Goal: Information Seeking & Learning: Learn about a topic

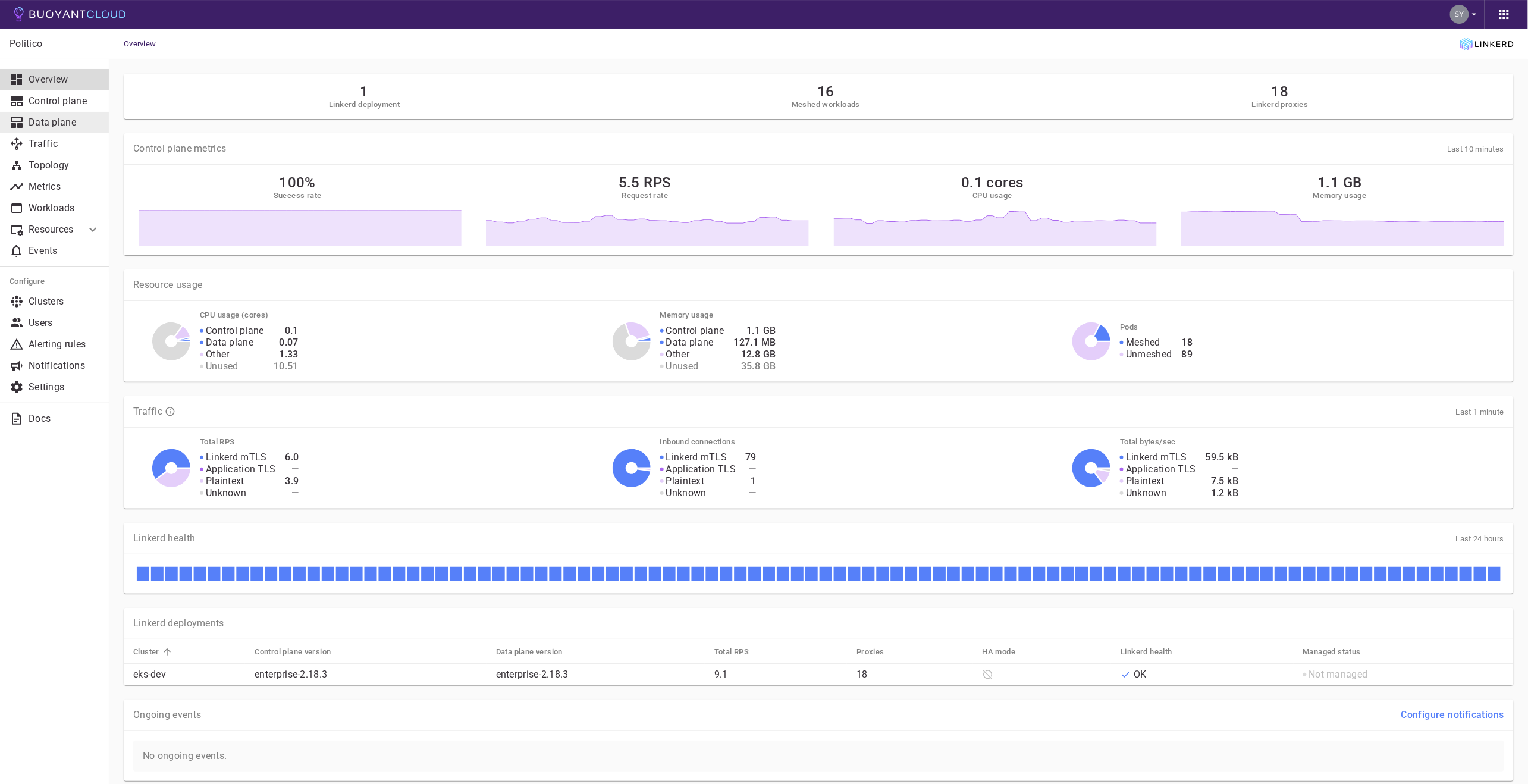
click at [41, 131] on link "Data plane" at bounding box center [54, 123] width 110 height 22
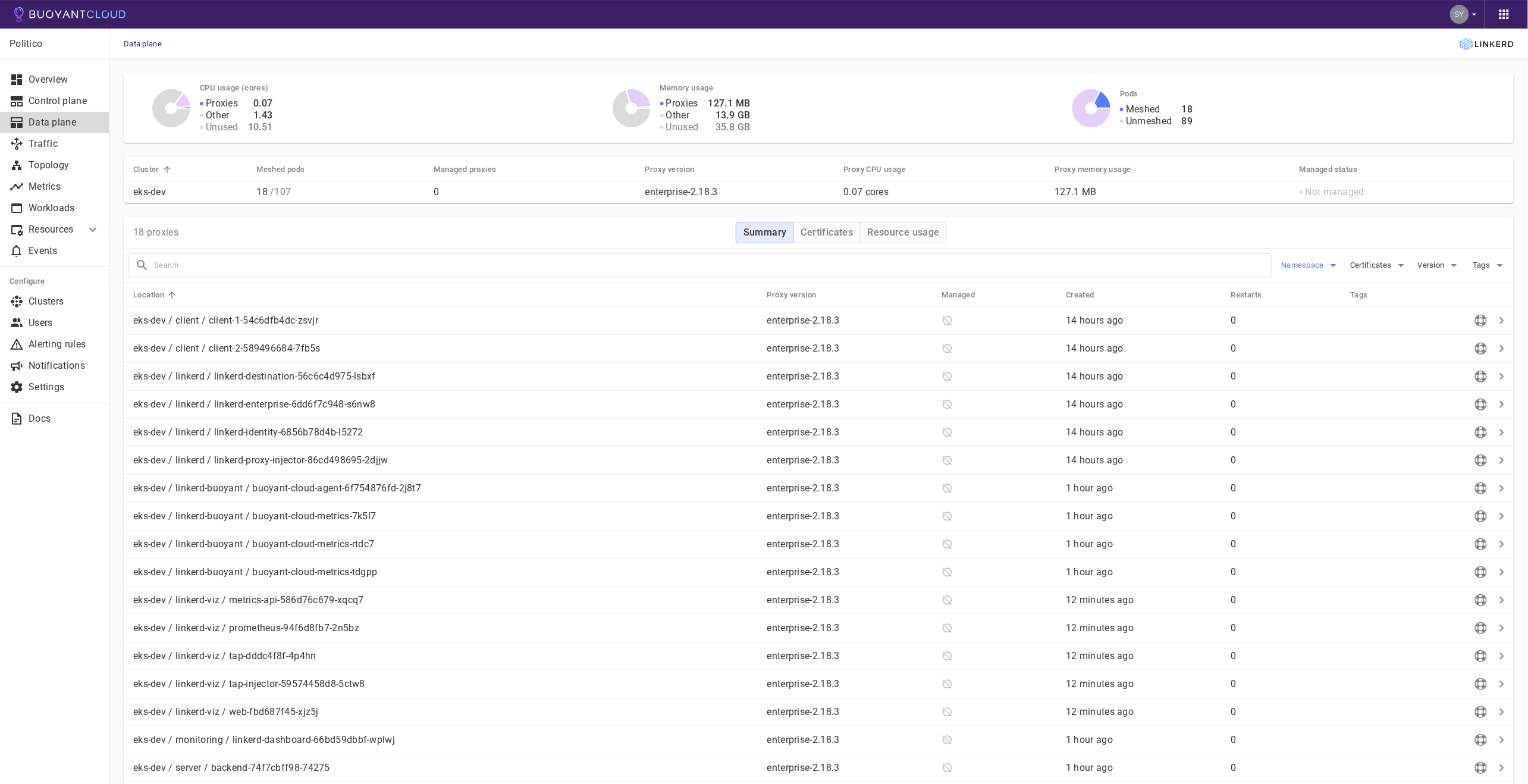
click at [1325, 272] on button "Namespace" at bounding box center [1311, 265] width 59 height 18
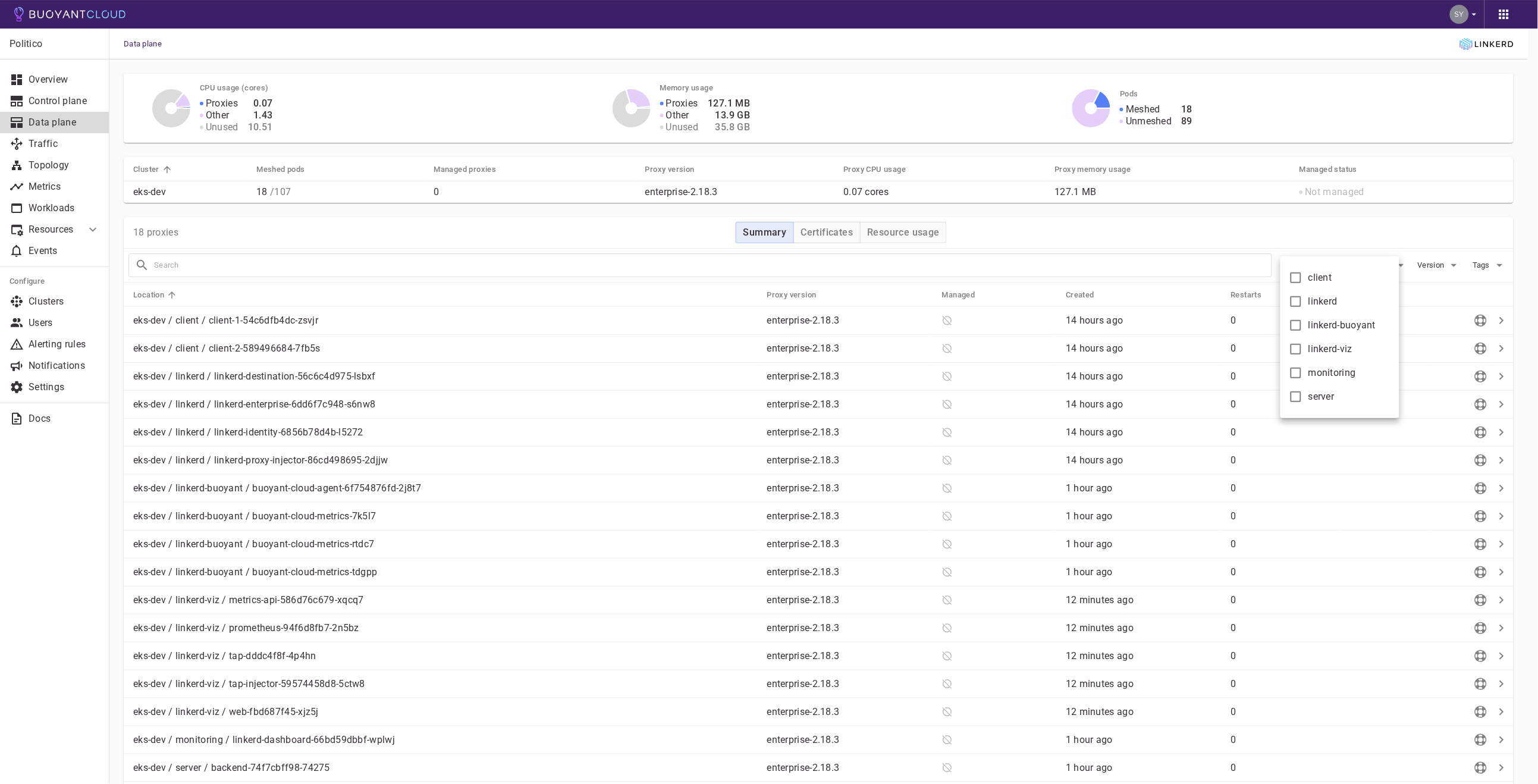
click at [1327, 324] on span "linkerd-buoyant" at bounding box center [1342, 325] width 68 height 12
click at [1304, 324] on input "linkerd-buoyant" at bounding box center [1296, 325] width 14 height 14
checkbox input "true"
type input "namespace:linkerd-buoyant"
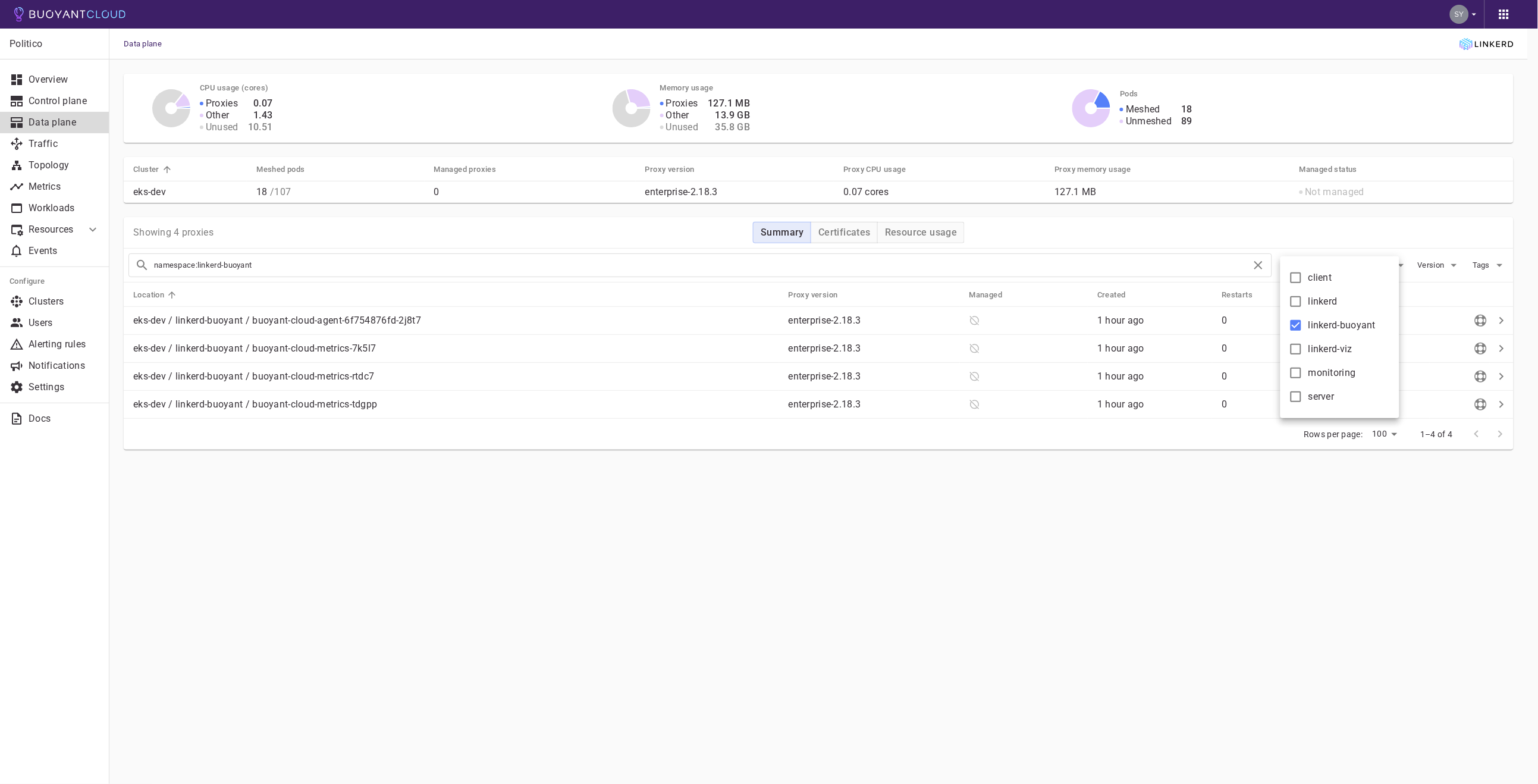
click at [467, 579] on div at bounding box center [769, 392] width 1538 height 784
click at [404, 342] on p "eks-dev / linkerd-buoyant / buoyant-cloud-metrics-7k5l7" at bounding box center [459, 348] width 651 height 12
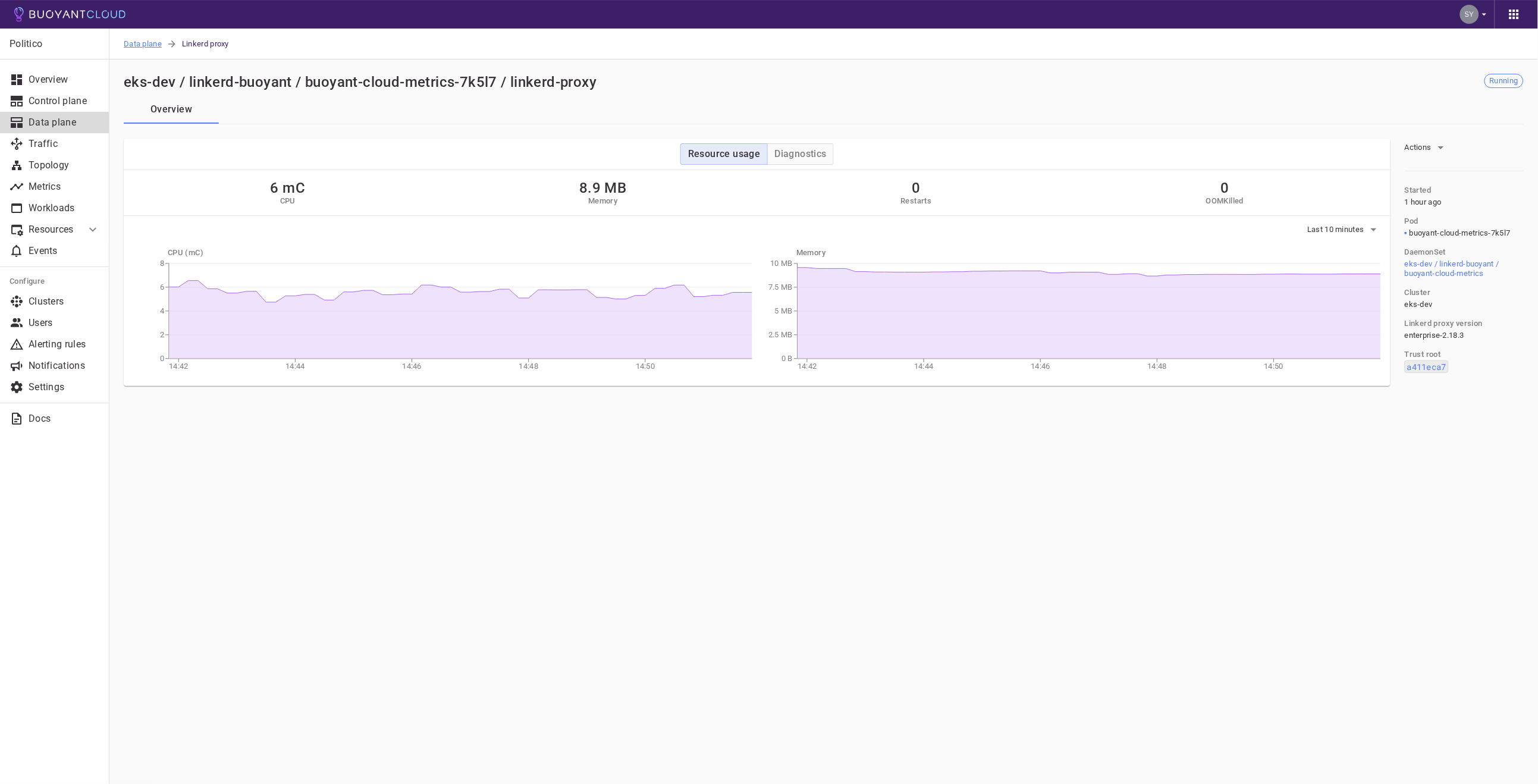
click at [142, 44] on span "Data plane" at bounding box center [144, 44] width 43 height 31
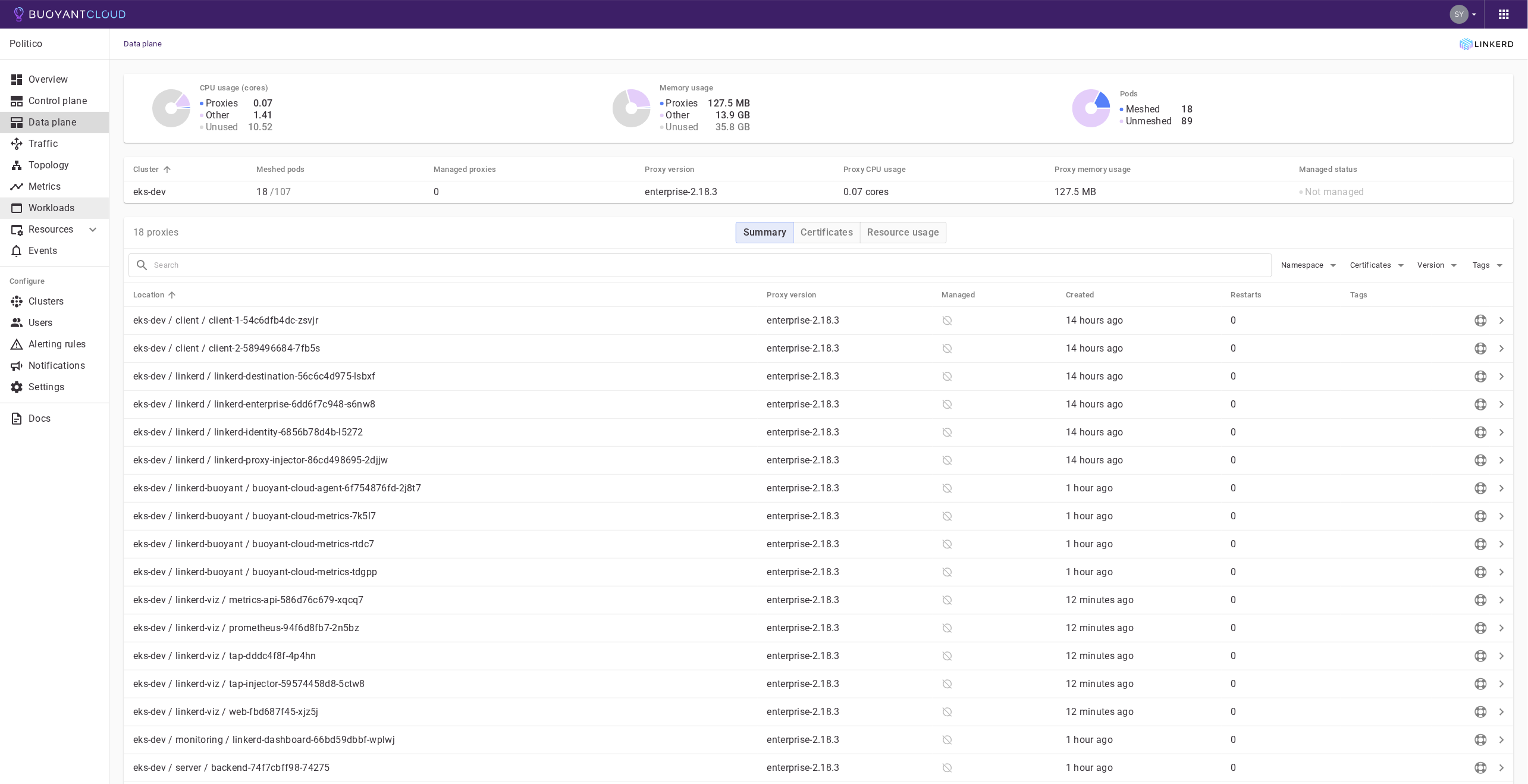
click at [63, 201] on link "Workloads" at bounding box center [54, 209] width 110 height 22
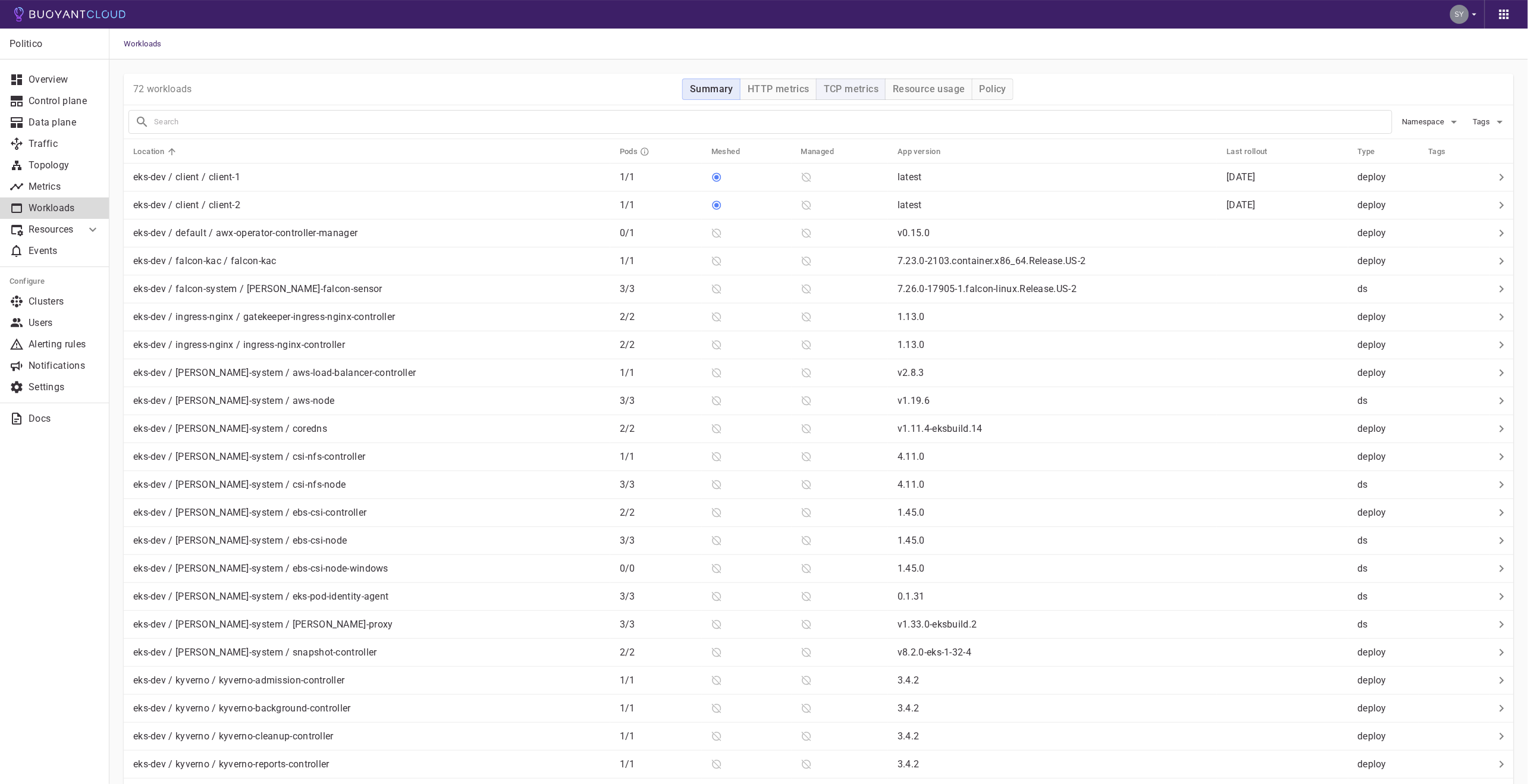
click at [866, 86] on h4 "TCP metrics" at bounding box center [851, 89] width 54 height 12
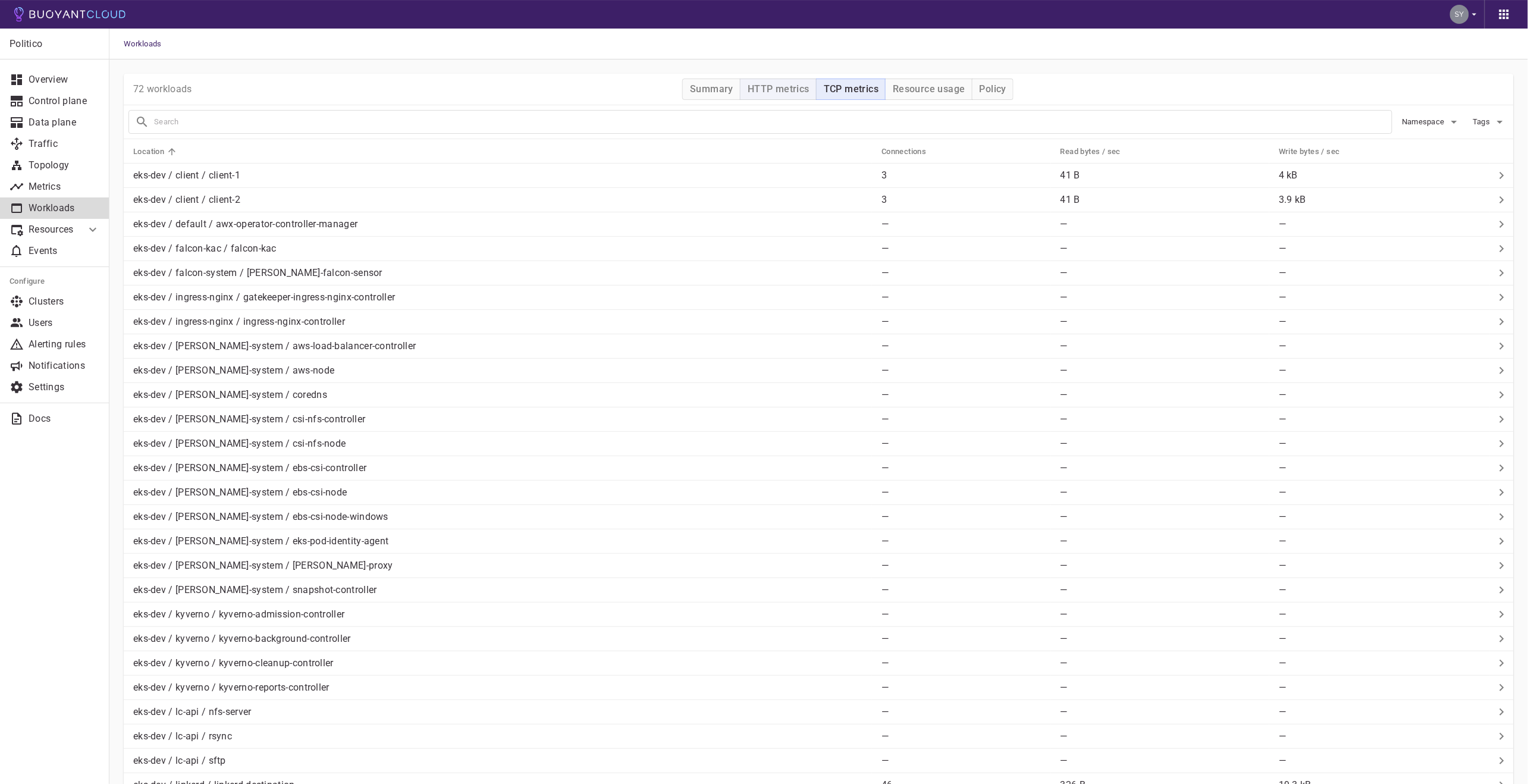
click at [780, 96] on button "HTTP metrics" at bounding box center [778, 89] width 77 height 22
click at [809, 148] on h5 "Success rate" at bounding box center [816, 152] width 48 height 10
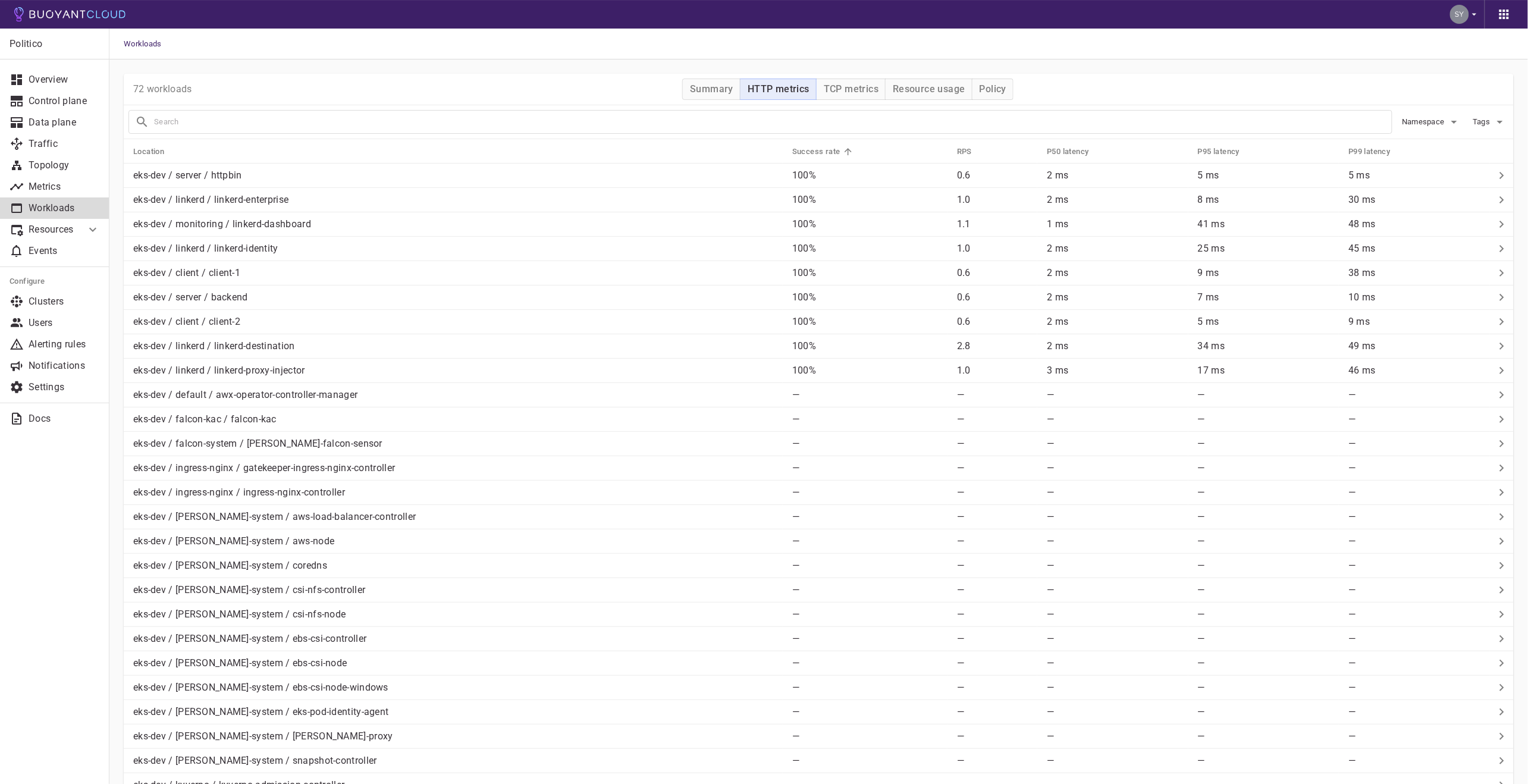
click at [809, 148] on h5 "Success rate" at bounding box center [816, 152] width 48 height 10
click at [1432, 118] on span "Namespace" at bounding box center [1424, 122] width 45 height 10
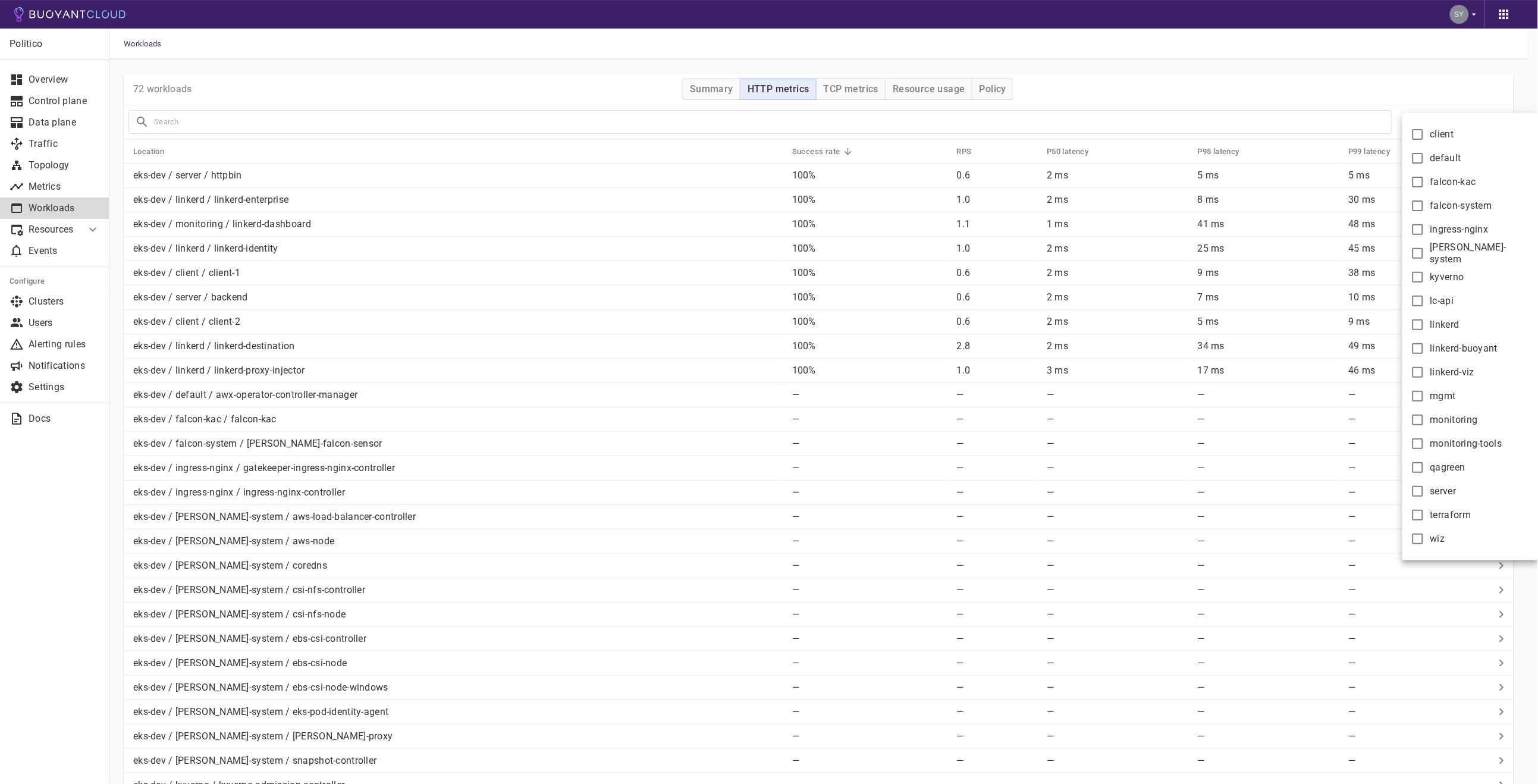
click at [1460, 346] on span "linkerd-buoyant" at bounding box center [1464, 348] width 68 height 12
click at [1425, 346] on input "linkerd-buoyant" at bounding box center [1417, 348] width 14 height 14
checkbox input "true"
type input "namespace:linkerd-buoyant"
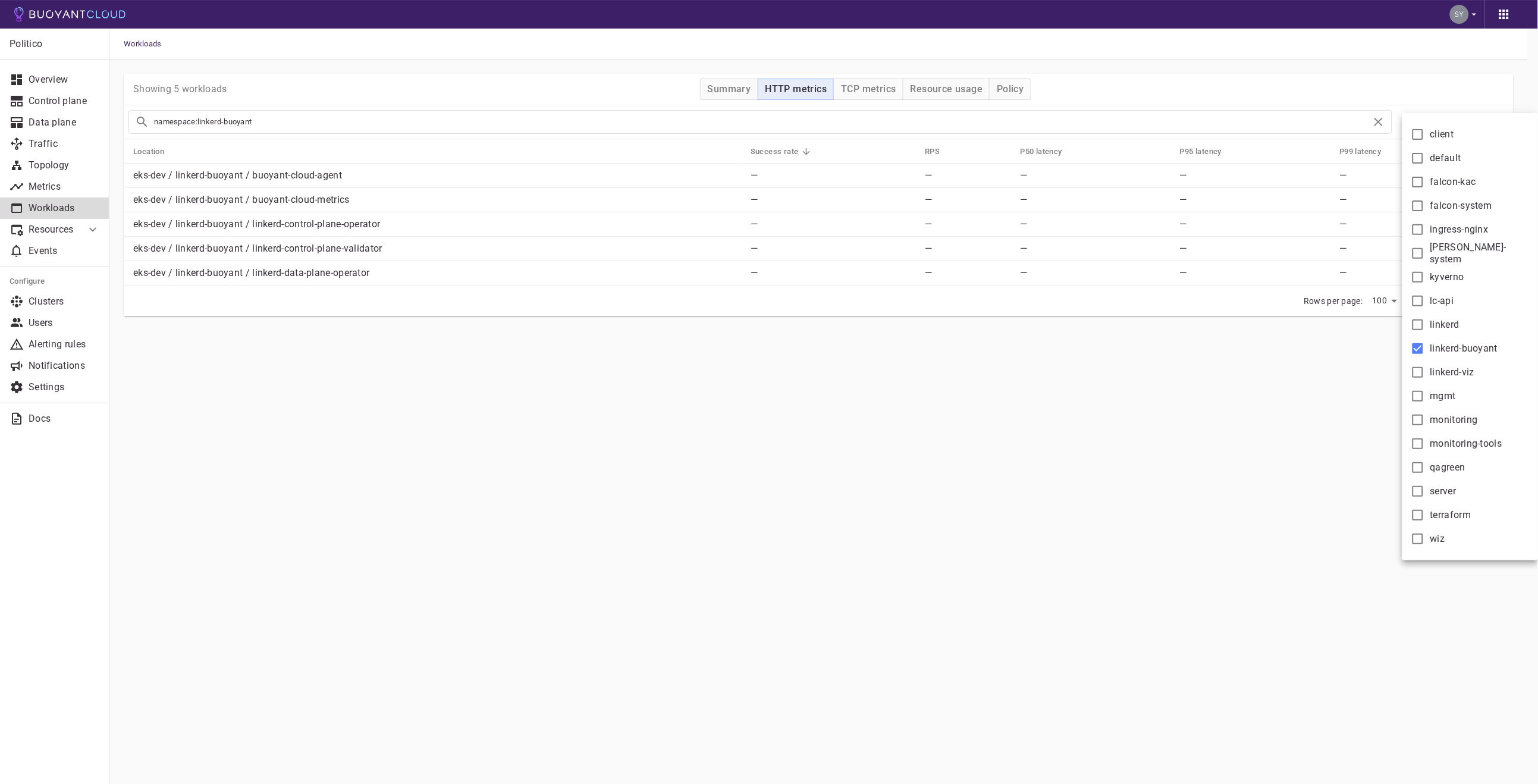
click at [1457, 371] on span "linkerd-viz" at bounding box center [1452, 372] width 44 height 12
click at [1425, 371] on input "linkerd-viz" at bounding box center [1417, 372] width 14 height 14
checkbox input "true"
type input "namespace:linkerd-buoyant namespace:linkerd-viz"
click at [855, 569] on div at bounding box center [769, 392] width 1538 height 784
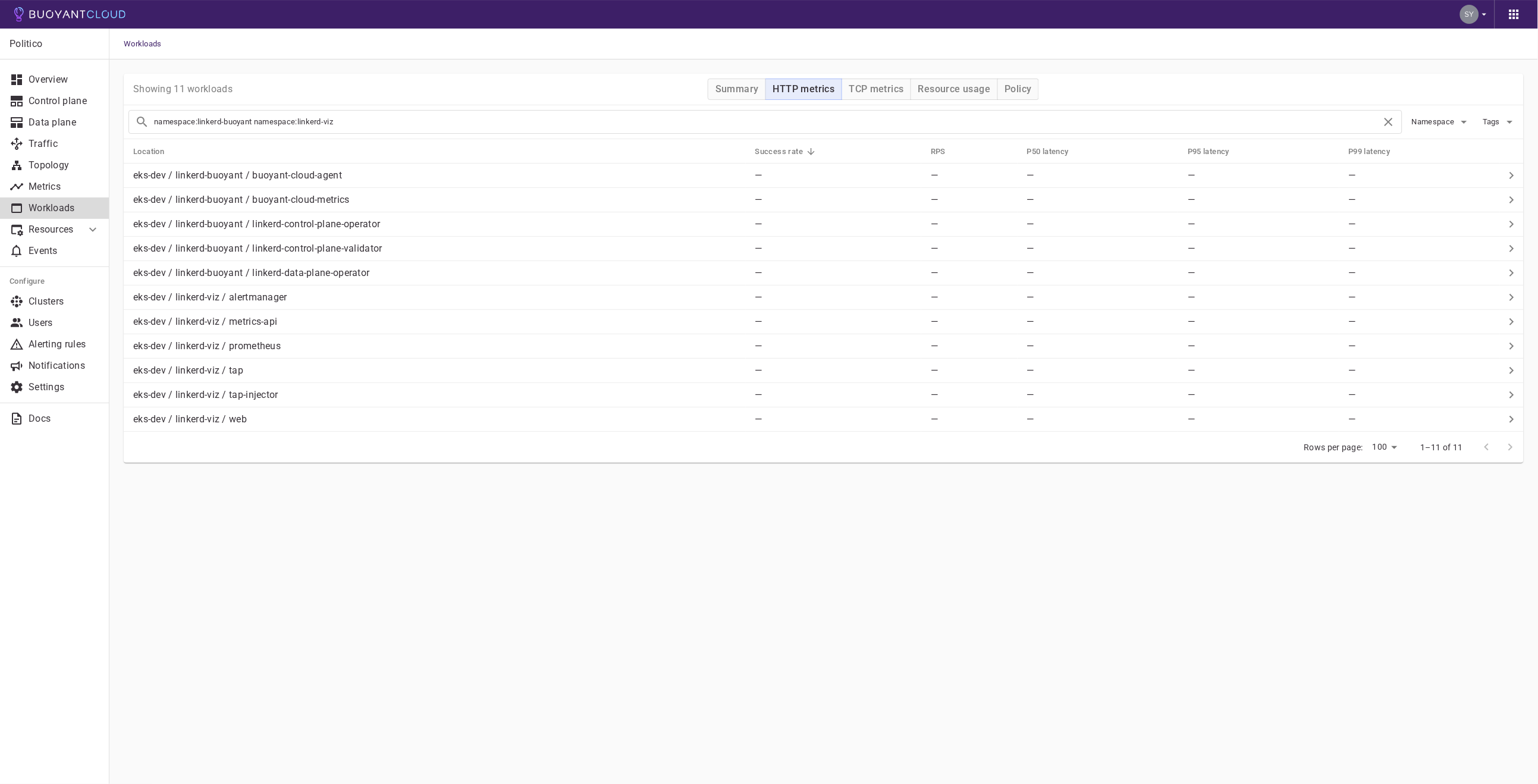
click at [594, 161] on th "Location" at bounding box center [434, 151] width 622 height 25
click at [598, 176] on div "eks-dev / linkerd-buoyant / buoyant-cloud-agent" at bounding box center [437, 173] width 617 height 17
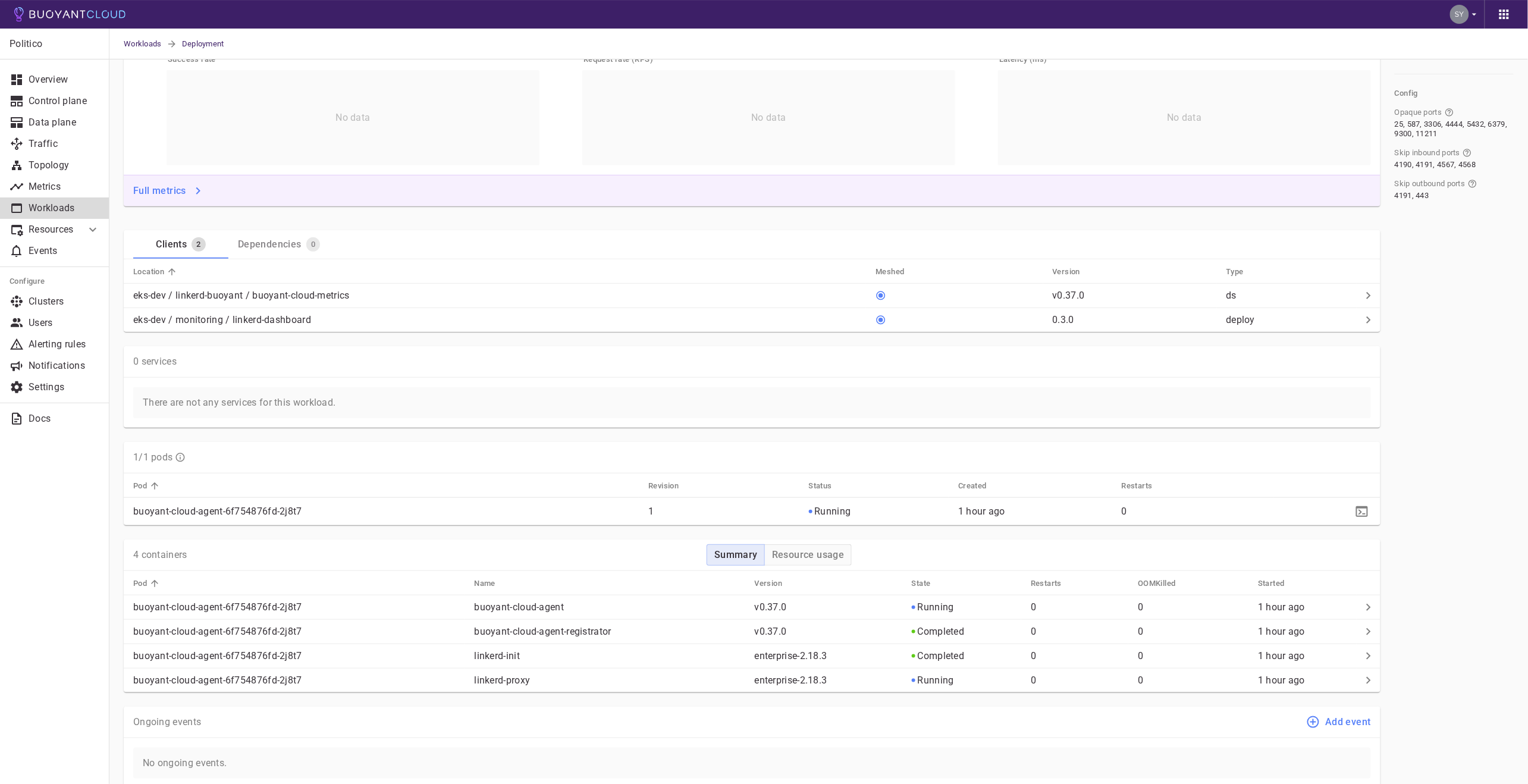
scroll to position [264, 0]
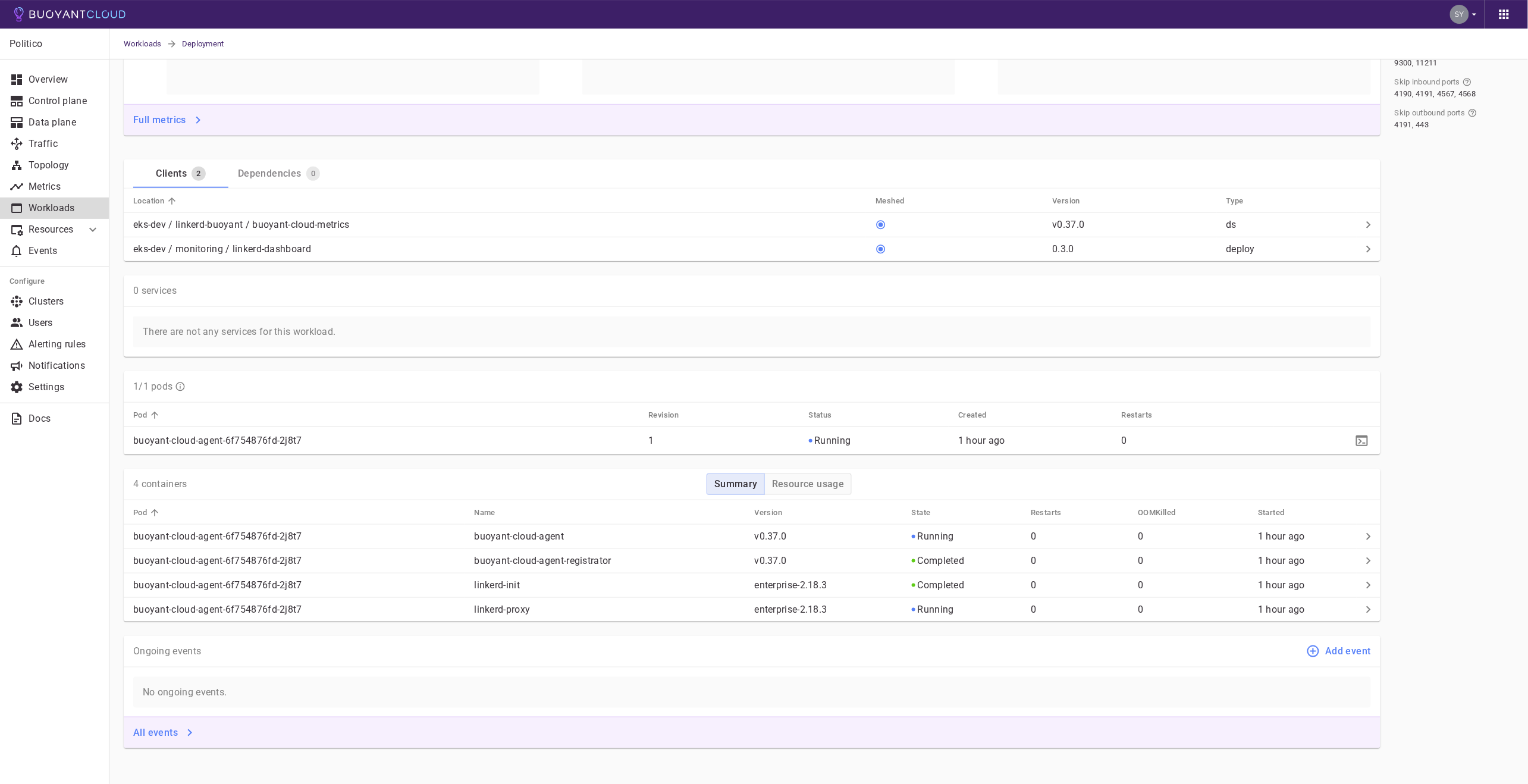
click at [697, 680] on p "No ongoing events." at bounding box center [752, 691] width 1237 height 31
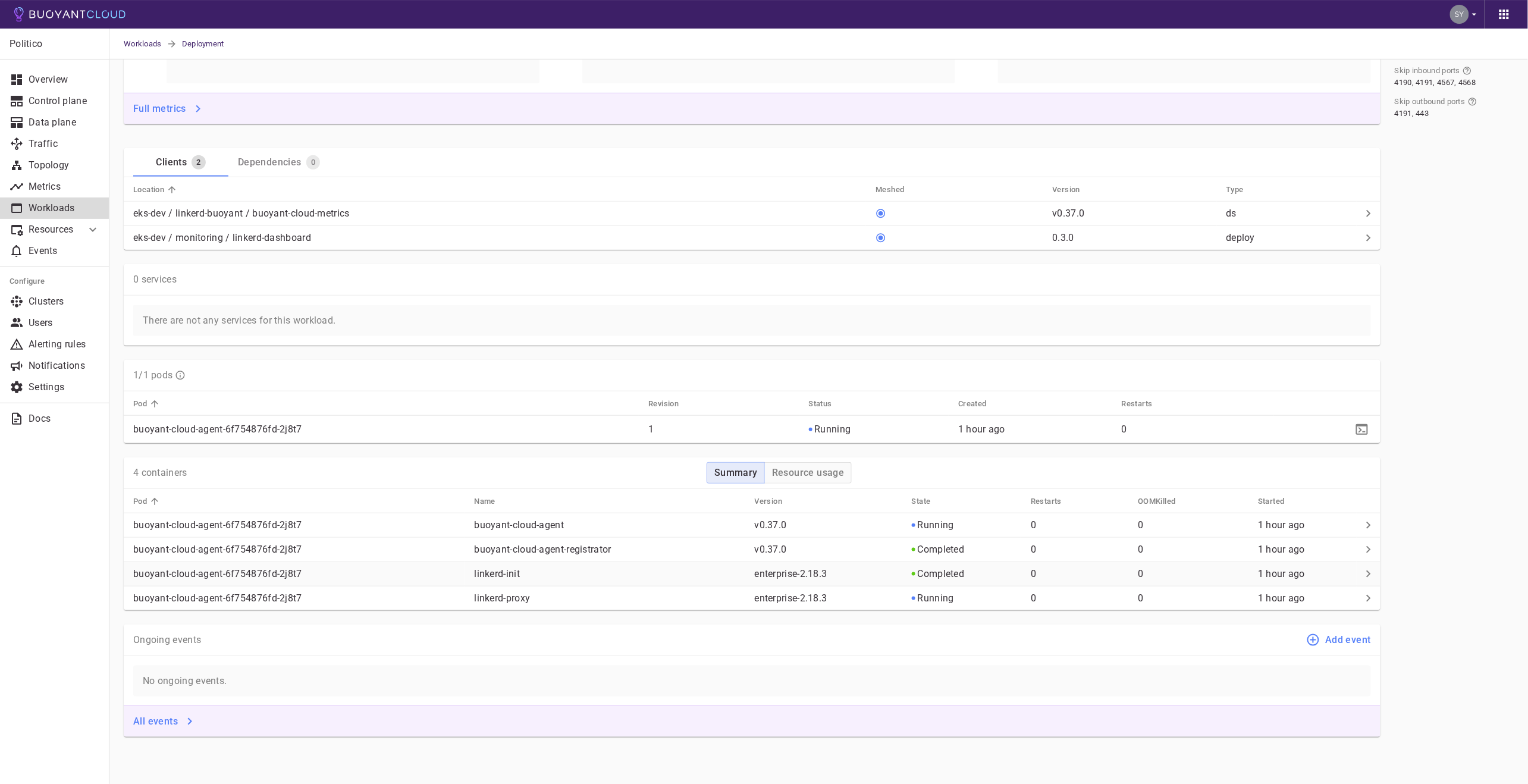
scroll to position [0, 0]
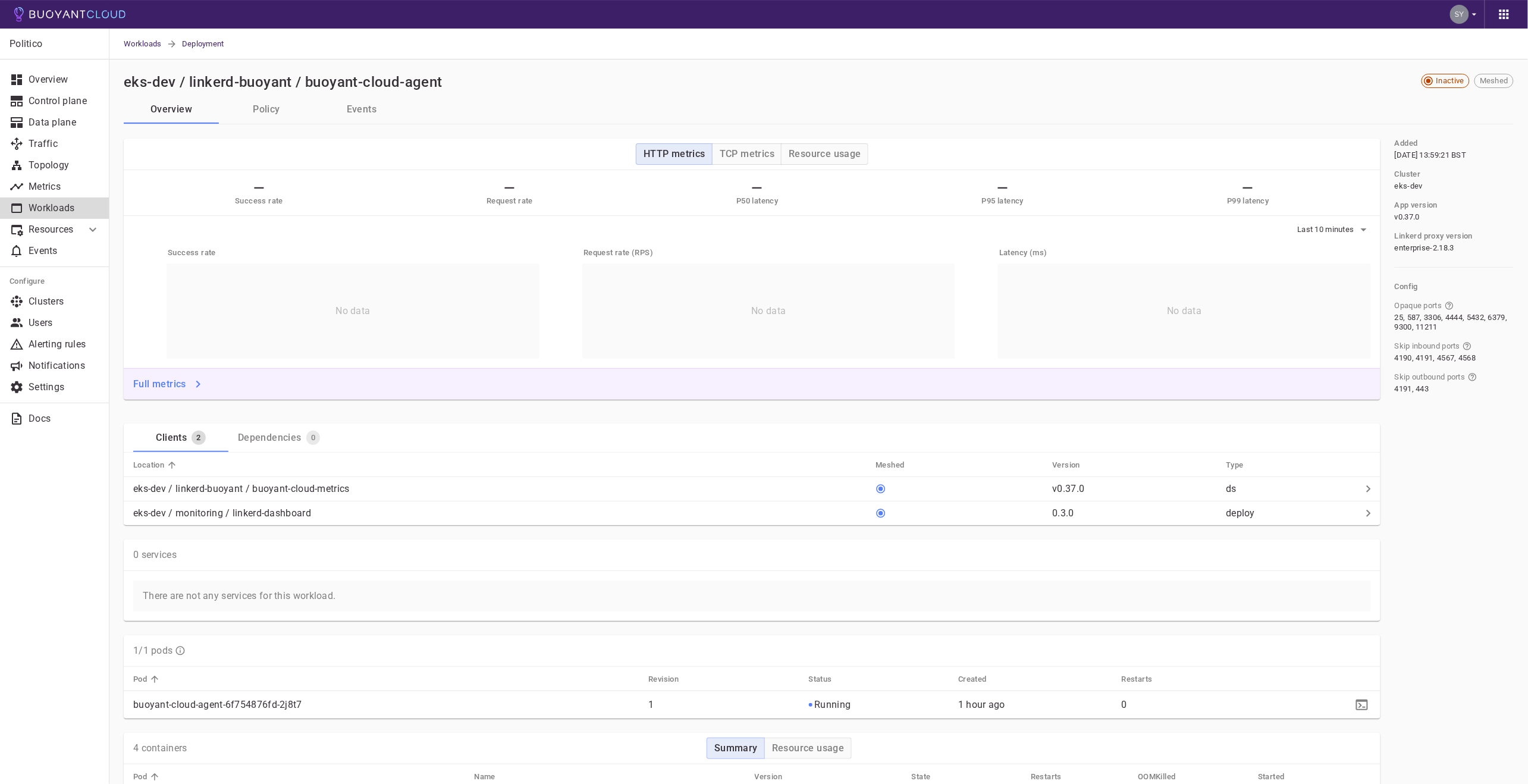
click at [254, 122] on button "Policy" at bounding box center [266, 109] width 95 height 29
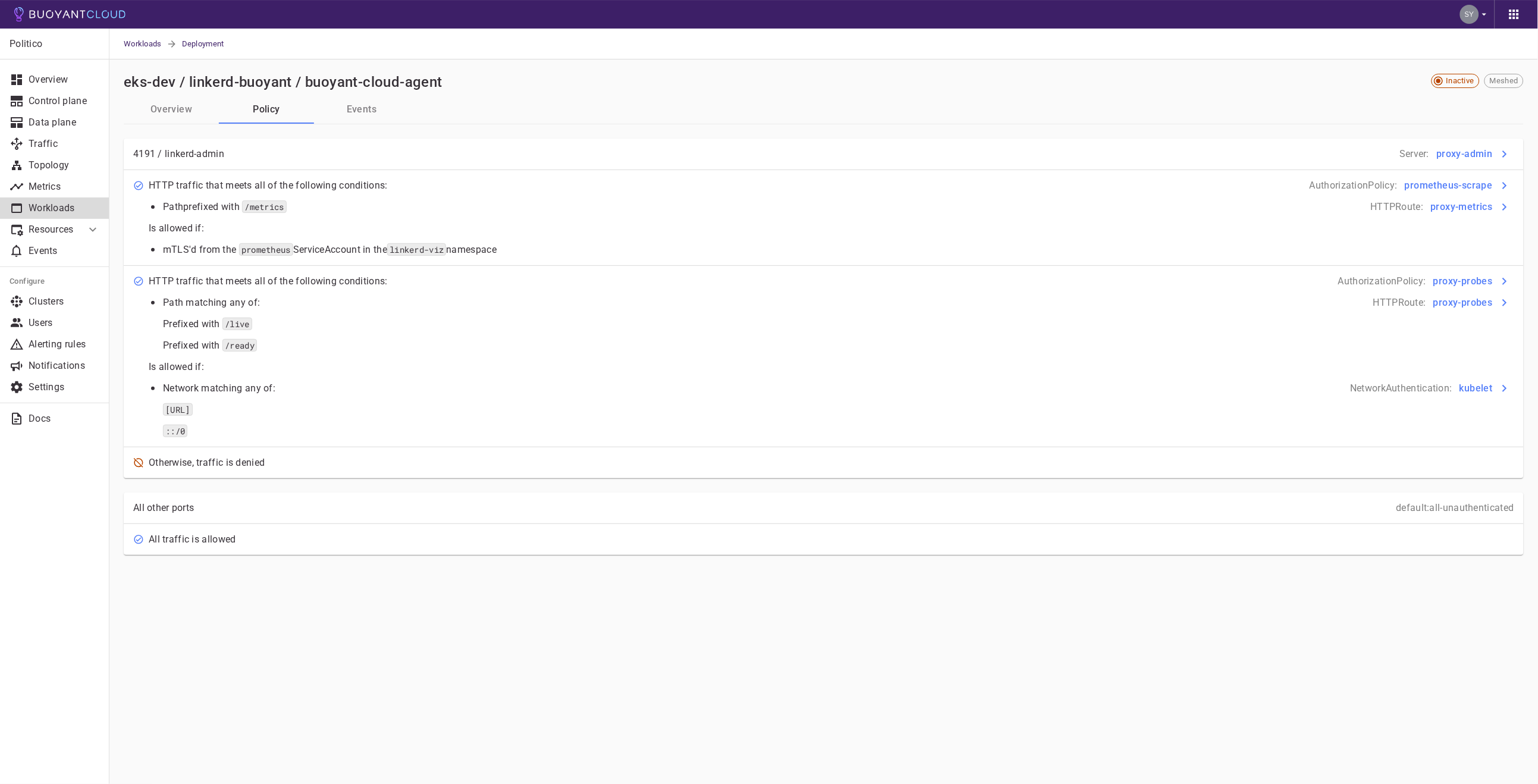
click at [151, 98] on button "Overview" at bounding box center [171, 109] width 95 height 29
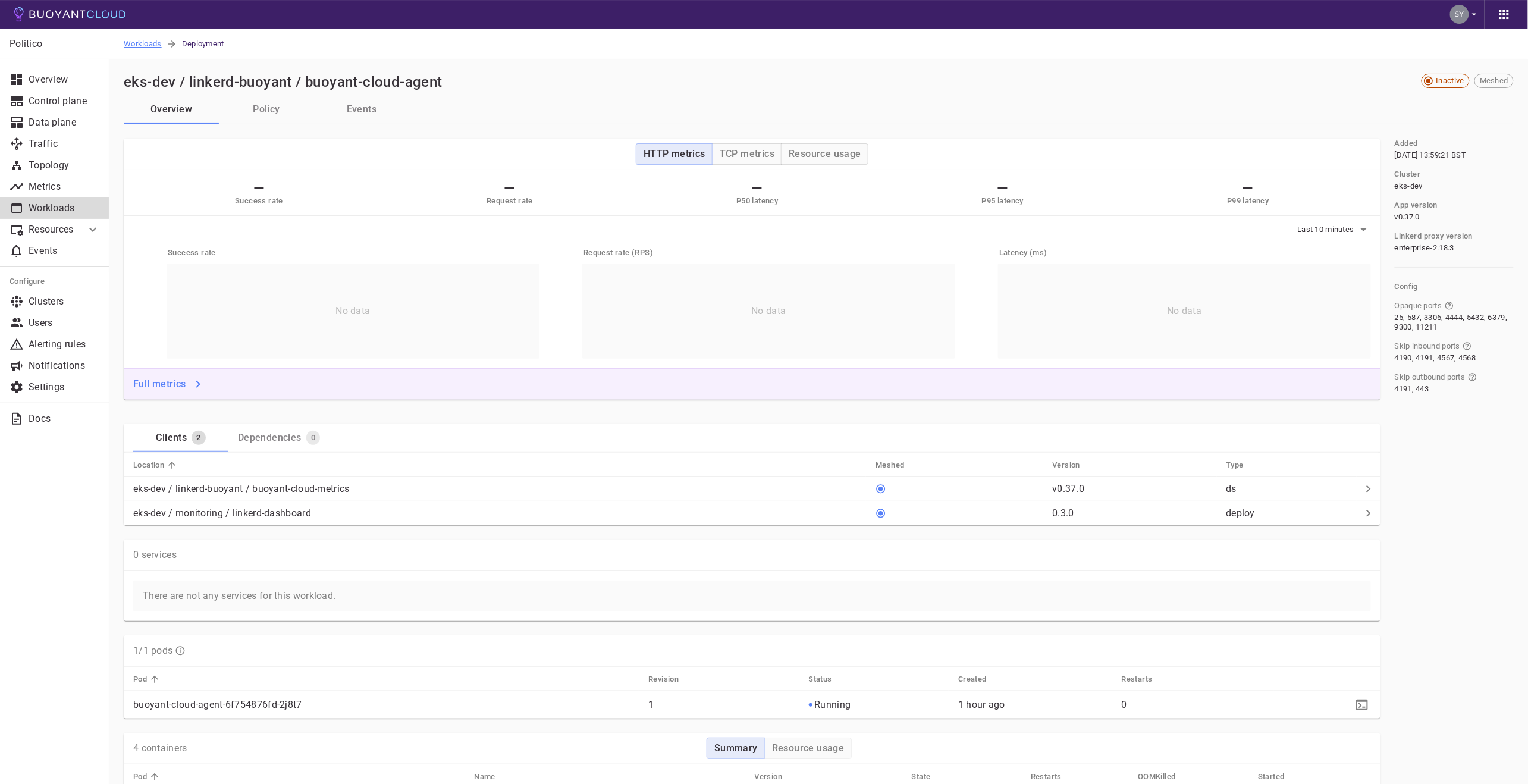
click at [138, 38] on span "Workloads" at bounding box center [144, 44] width 43 height 31
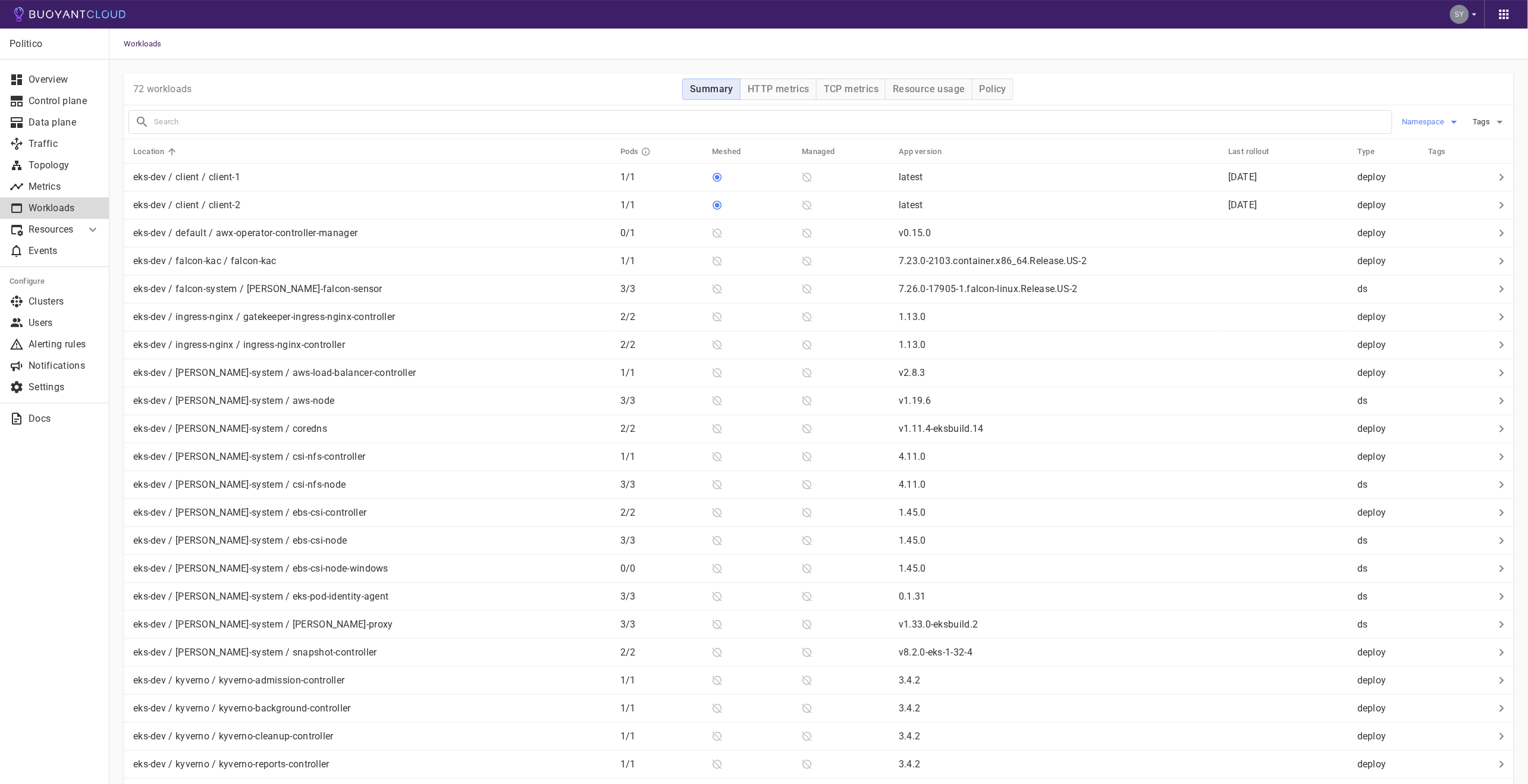
click at [1424, 117] on span "Namespace" at bounding box center [1424, 122] width 45 height 10
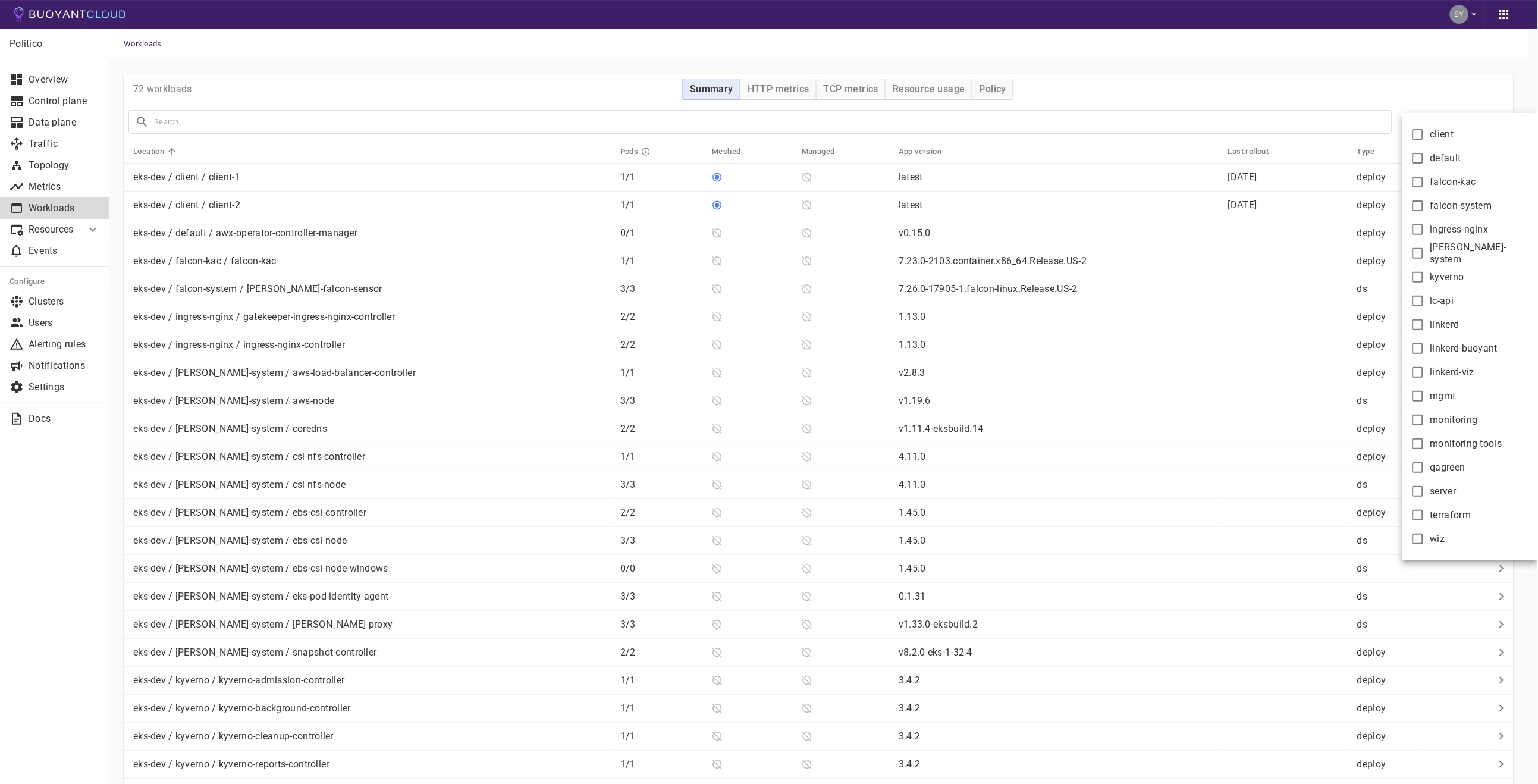
click at [51, 198] on div at bounding box center [769, 392] width 1538 height 784
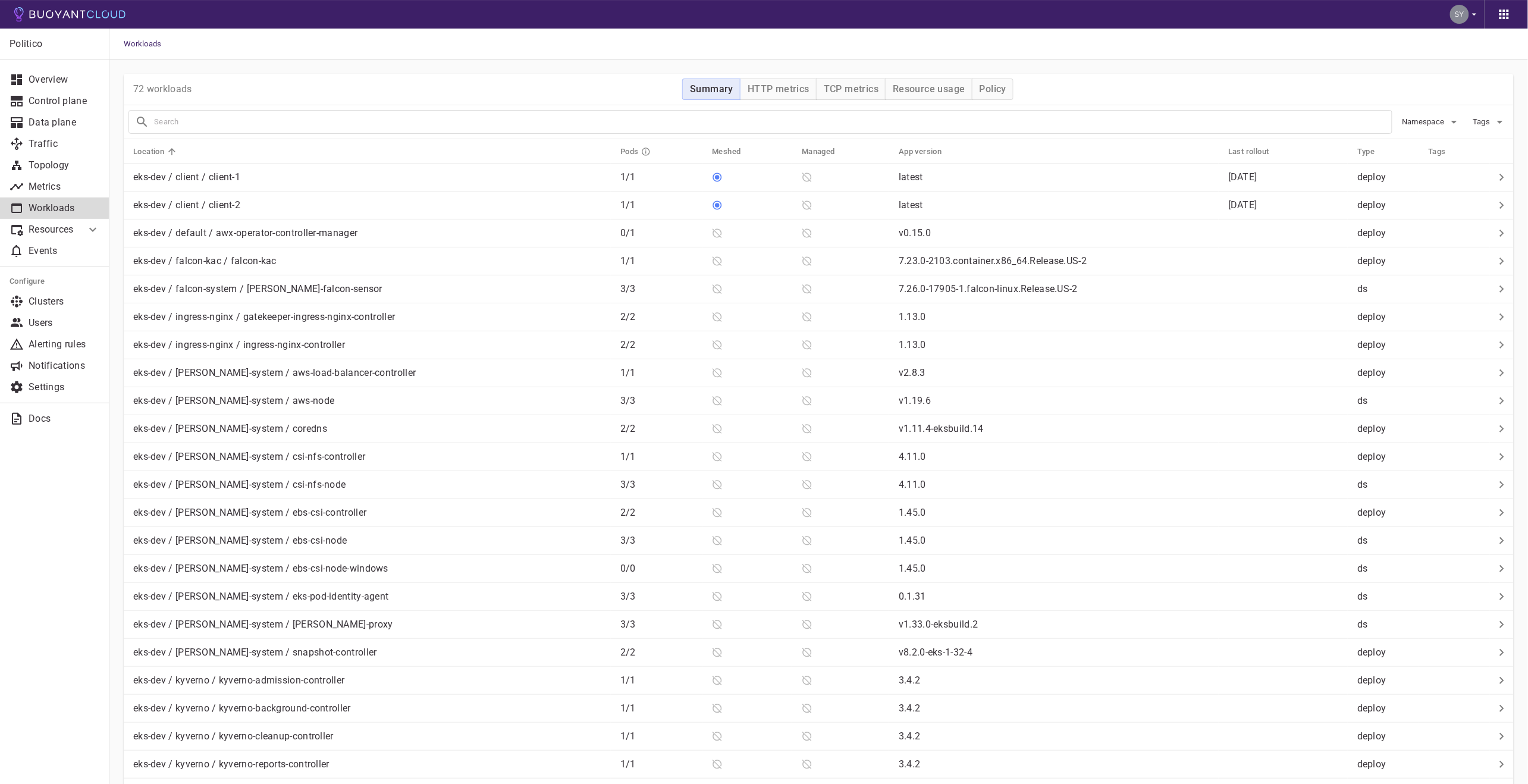
click at [53, 198] on div "client default falcon-kac falcon-system ingress-nginx [PERSON_NAME]-system kyve…" at bounding box center [764, 392] width 1528 height 784
click at [49, 162] on p "Topology" at bounding box center [64, 165] width 71 height 12
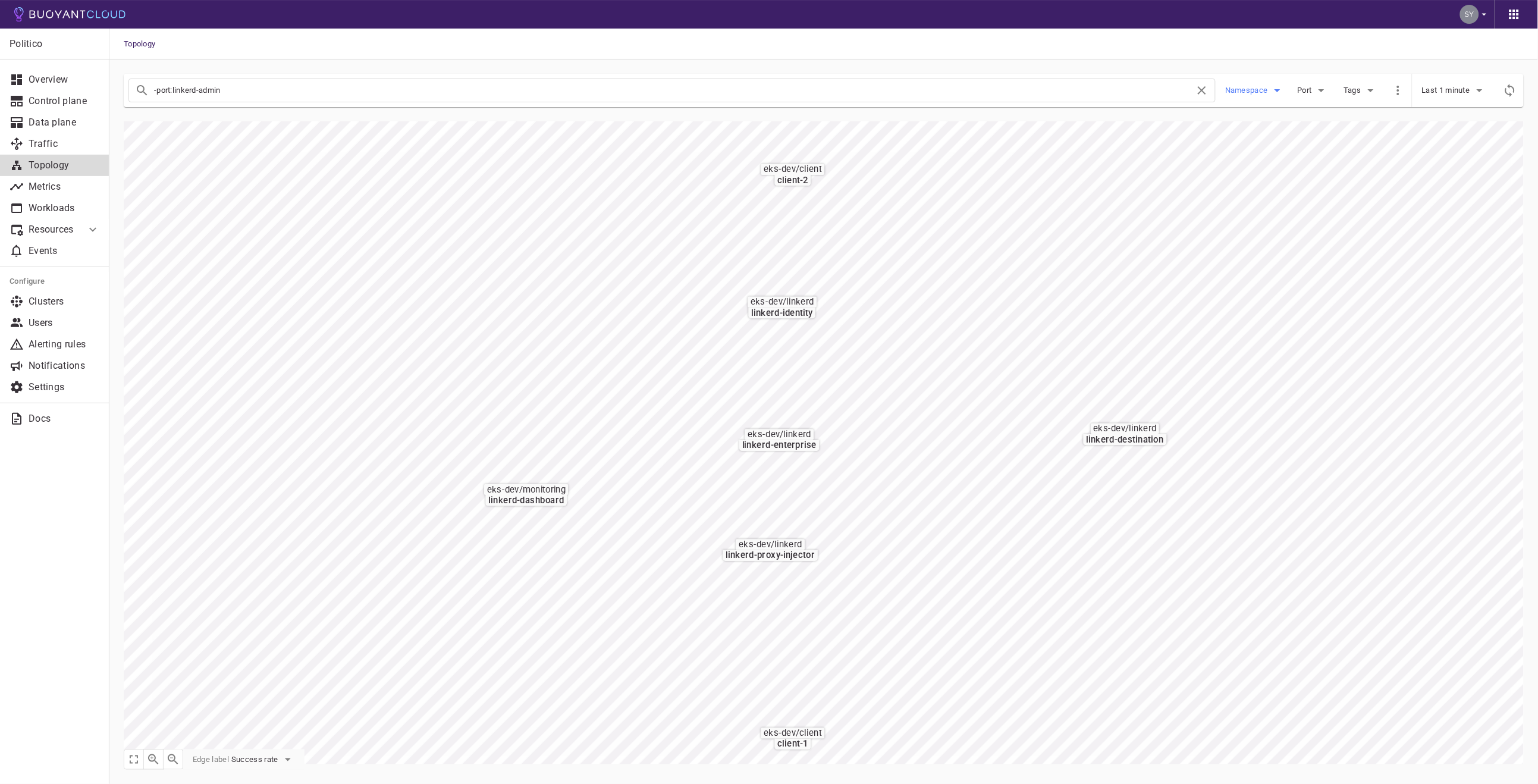
click at [1236, 88] on span "Namespace" at bounding box center [1248, 91] width 45 height 10
click at [1281, 169] on span "linkerd-viz" at bounding box center [1276, 174] width 44 height 12
click at [1248, 169] on input "linkerd-viz" at bounding box center [1241, 174] width 14 height 14
checkbox input "true"
type input "-port:linkerd-admin namespace:linkerd-viz"
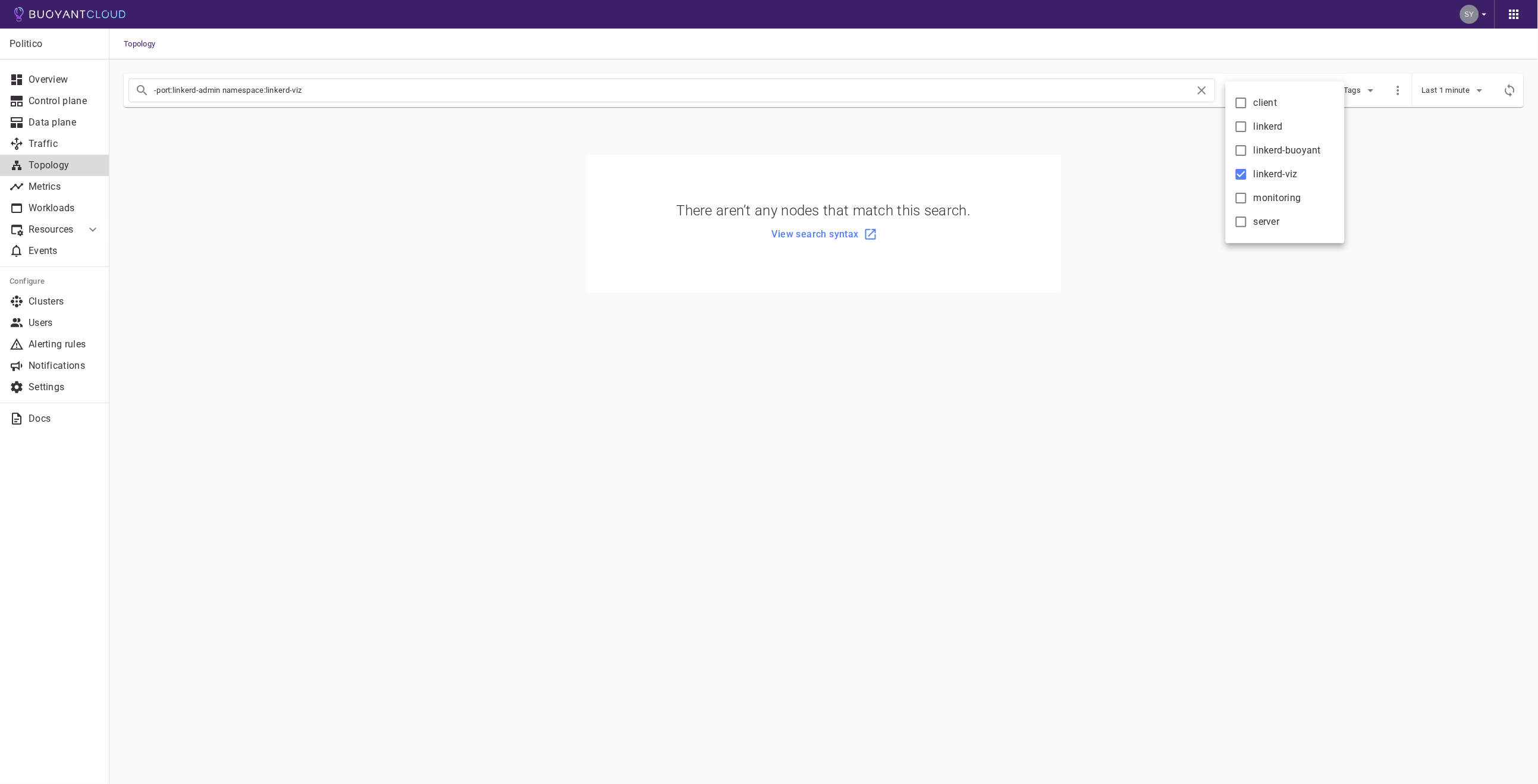
click at [1281, 169] on span "linkerd-viz" at bounding box center [1276, 174] width 44 height 12
click at [1248, 169] on input "linkerd-viz" at bounding box center [1241, 174] width 14 height 14
checkbox input "false"
type input "-port:linkerd-admin"
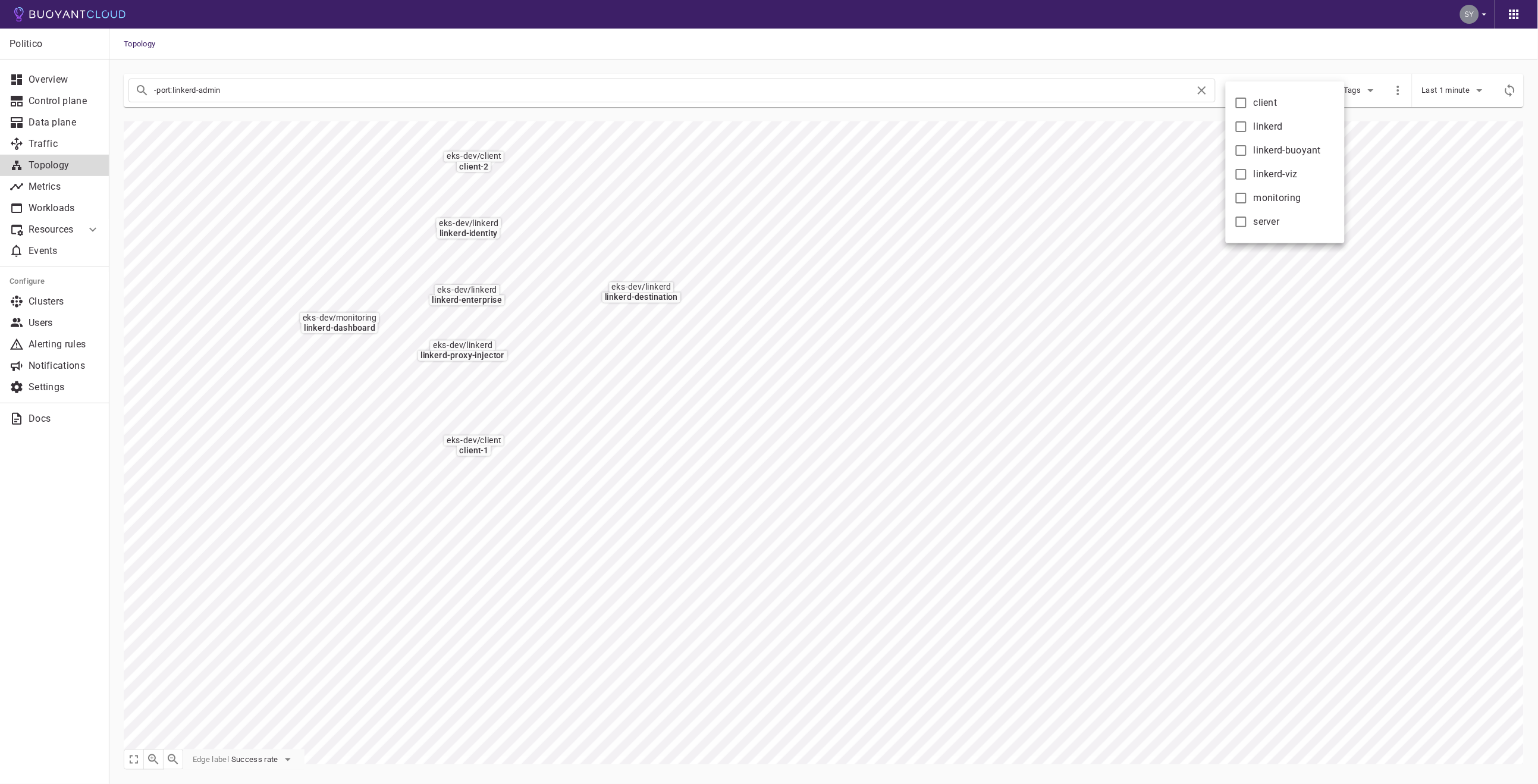
click at [1287, 157] on label "linkerd-buoyant" at bounding box center [1275, 150] width 93 height 24
click at [1248, 157] on input "linkerd-buoyant" at bounding box center [1241, 150] width 14 height 14
checkbox input "true"
type input "-port:linkerd-admin namespace:linkerd-buoyant"
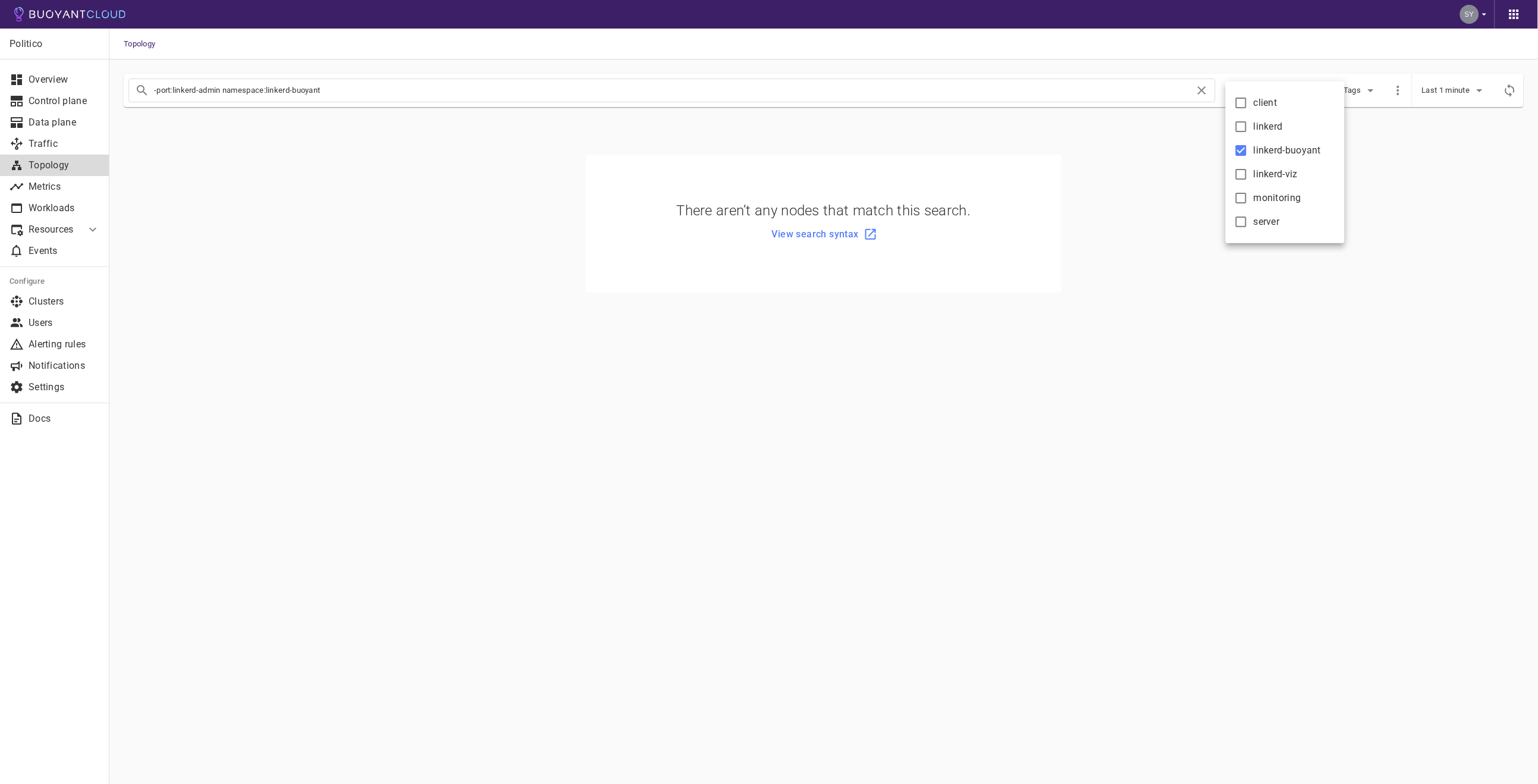
click at [1290, 153] on span "linkerd-buoyant" at bounding box center [1288, 150] width 68 height 12
click at [1248, 153] on input "linkerd-buoyant" at bounding box center [1241, 150] width 14 height 14
checkbox input "false"
type input "-port:linkerd-admin"
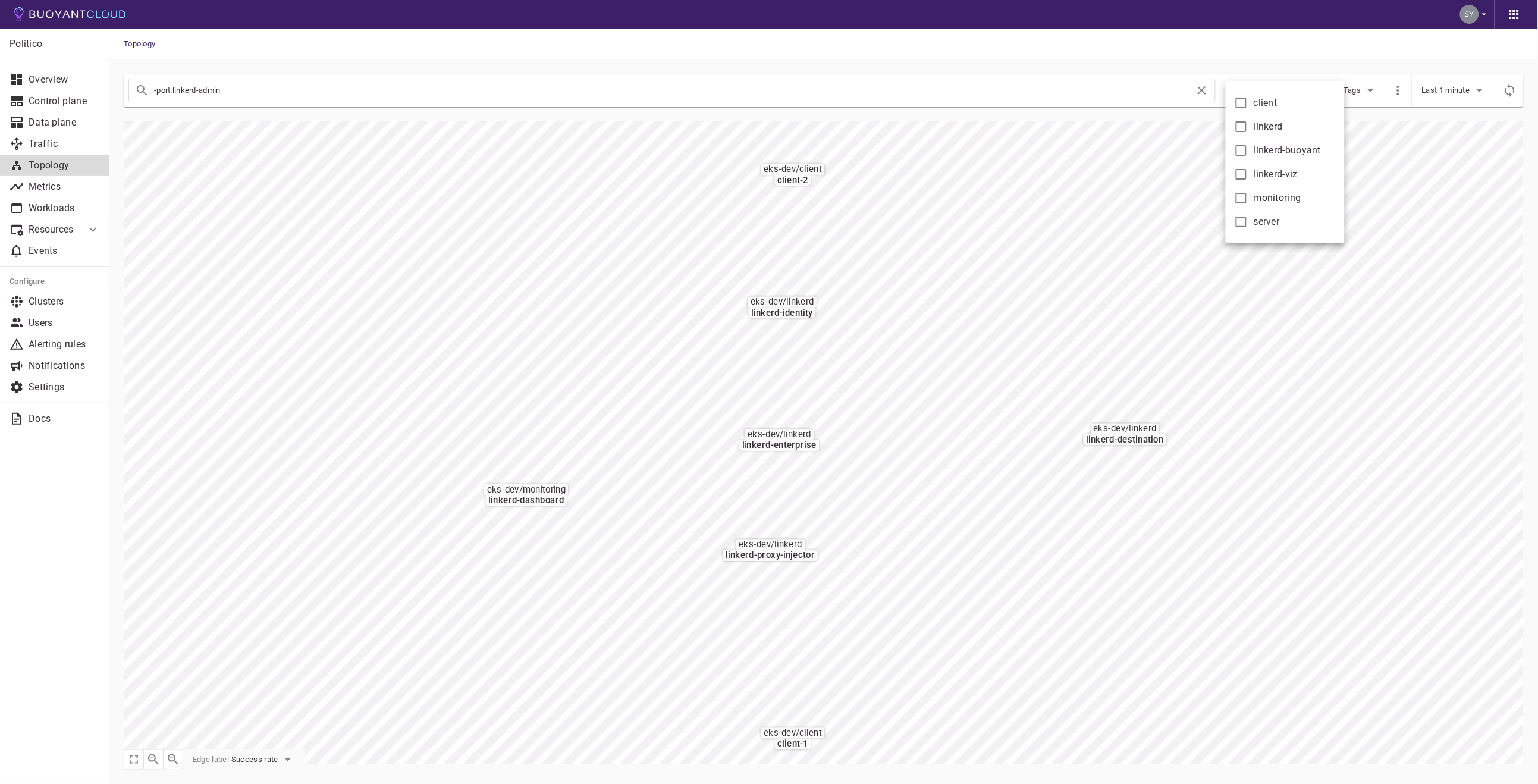
click at [414, 71] on div at bounding box center [769, 392] width 1538 height 784
click at [278, 80] on div "-port:linkerd-admin" at bounding box center [672, 90] width 1087 height 24
drag, startPoint x: 316, startPoint y: 90, endPoint x: 52, endPoint y: 65, distance: 265.2
click at [110, 65] on div "Politico Overview Control plane Data plane Traffic Topology Metrics Workloads R…" at bounding box center [824, 421] width 1428 height 724
checkbox input "false"
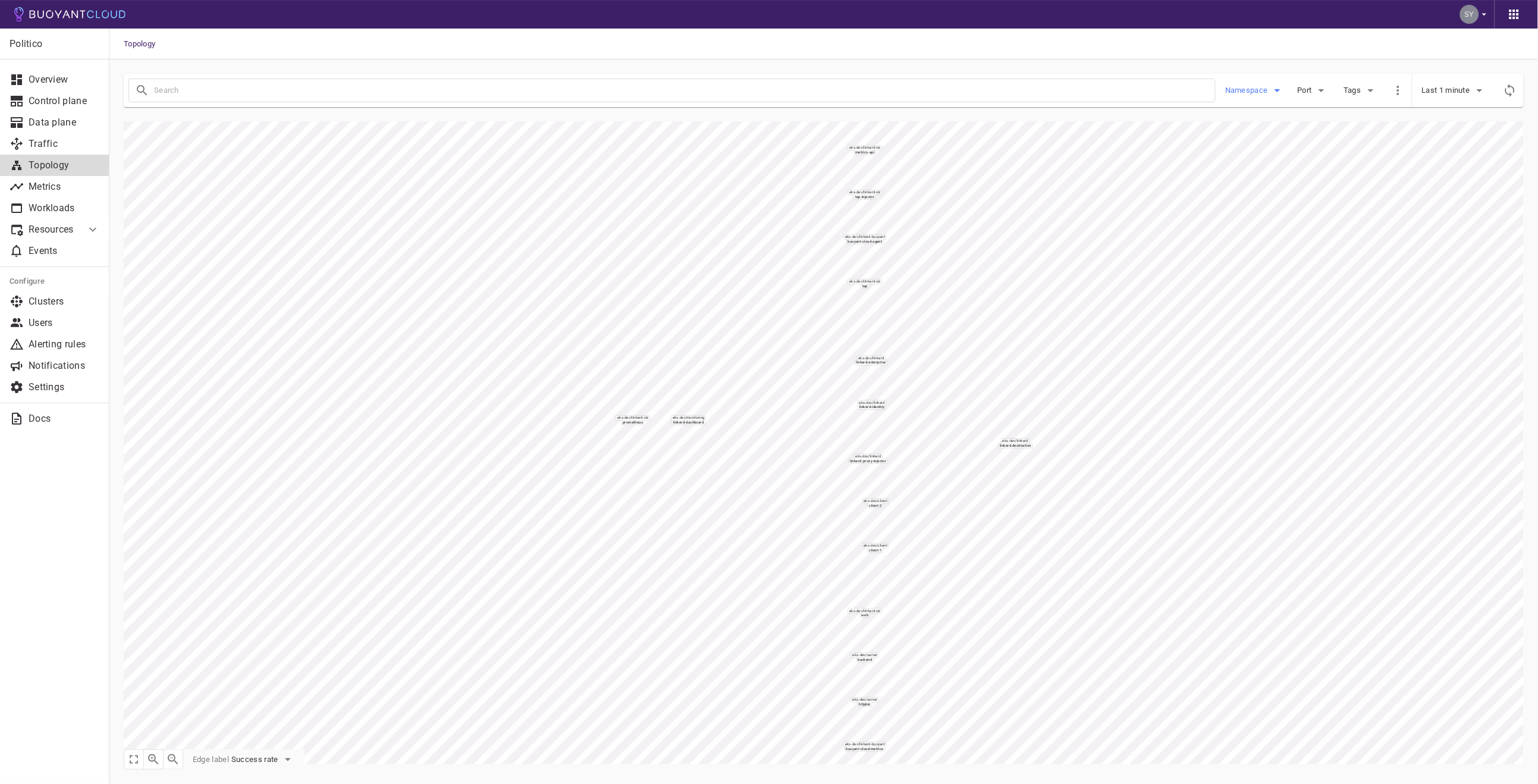
click at [1252, 98] on button "Namespace" at bounding box center [1255, 90] width 59 height 18
click at [1269, 167] on label "linkerd-viz" at bounding box center [1263, 174] width 69 height 24
click at [1248, 167] on input "linkerd-viz" at bounding box center [1241, 174] width 14 height 14
checkbox input "true"
type input "namespace:linkerd-viz"
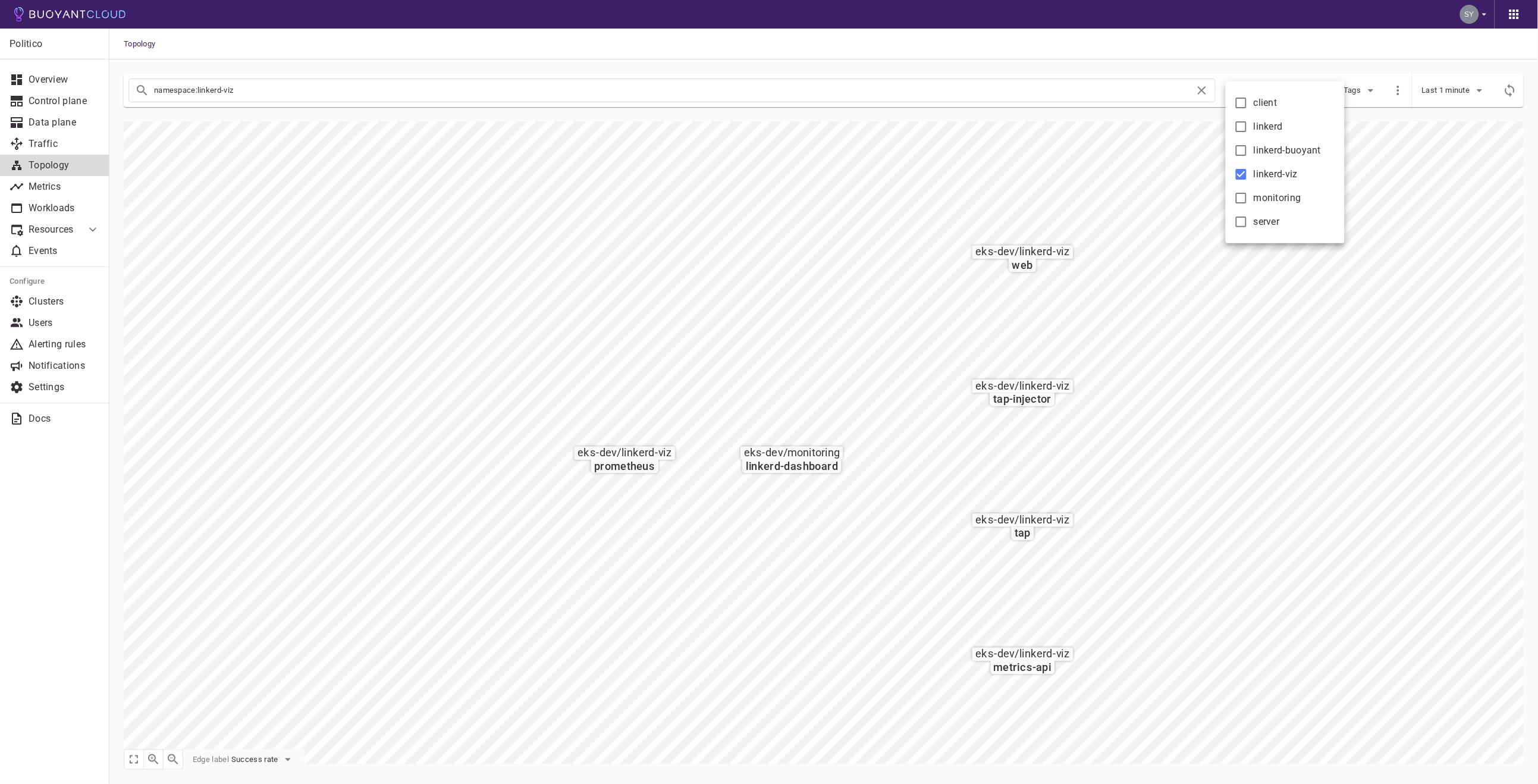
click at [1269, 167] on label "linkerd-viz" at bounding box center [1263, 174] width 69 height 24
click at [1248, 167] on input "linkerd-viz" at bounding box center [1241, 174] width 14 height 14
checkbox input "false"
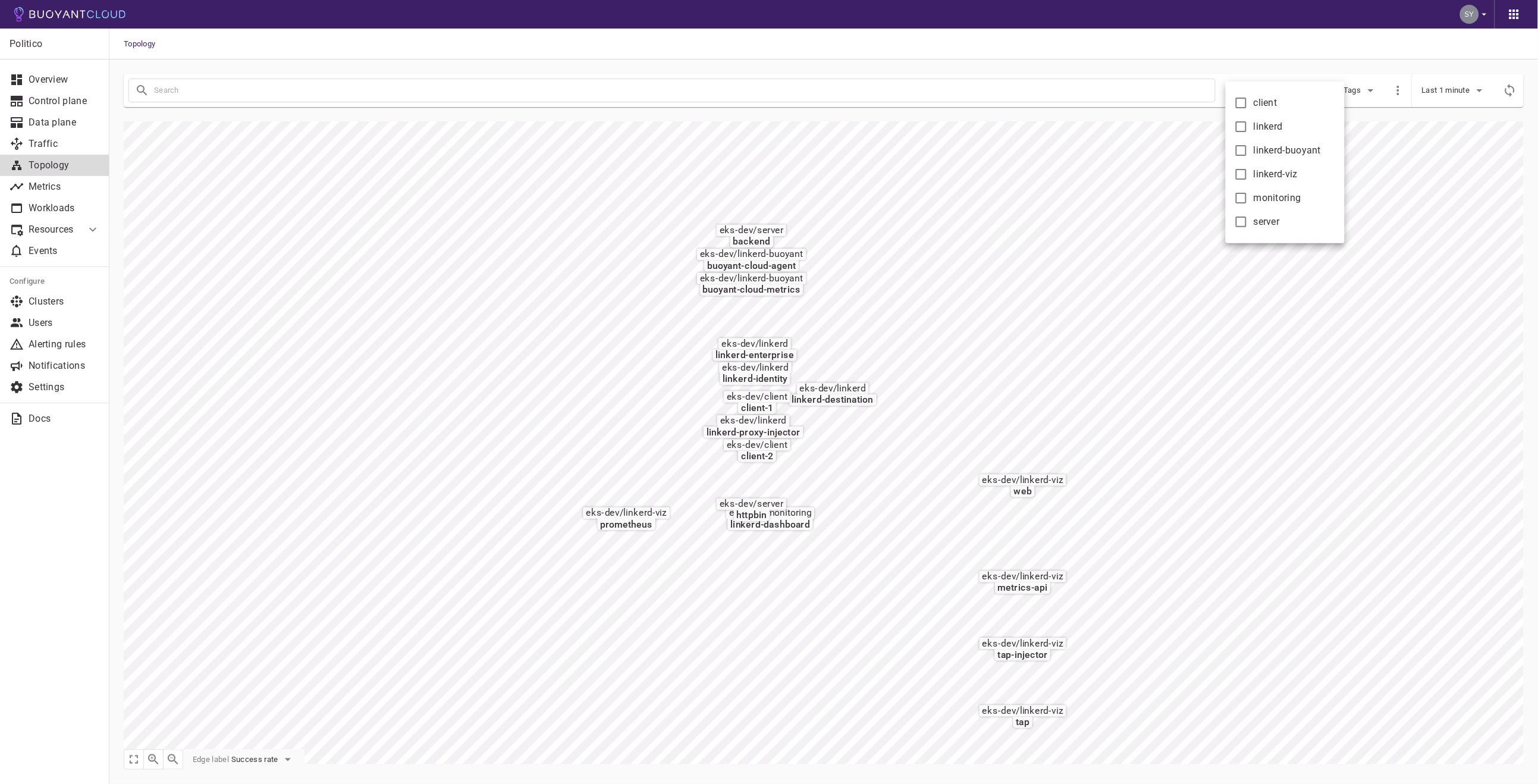
click at [1272, 151] on span "linkerd-buoyant" at bounding box center [1288, 150] width 68 height 12
click at [1248, 151] on input "linkerd-buoyant" at bounding box center [1241, 150] width 14 height 14
checkbox input "true"
type input "namespace:linkerd-buoyant"
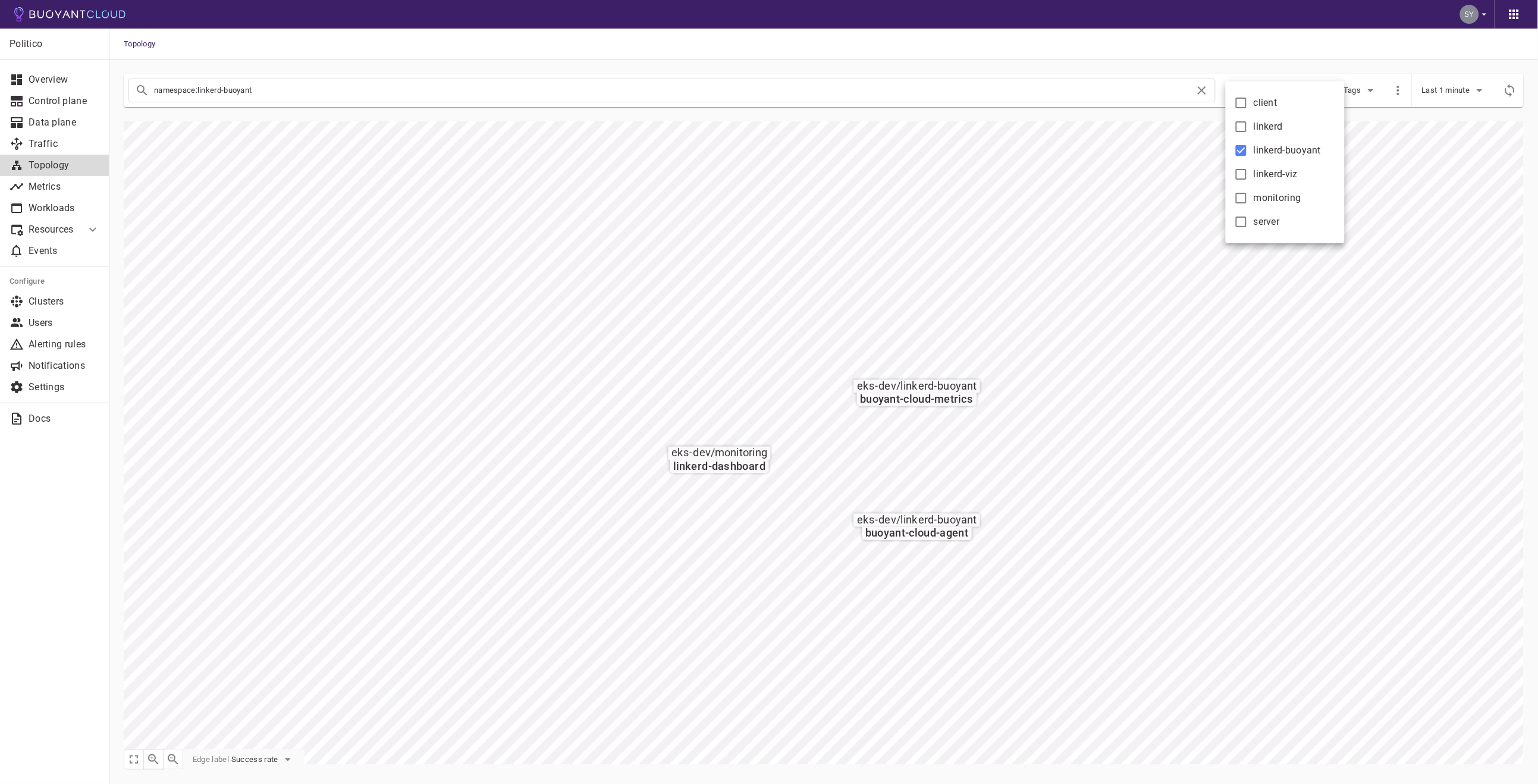
click at [1211, 438] on div at bounding box center [769, 392] width 1538 height 784
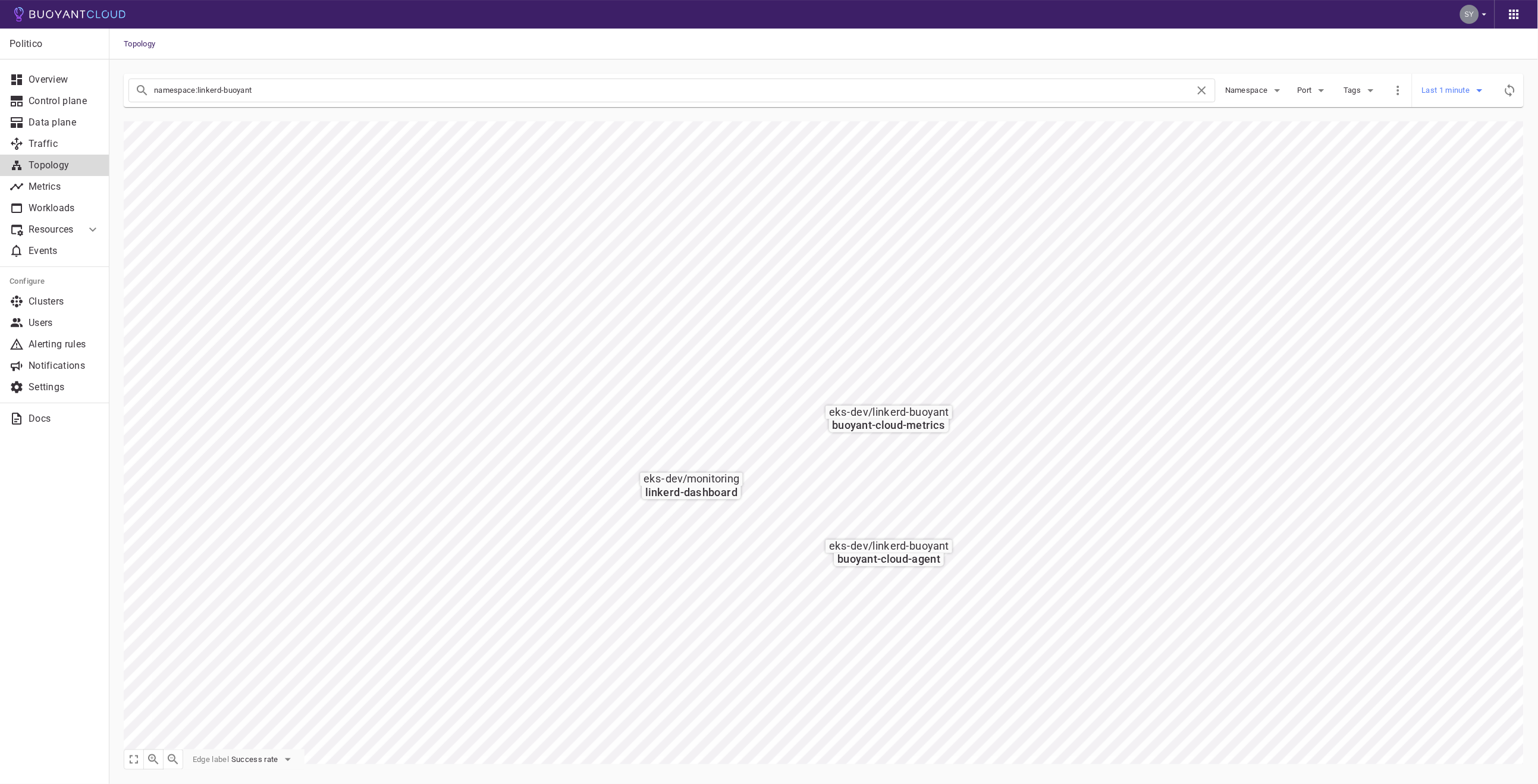
click at [1464, 93] on span "Last 1 minute" at bounding box center [1447, 91] width 50 height 10
click at [1466, 150] on li "Last 1 hour" at bounding box center [1467, 158] width 90 height 22
click at [287, 755] on icon "button" at bounding box center [288, 759] width 14 height 14
click at [275, 740] on li "Request rate" at bounding box center [280, 738] width 95 height 22
click at [245, 760] on span "Request rate" at bounding box center [255, 759] width 47 height 10
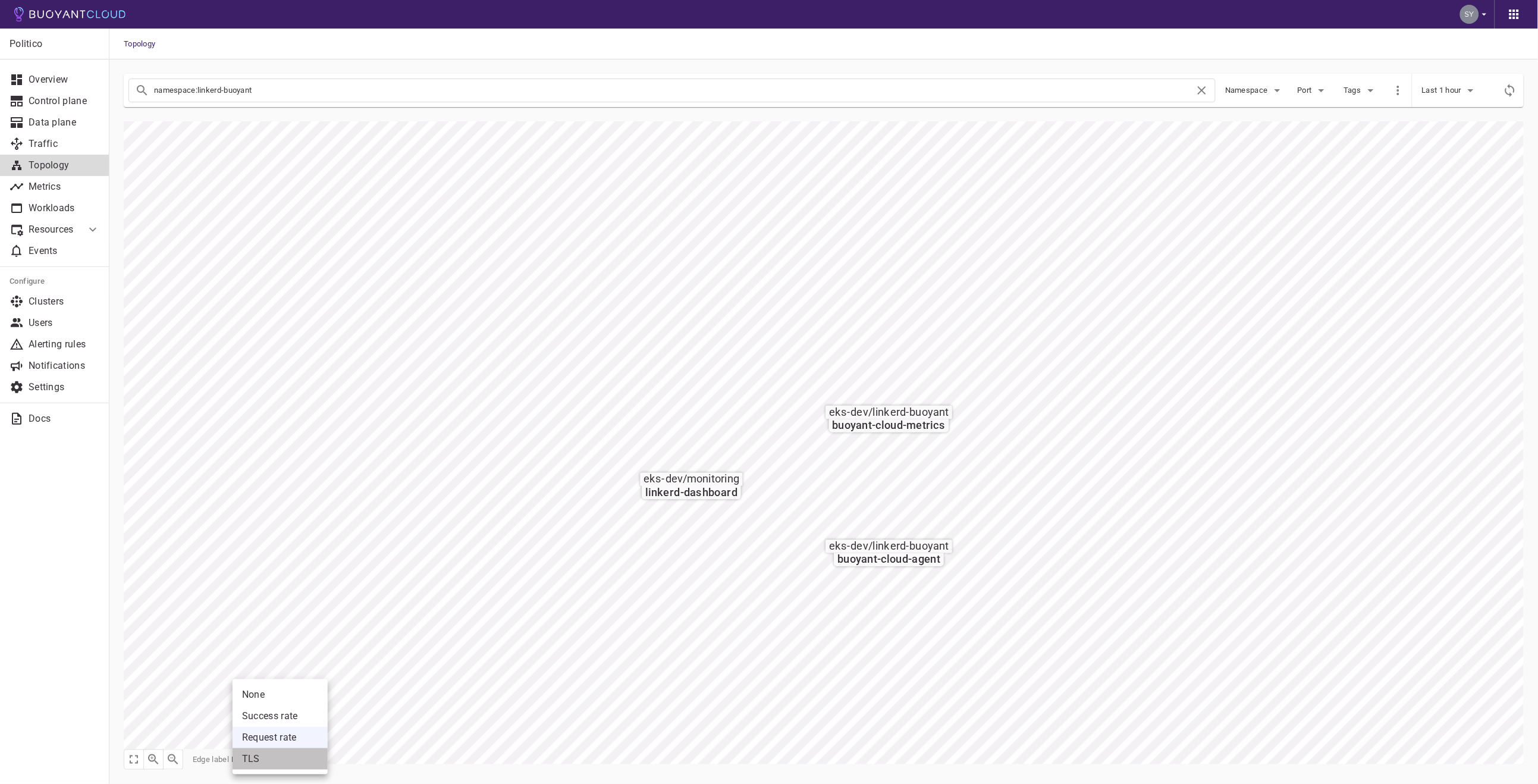
click at [259, 759] on li "TLS" at bounding box center [280, 758] width 95 height 22
click at [271, 749] on div "Edge label TLS" at bounding box center [230, 759] width 96 height 20
click at [330, 752] on button "None" at bounding box center [331, 759] width 38 height 18
click at [200, 763] on div at bounding box center [769, 392] width 1538 height 784
click at [278, 761] on body "Topology Politico Overview Control plane Data plane Traffic Topology Metrics Wo…" at bounding box center [769, 392] width 1538 height 784
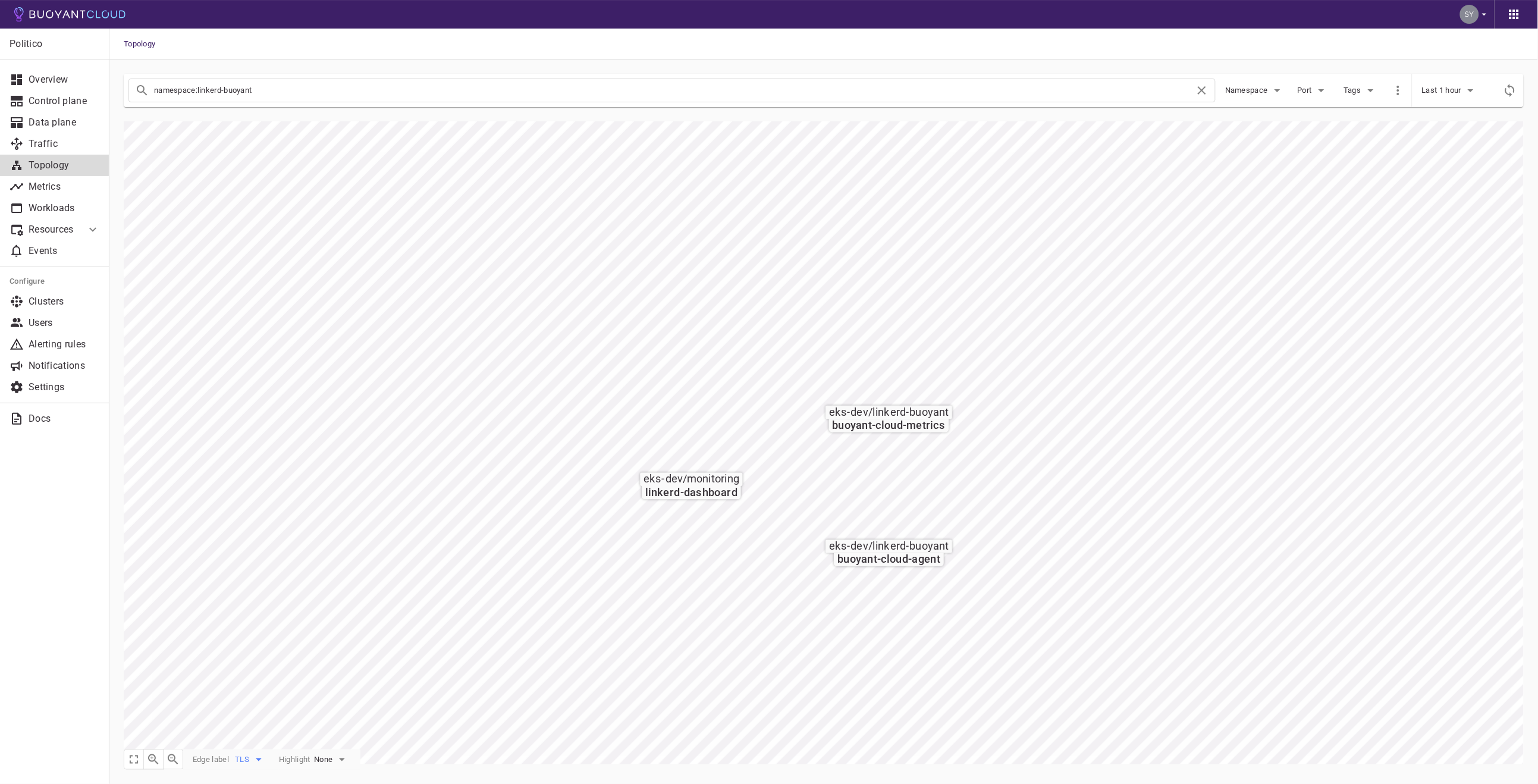
click at [256, 760] on icon "button" at bounding box center [258, 759] width 14 height 14
click at [277, 712] on li "Success rate" at bounding box center [280, 716] width 95 height 22
click at [1263, 82] on button "Namespace" at bounding box center [1255, 90] width 59 height 18
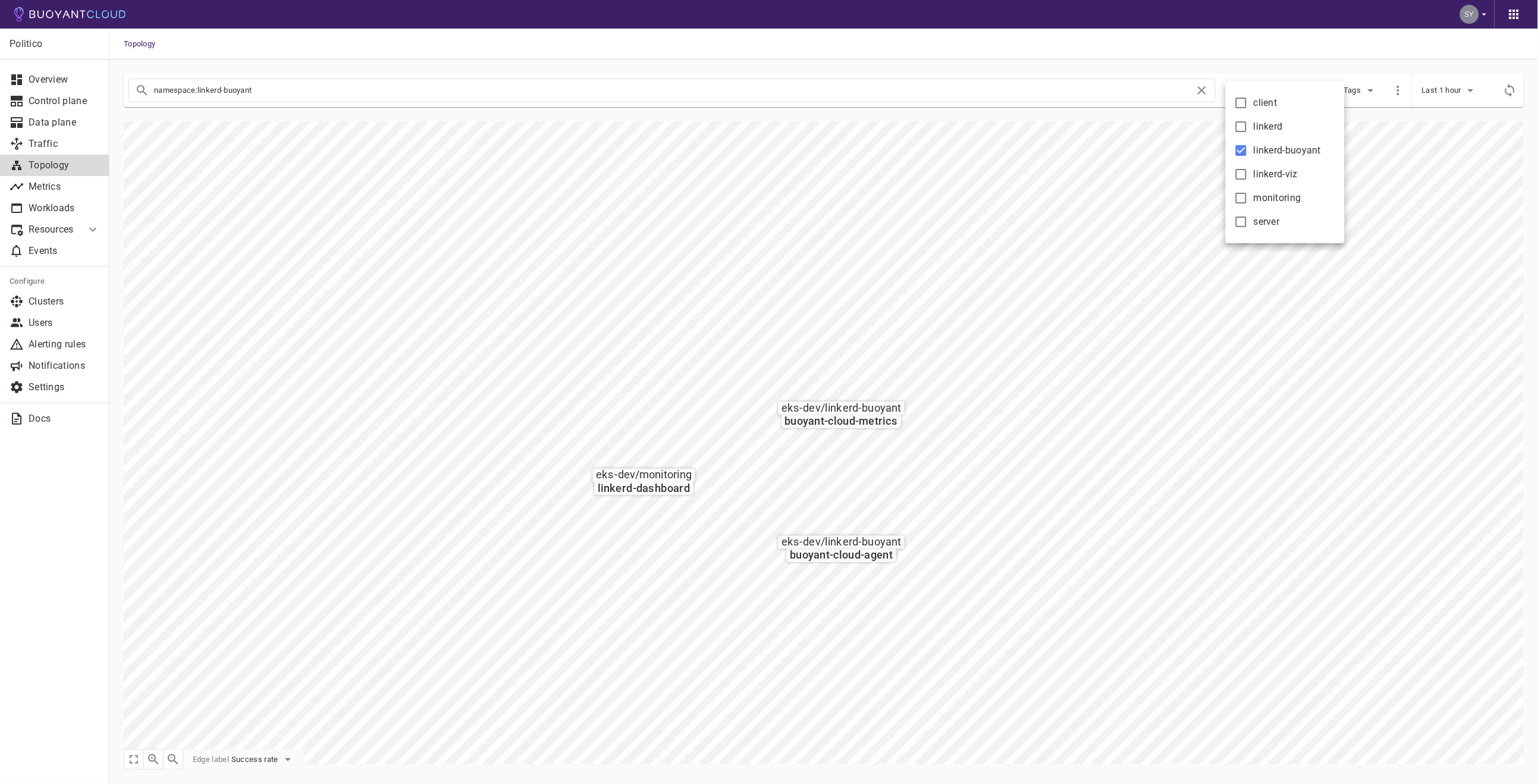
click at [849, 217] on div at bounding box center [769, 392] width 1538 height 784
click at [66, 186] on p "Metrics" at bounding box center [64, 187] width 71 height 12
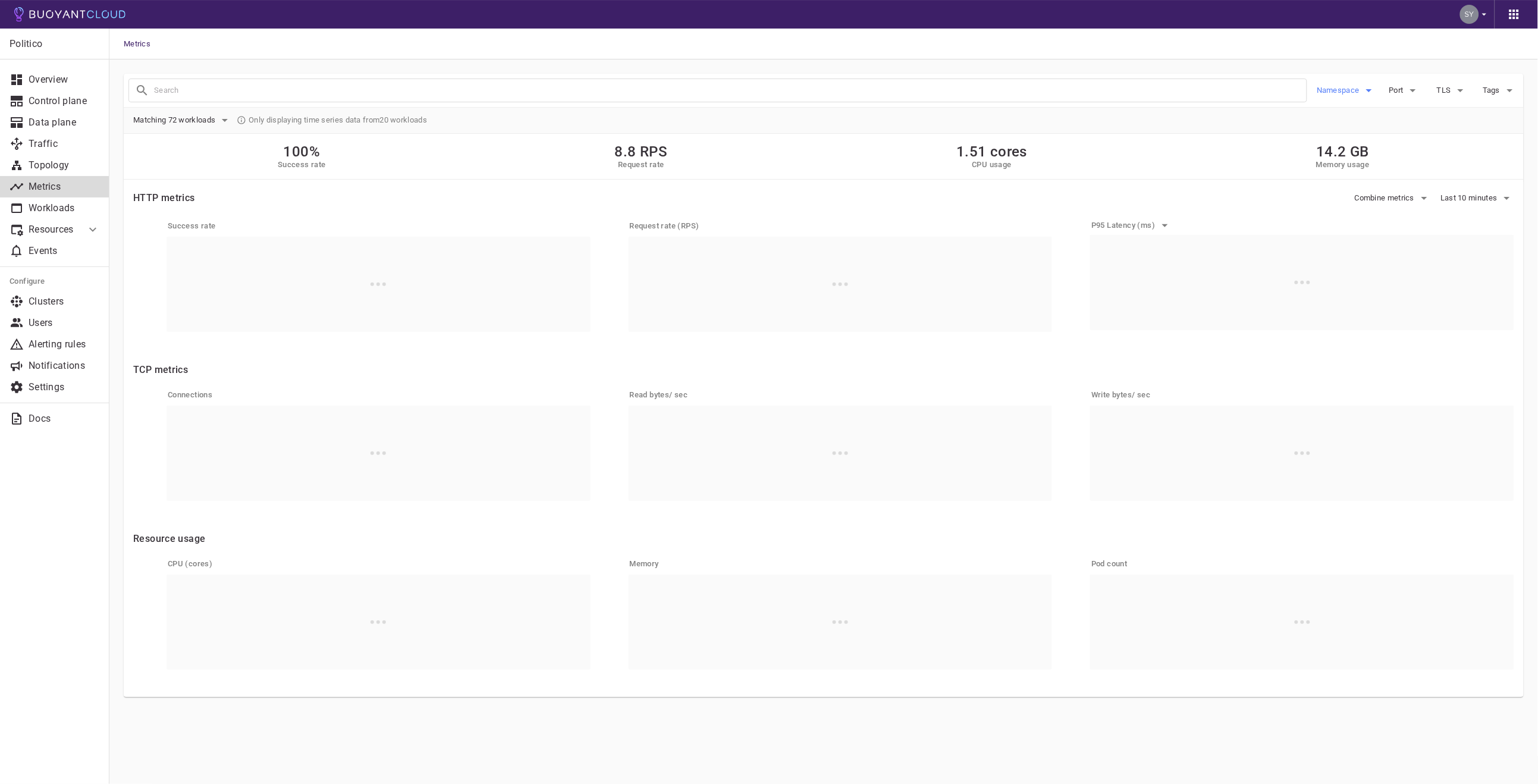
click at [1373, 81] on button "Namespace" at bounding box center [1346, 90] width 59 height 18
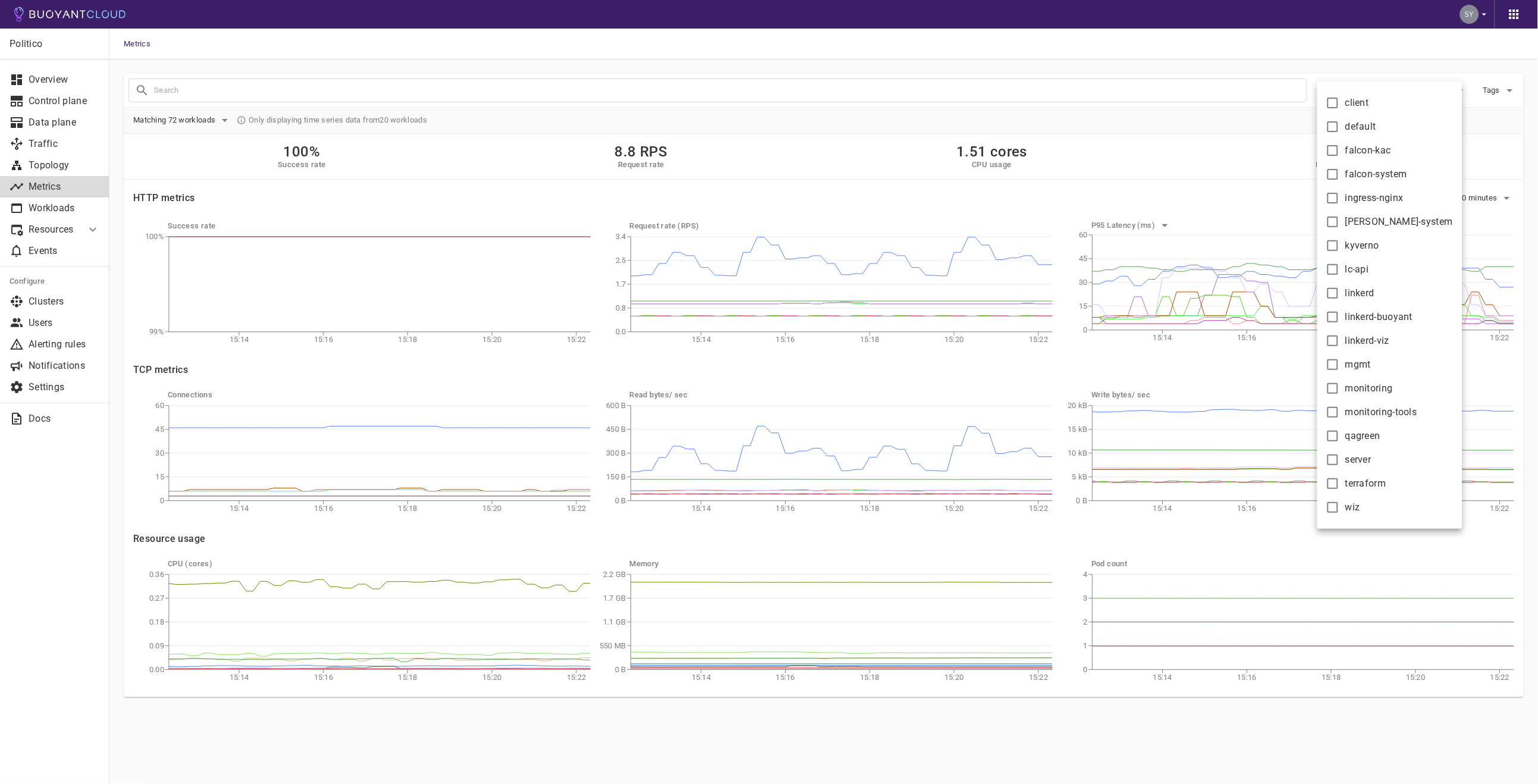
click at [1373, 319] on span "linkerd-buoyant" at bounding box center [1379, 317] width 68 height 12
click at [1340, 319] on input "linkerd-buoyant" at bounding box center [1332, 316] width 14 height 14
checkbox input "true"
type input "namespace:linkerd-buoyant"
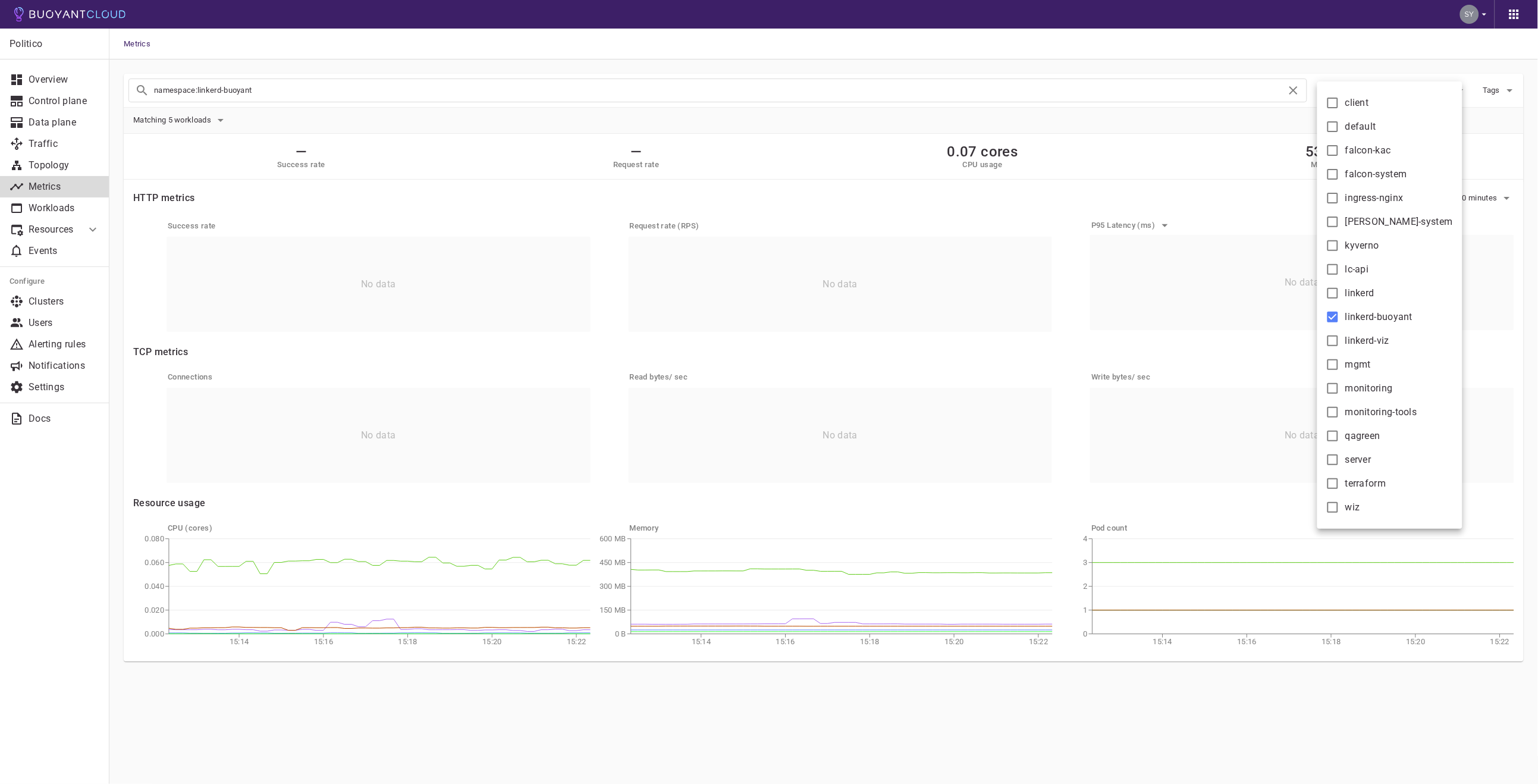
click at [990, 108] on div at bounding box center [769, 392] width 1538 height 784
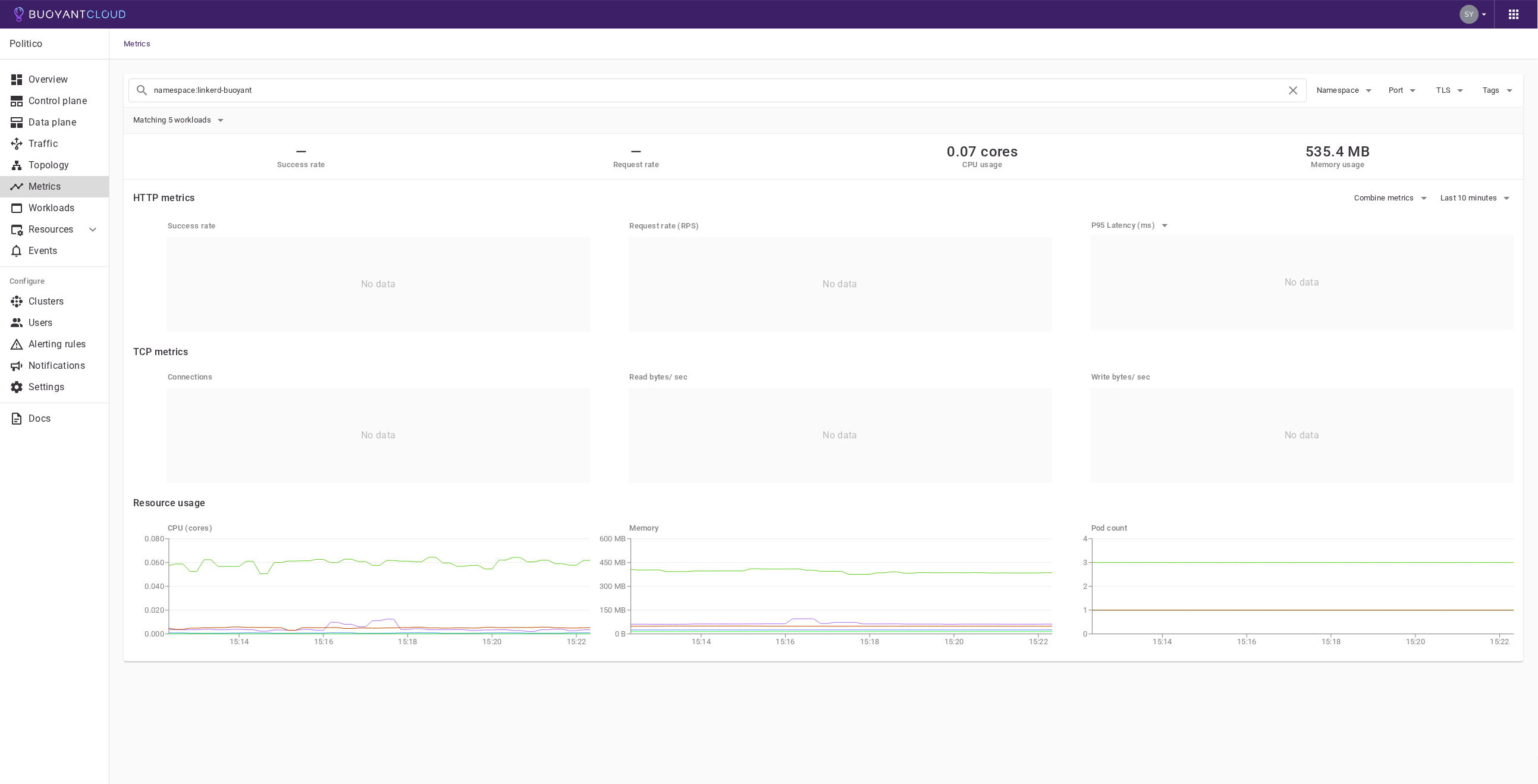
drag, startPoint x: 866, startPoint y: 711, endPoint x: 874, endPoint y: 666, distance: 45.7
click at [867, 711] on main "Metrics Politico Overview Control plane Data plane Traffic Topology Metrics Wor…" at bounding box center [824, 392] width 1428 height 784
click at [299, 154] on h2 "—" at bounding box center [301, 151] width 48 height 17
click at [205, 123] on span "Matching 5 workloads" at bounding box center [173, 121] width 80 height 10
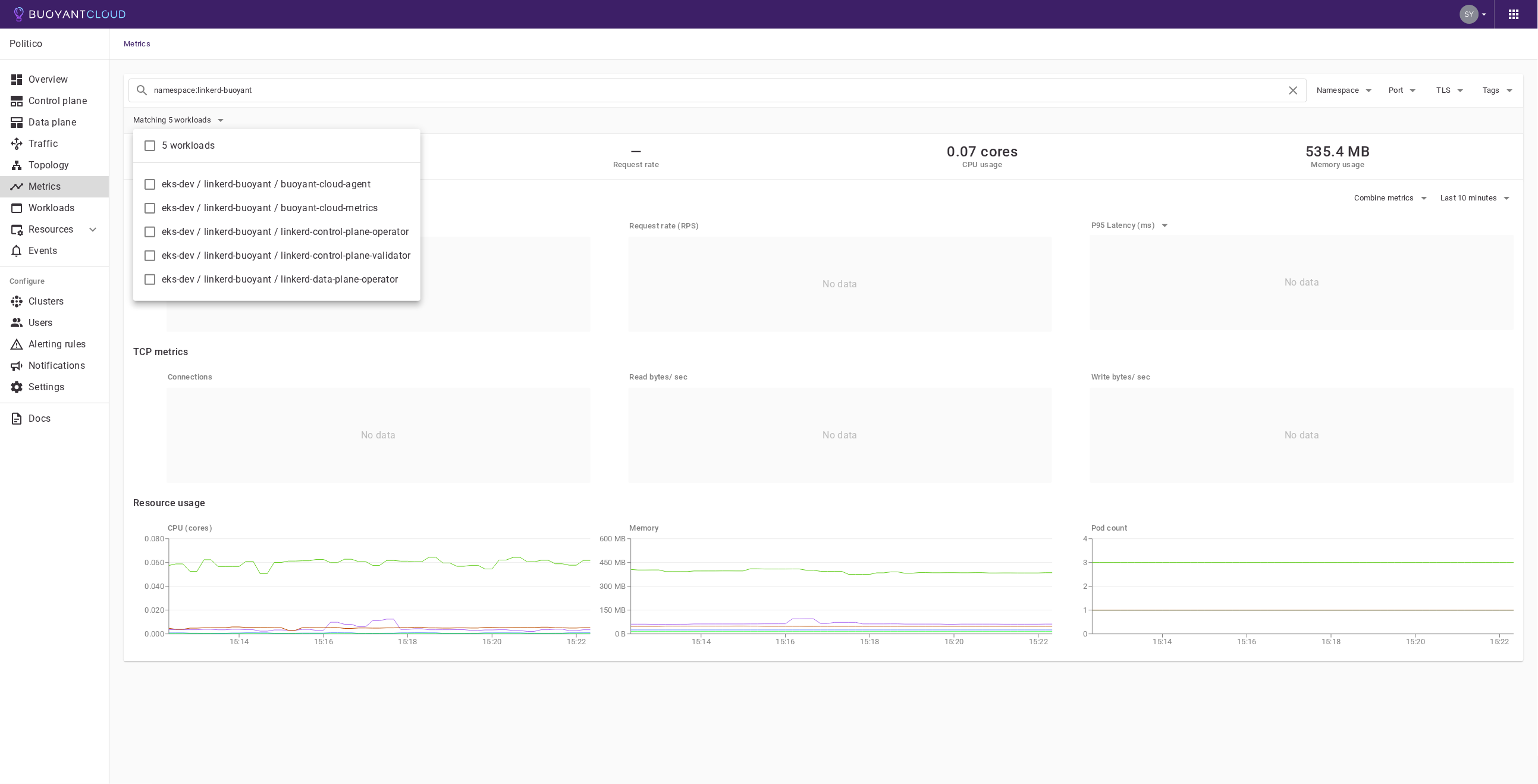
click at [271, 113] on div at bounding box center [769, 392] width 1538 height 784
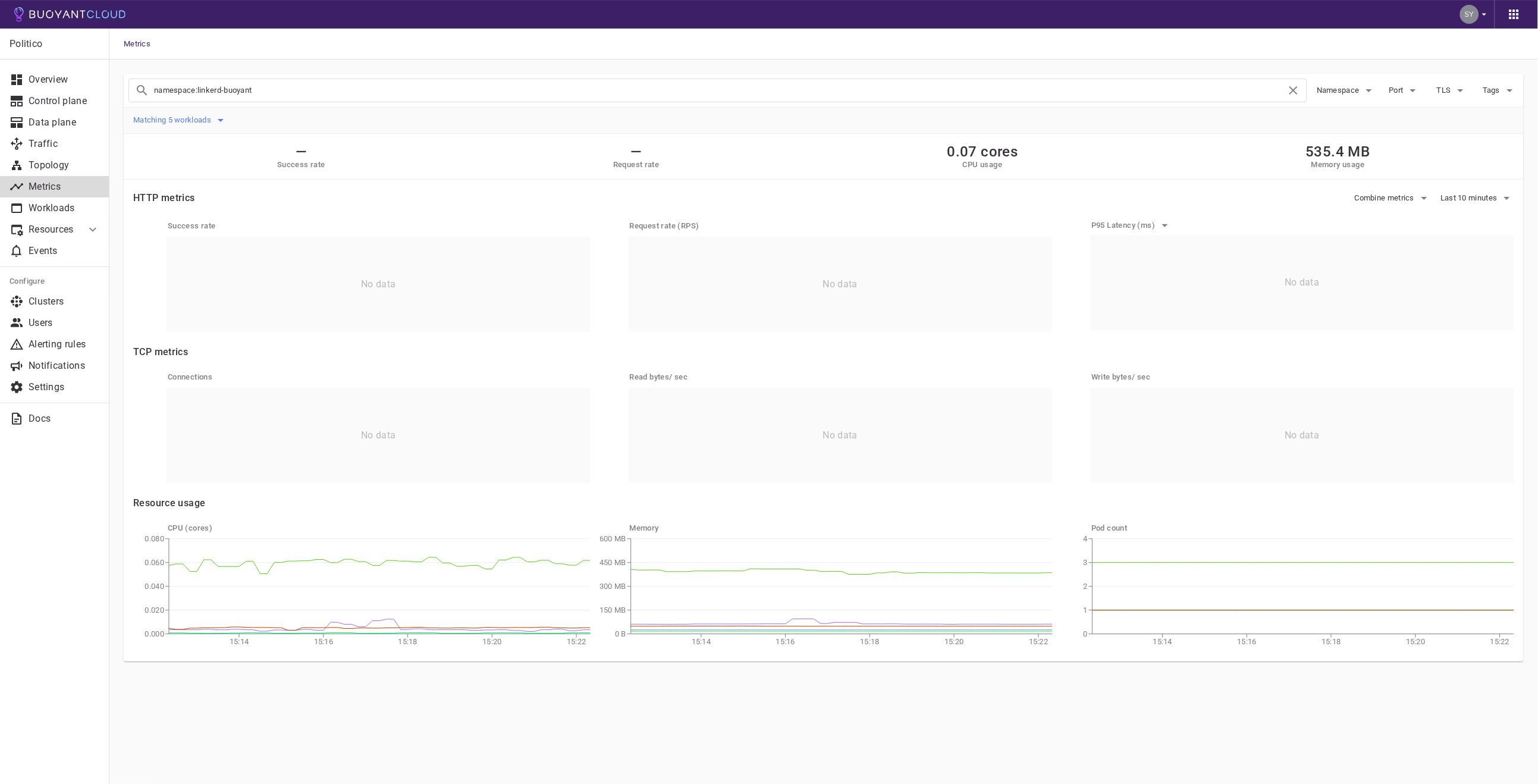
click at [193, 125] on span "Matching 5 workloads" at bounding box center [173, 121] width 80 height 10
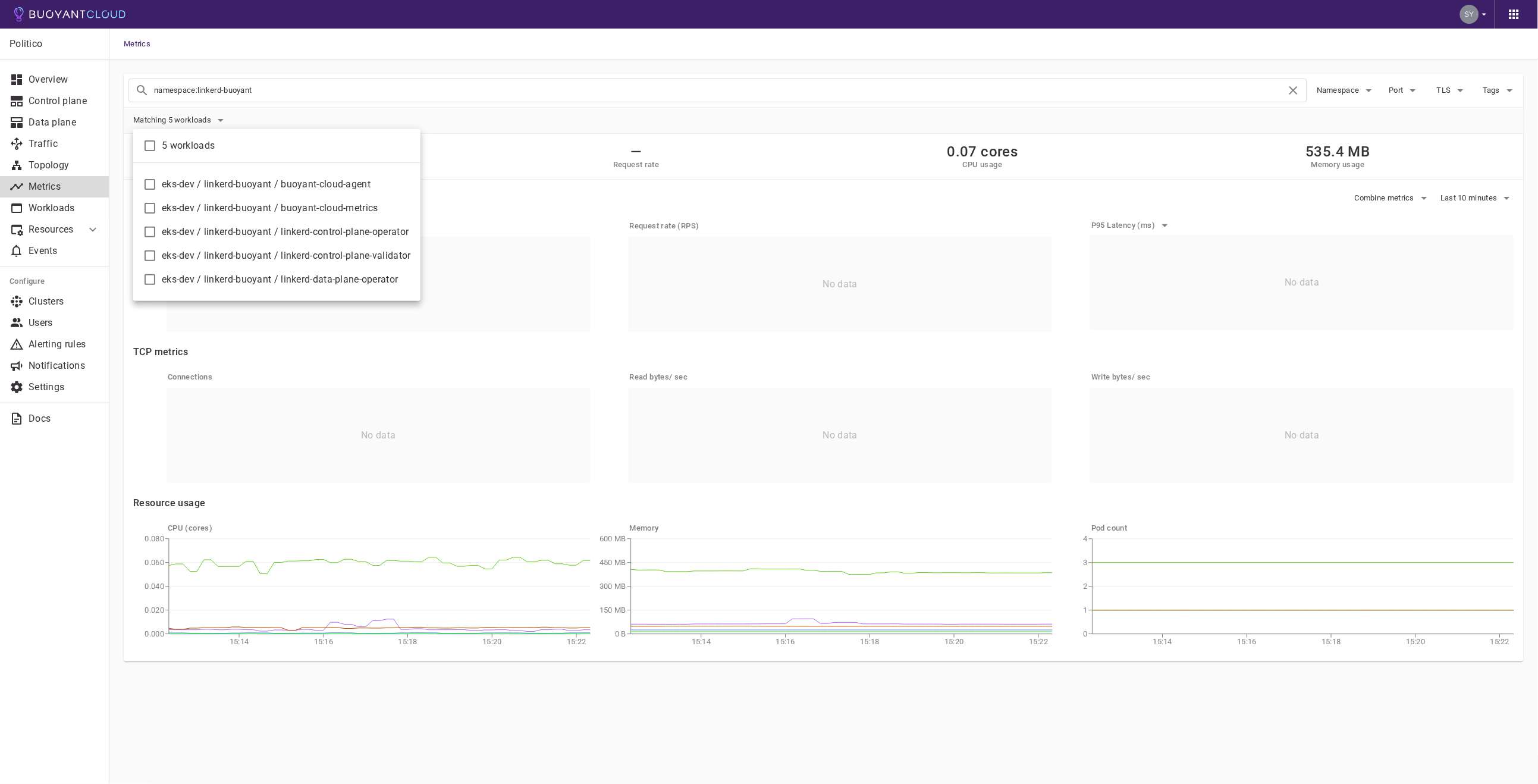
click at [206, 204] on span "eks-dev / linkerd-buoyant / buoyant-cloud-metrics" at bounding box center [287, 208] width 249 height 12
checkbox input "true"
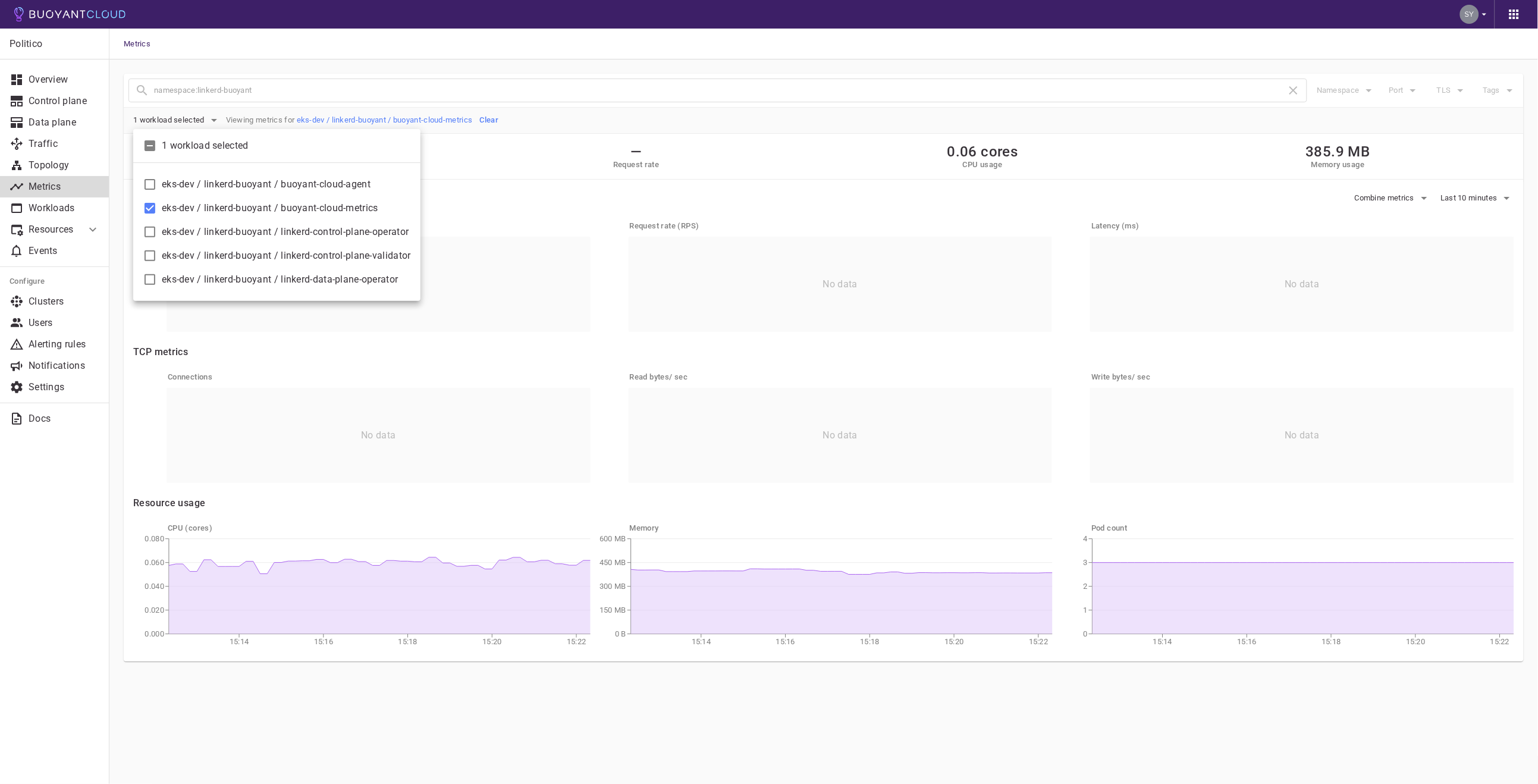
click at [659, 732] on div at bounding box center [769, 392] width 1538 height 784
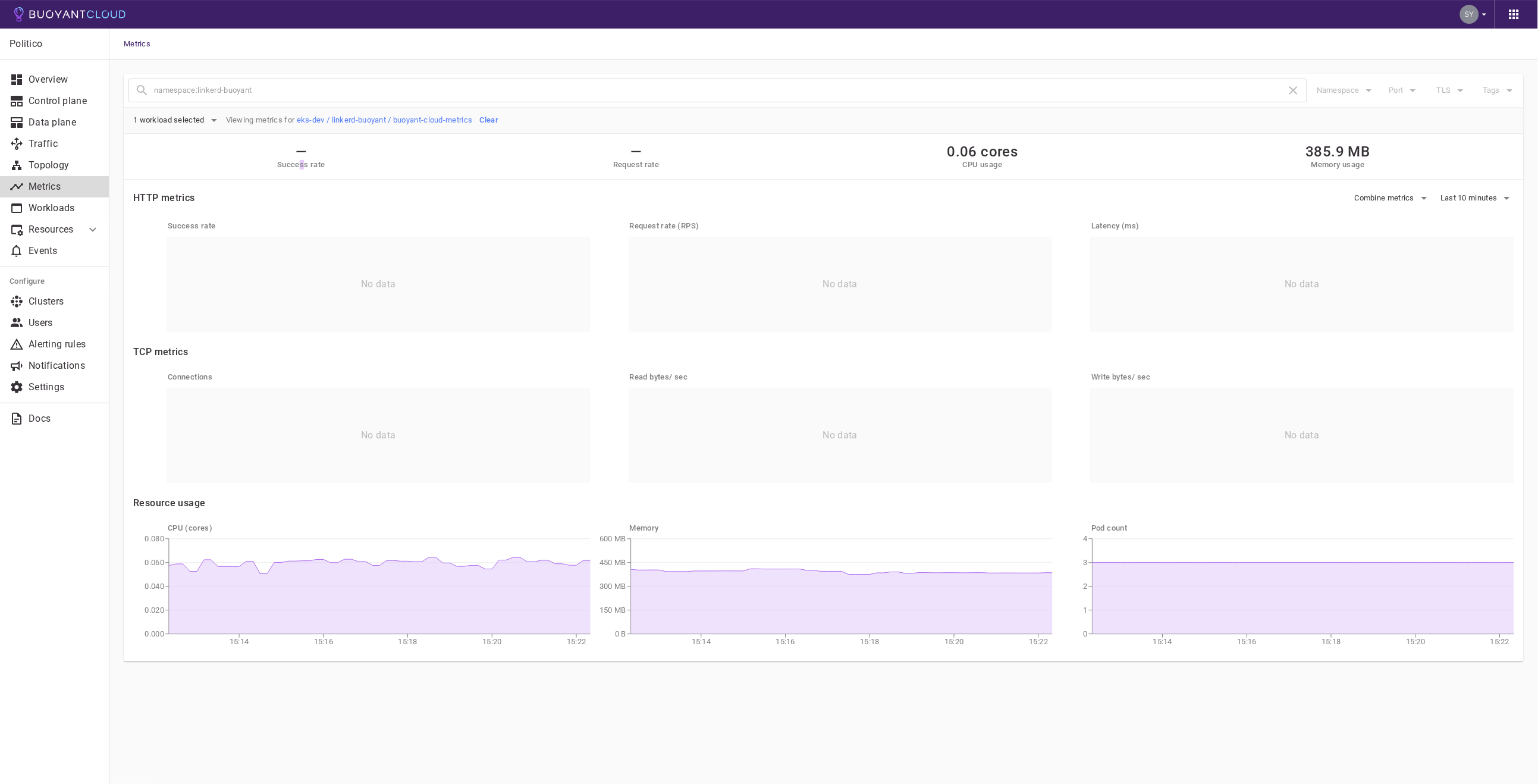
click at [302, 165] on h5 "Success rate" at bounding box center [301, 165] width 48 height 10
click at [587, 108] on div "1 workload selected Viewing metrics for eks-dev / linkerd-buoyant / buoyant-clo…" at bounding box center [824, 121] width 1401 height 26
click at [1484, 196] on span "Last 10 minutes" at bounding box center [1471, 198] width 59 height 10
click at [1445, 244] on li "Last 1 hour" at bounding box center [1450, 244] width 163 height 22
click at [48, 204] on p "Workloads" at bounding box center [64, 208] width 71 height 12
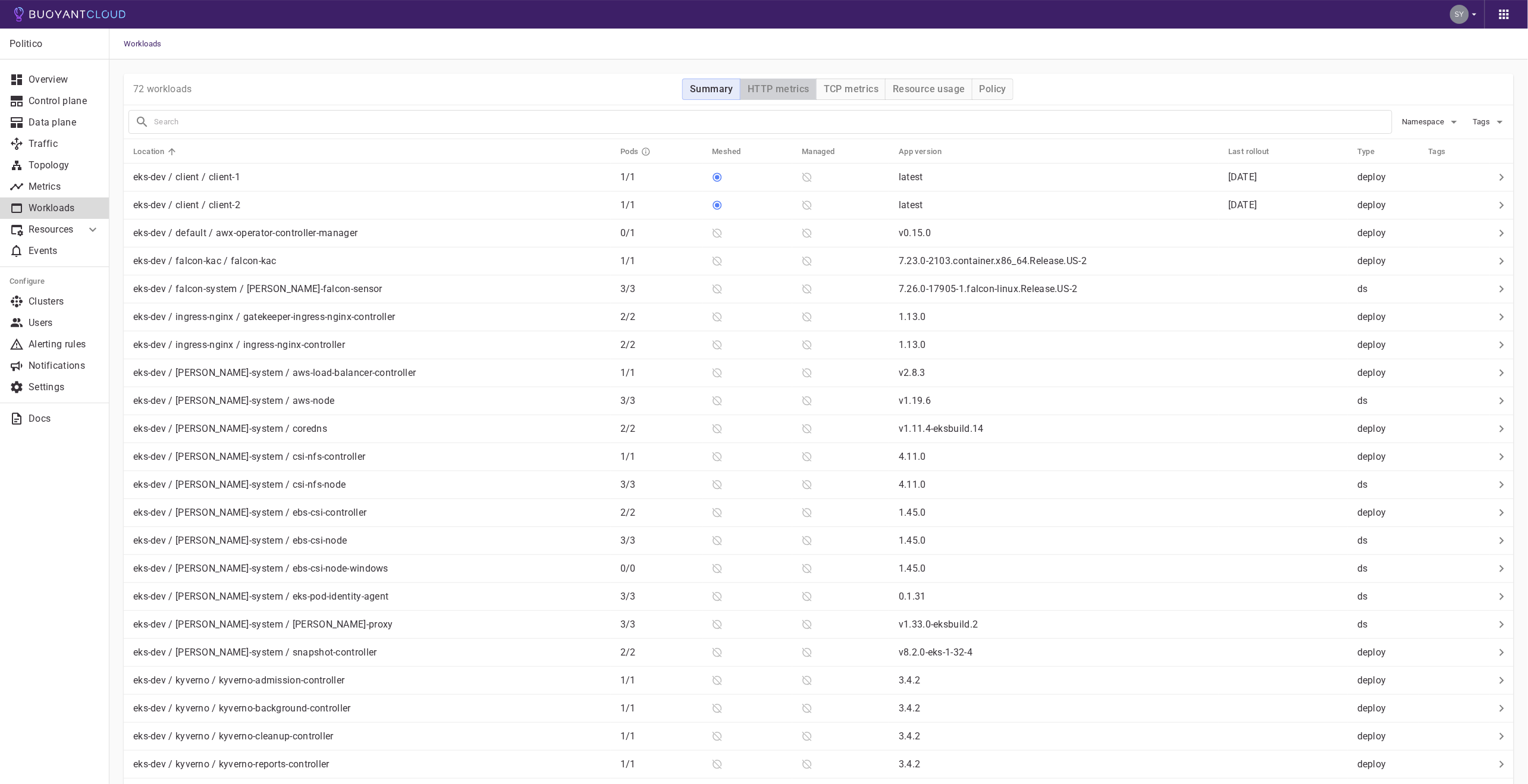
click at [791, 88] on h4 "HTTP metrics" at bounding box center [778, 89] width 62 height 12
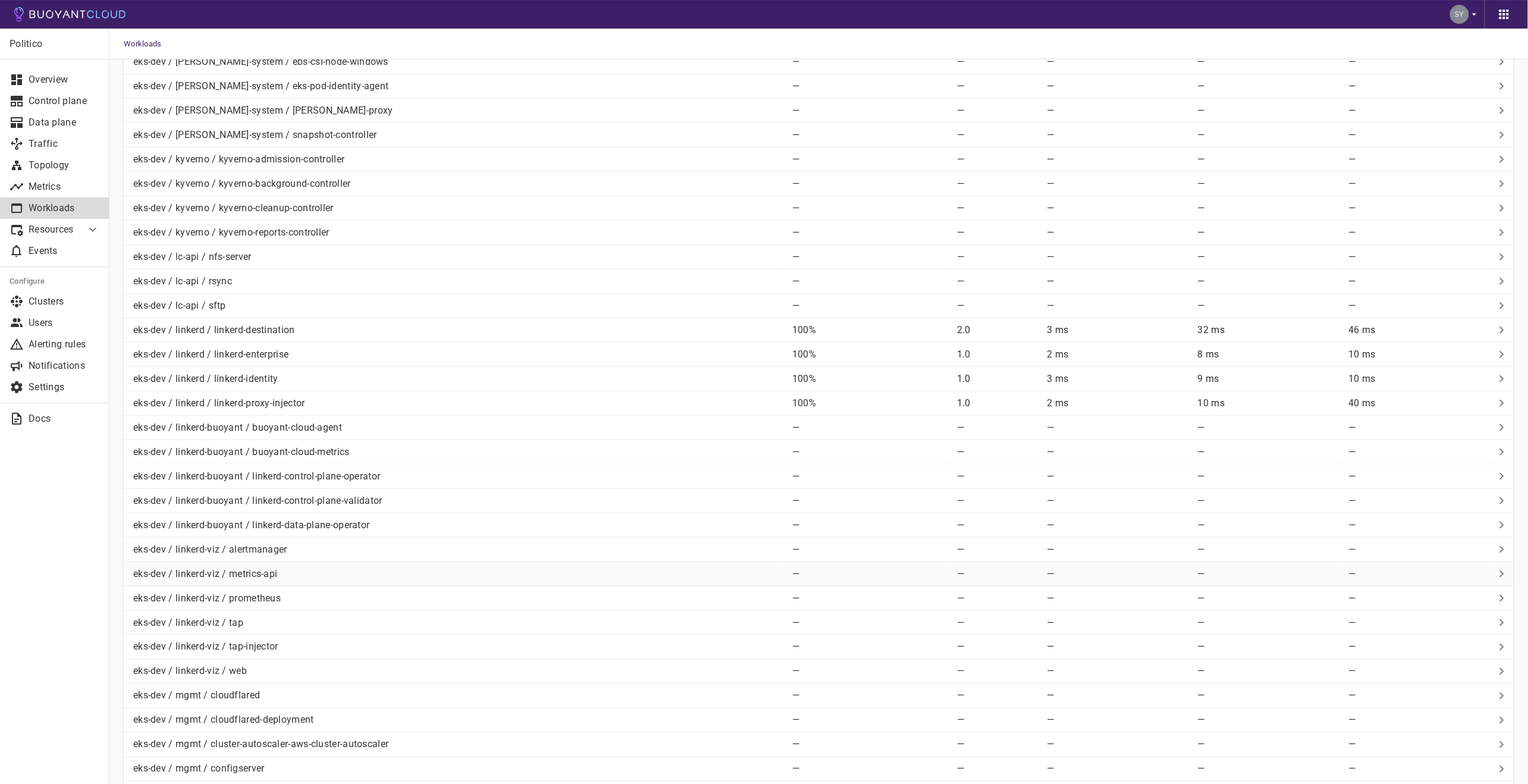
scroll to position [462, 0]
click at [354, 447] on div "eks-dev / linkerd-buoyant / buoyant-cloud-metrics" at bounding box center [455, 442] width 654 height 17
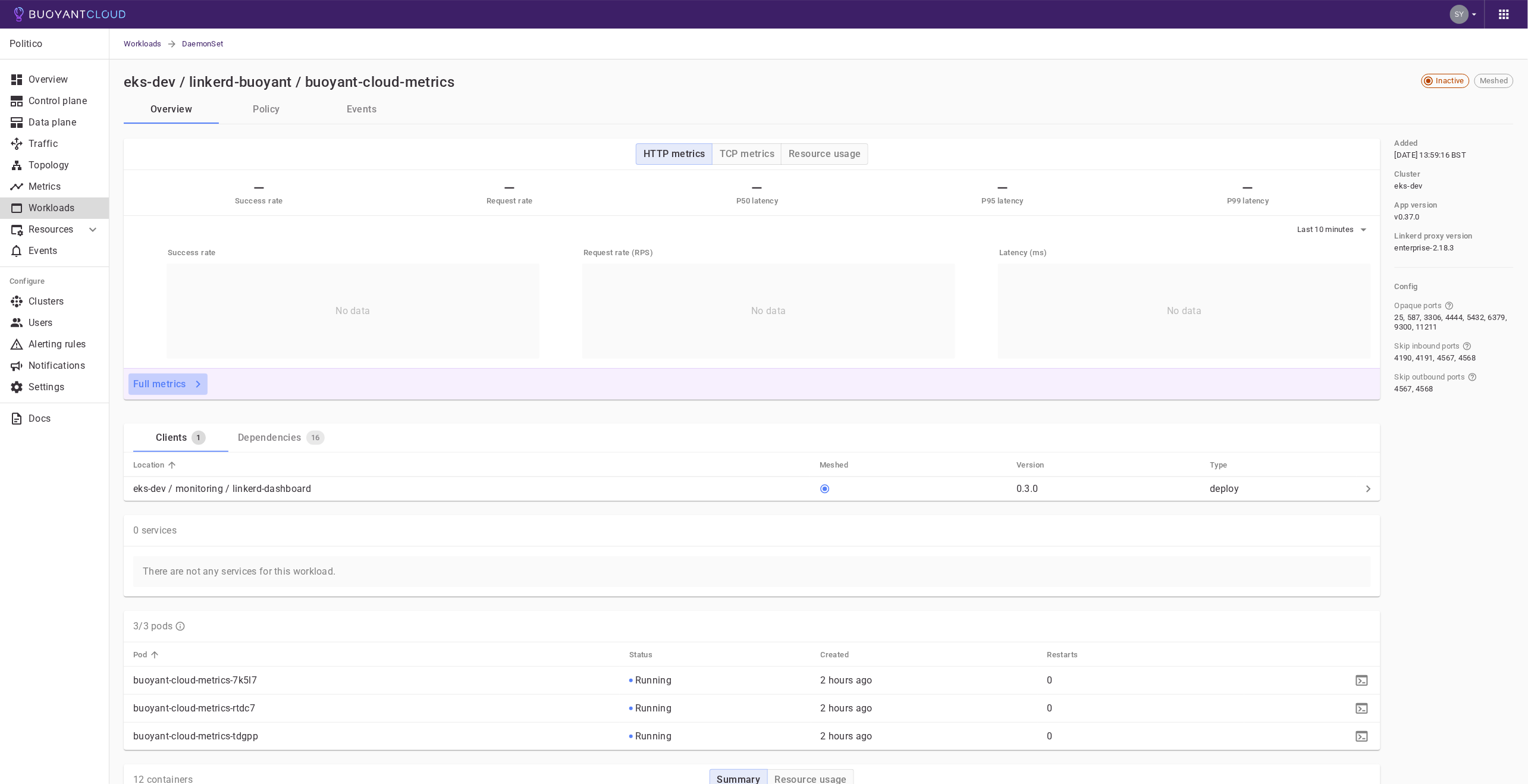
click at [166, 384] on h4 "Full metrics" at bounding box center [160, 384] width 53 height 12
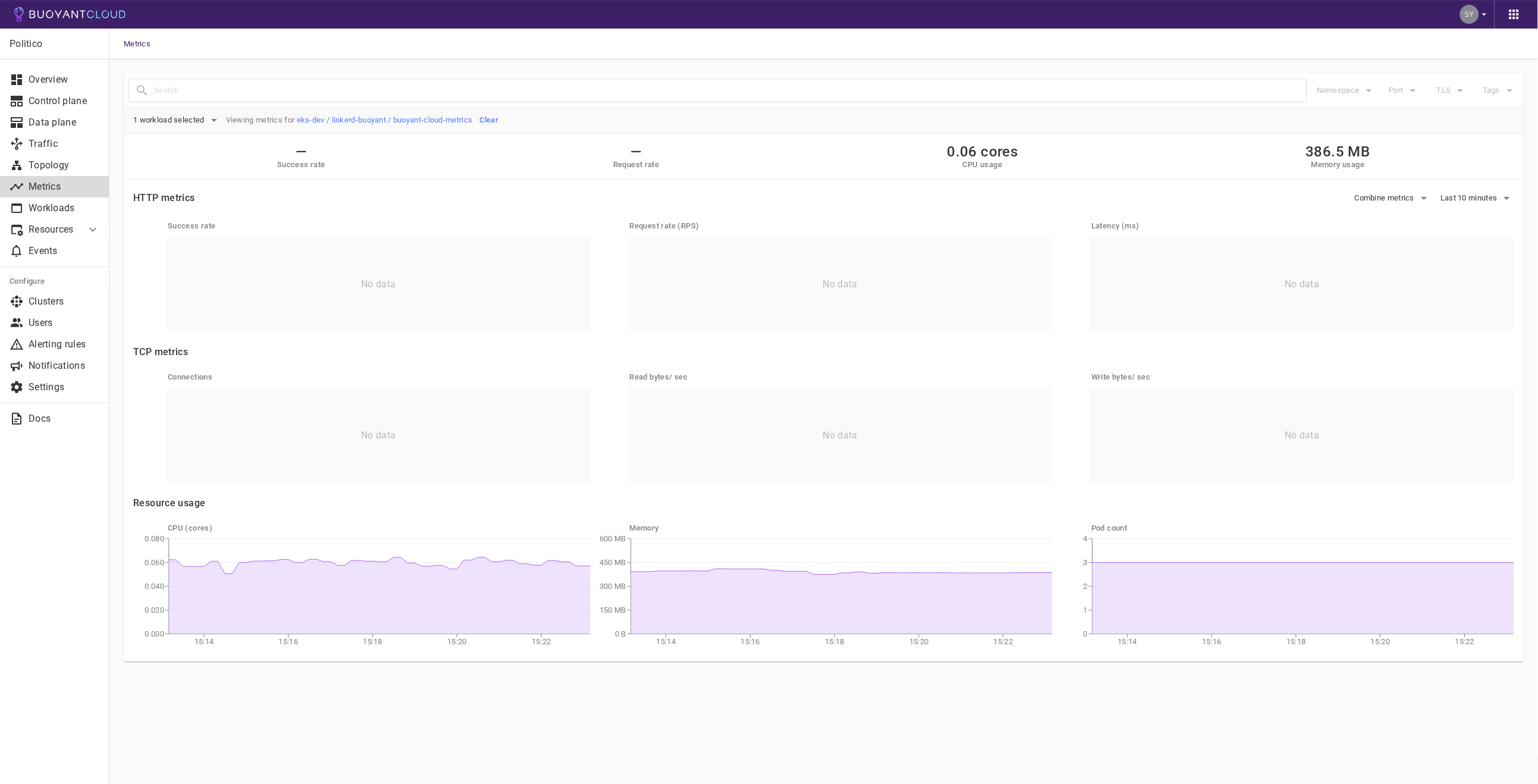
click at [501, 159] on div "— Success rate — Request rate 0.06 cores CPU usage 386.5 MB Memory usage" at bounding box center [824, 156] width 1401 height 45
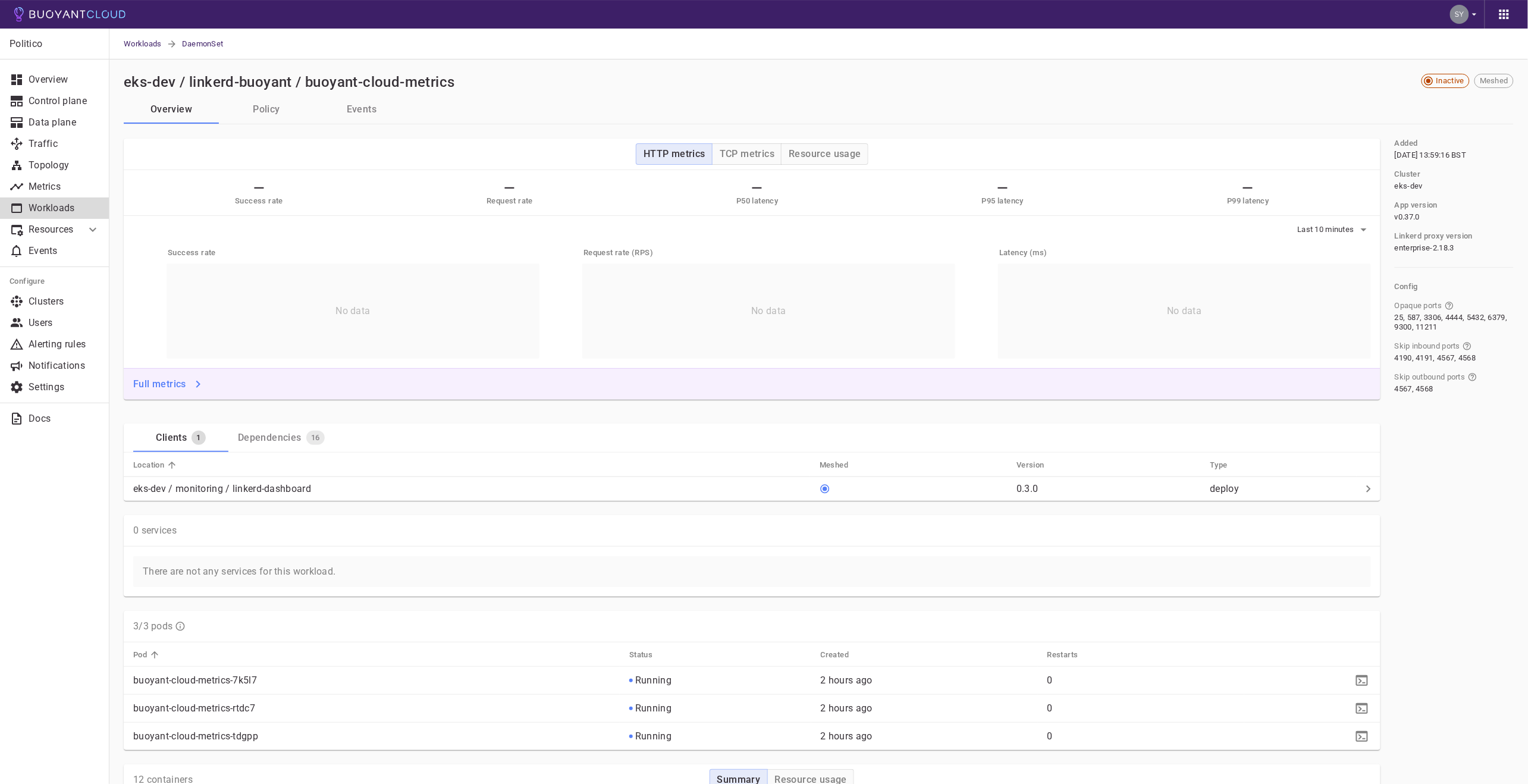
click at [280, 442] on div "Dependencies" at bounding box center [267, 435] width 68 height 17
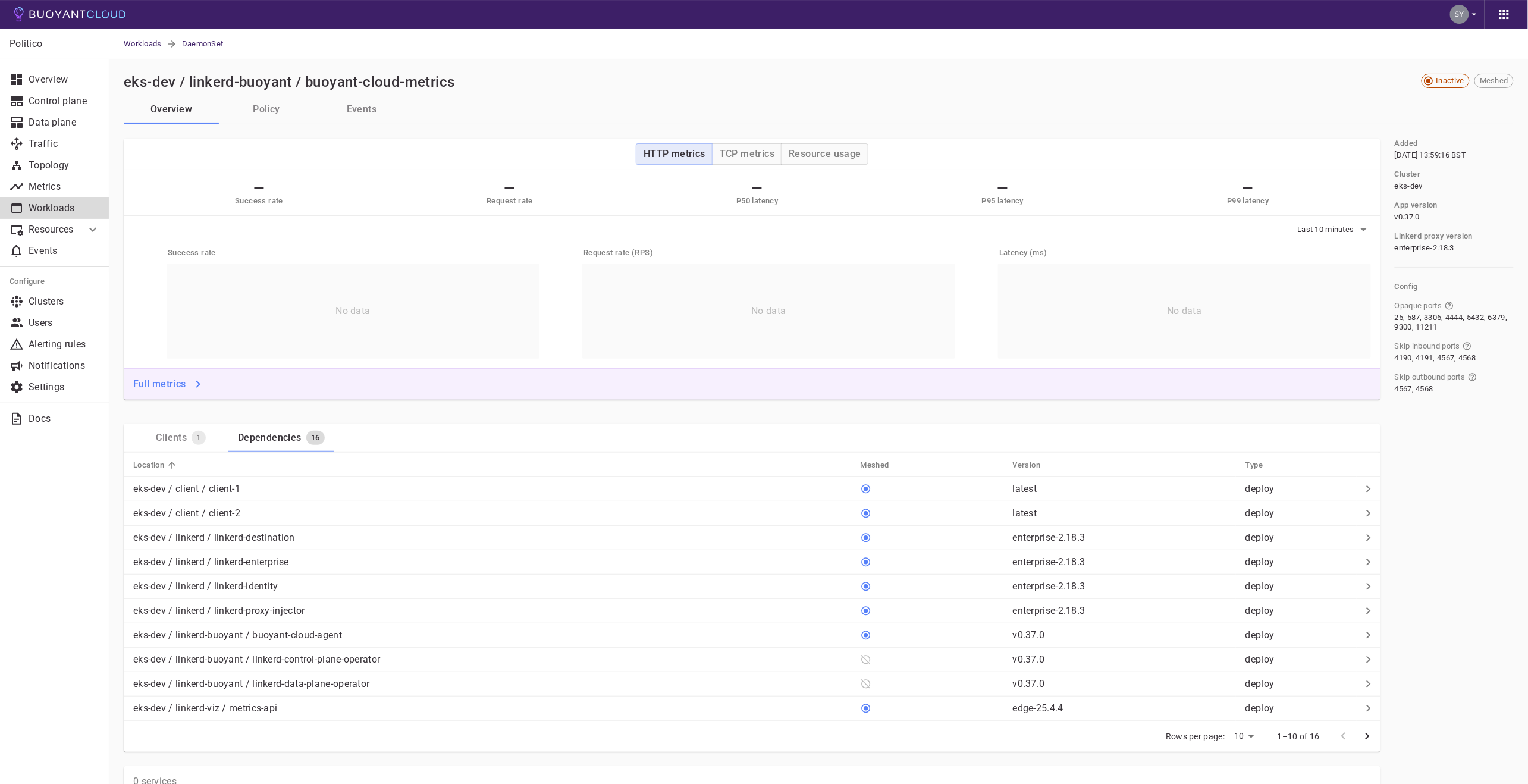
click at [193, 442] on span "1" at bounding box center [199, 438] width 14 height 10
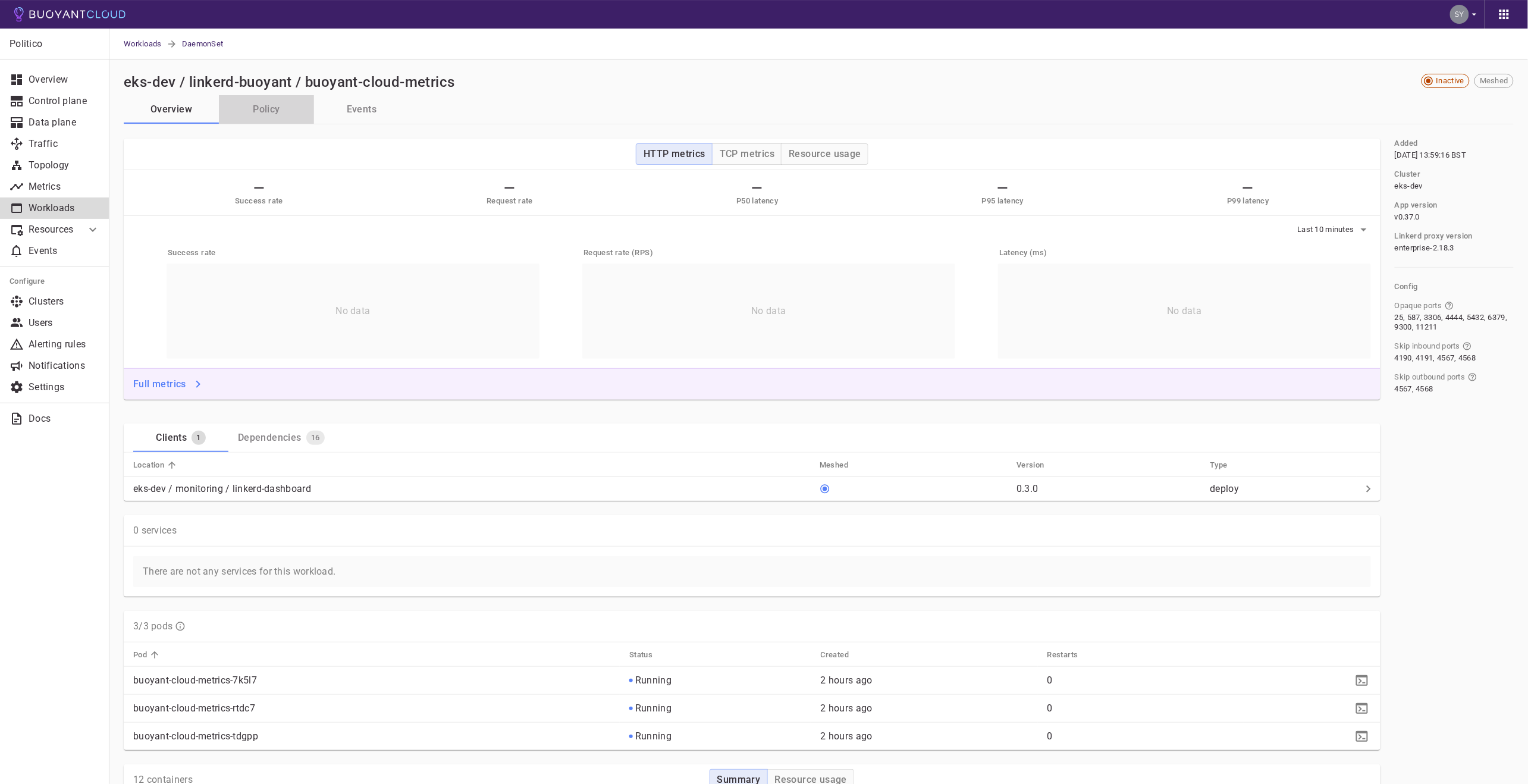
click at [278, 103] on button "Policy" at bounding box center [266, 109] width 95 height 29
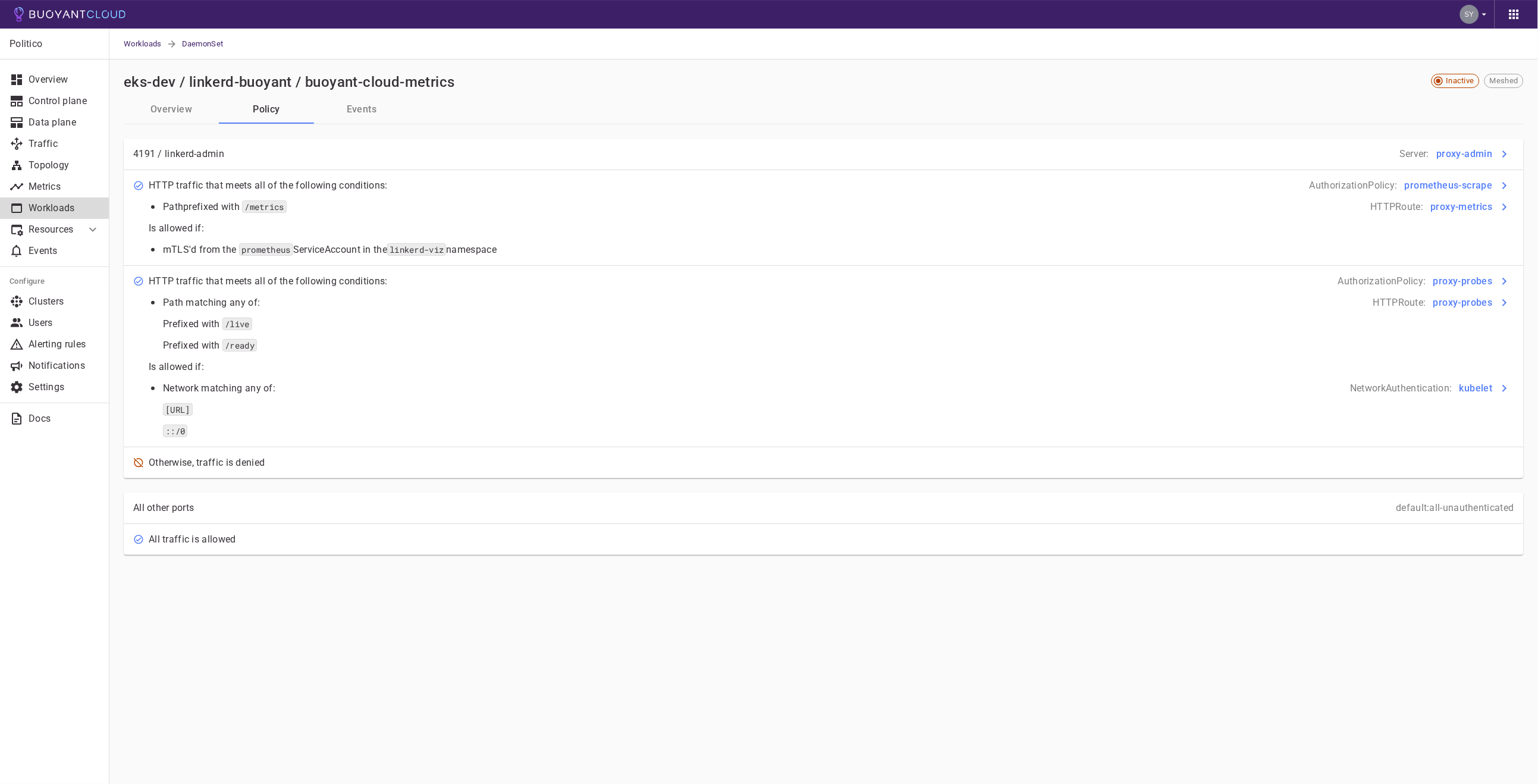
drag, startPoint x: 126, startPoint y: 166, endPoint x: 556, endPoint y: 248, distance: 437.7
click at [556, 248] on div "HTTP traffic that meets all of the following conditions: AuthorizationPolicy : …" at bounding box center [819, 319] width 1391 height 299
click at [556, 248] on div "mTLS'd from the prometheus ServiceAccount in the linkerd-viz namespace" at bounding box center [828, 247] width 1372 height 17
drag, startPoint x: 138, startPoint y: 459, endPoint x: 280, endPoint y: 468, distance: 142.3
click at [280, 468] on div "Otherwise, traffic is denied" at bounding box center [821, 460] width 1386 height 17
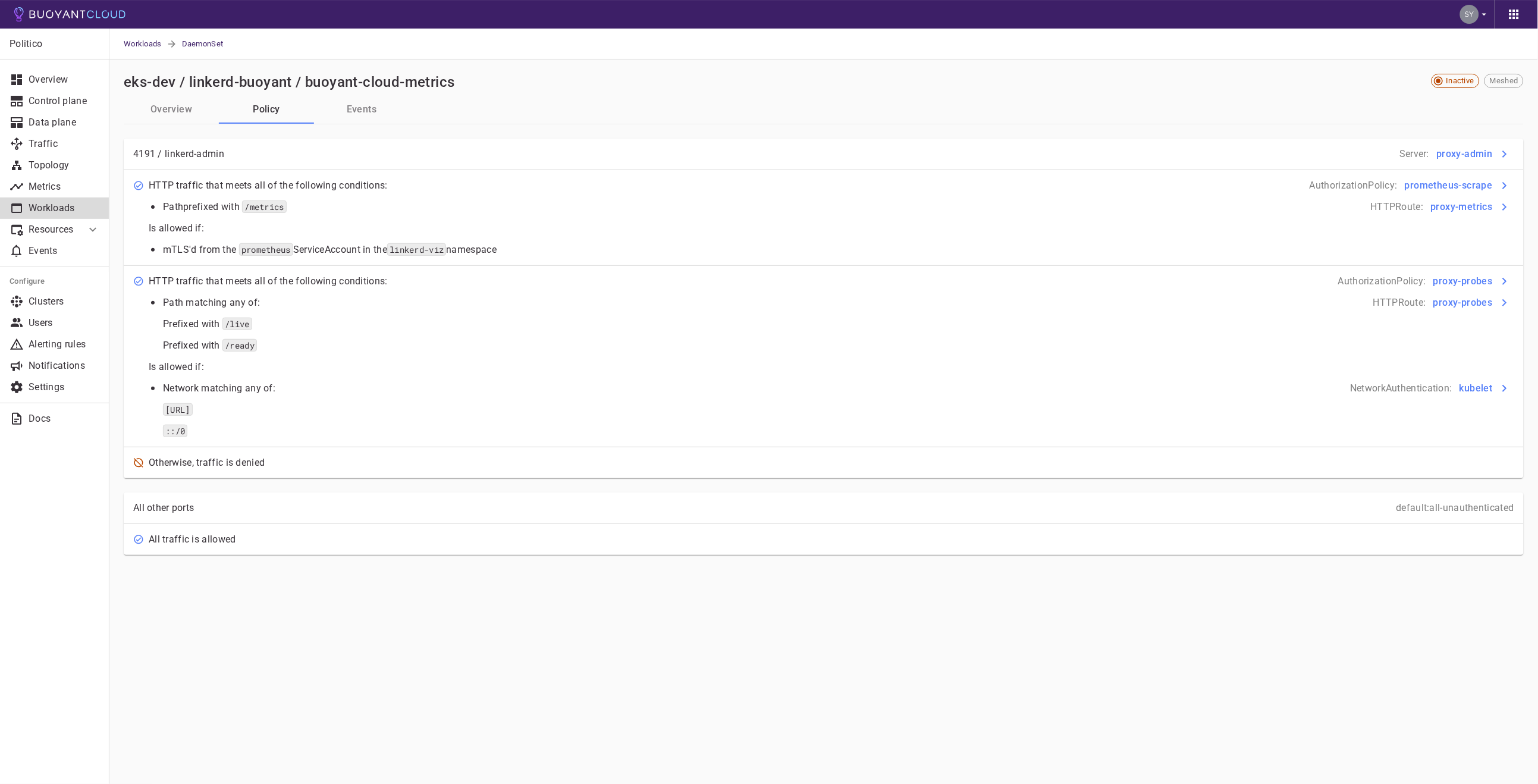
click at [280, 468] on div "Otherwise, traffic is denied" at bounding box center [821, 460] width 1386 height 17
click at [362, 107] on button "Events" at bounding box center [362, 109] width 95 height 29
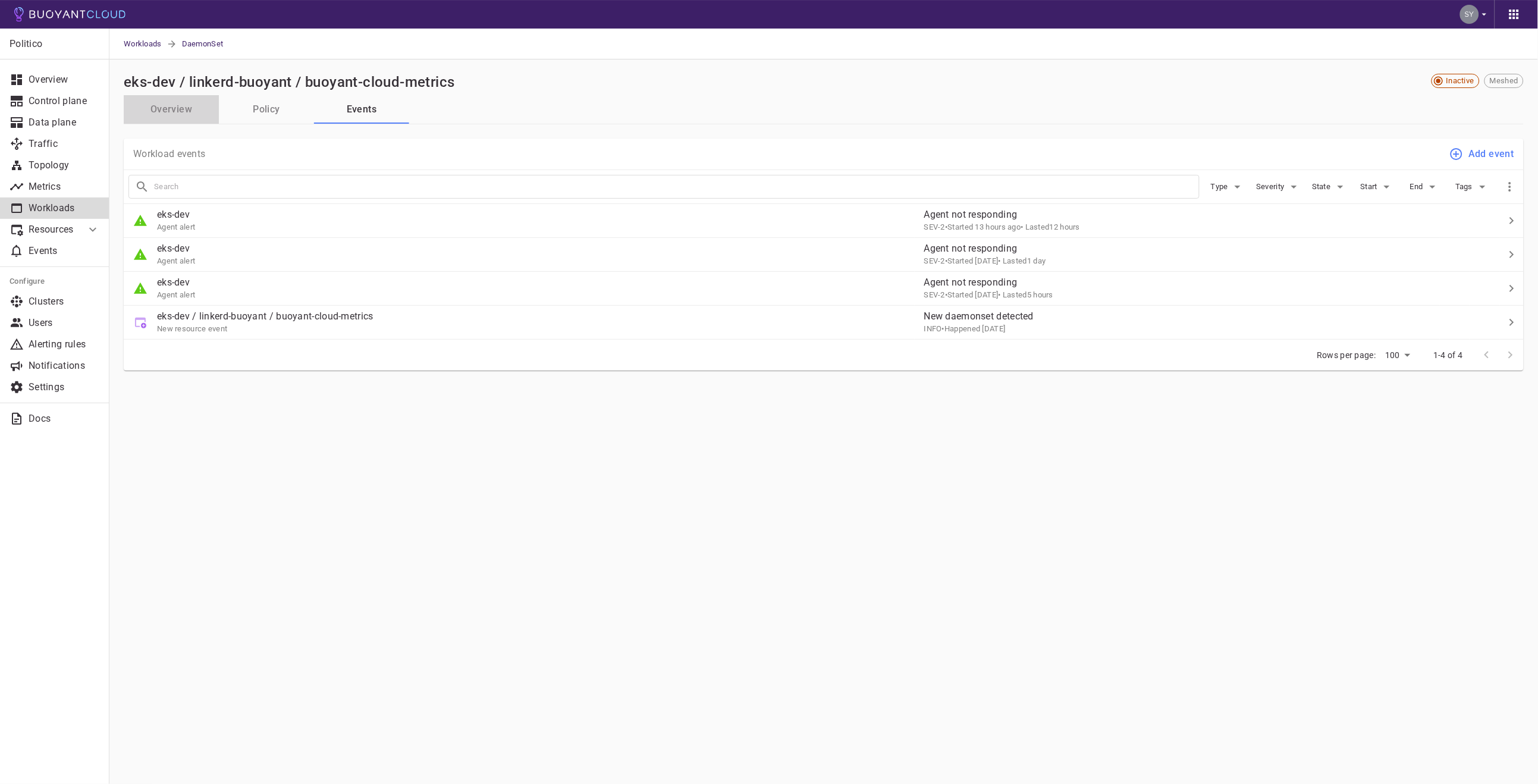
click at [162, 113] on button "Overview" at bounding box center [171, 109] width 95 height 29
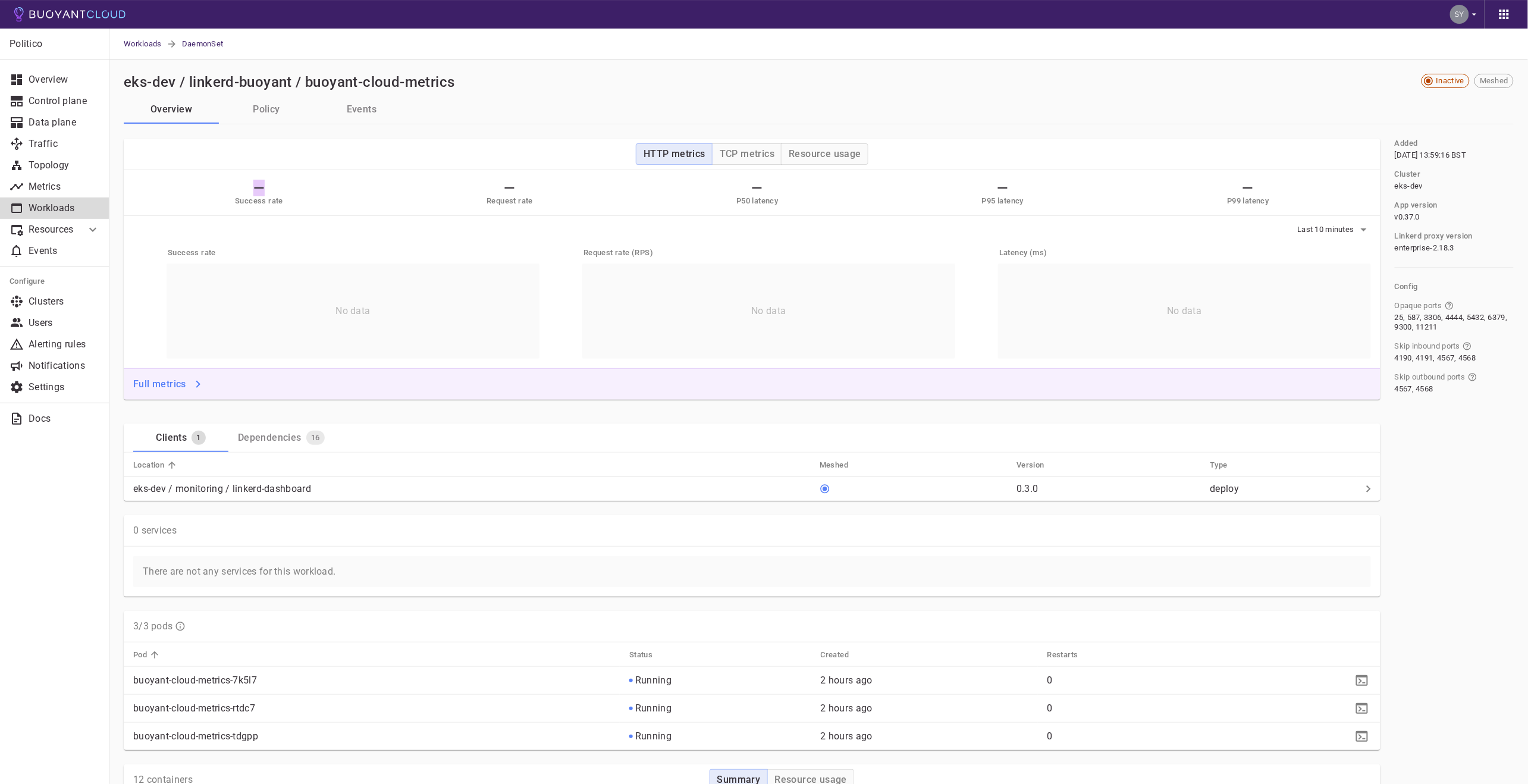
drag, startPoint x: 225, startPoint y: 196, endPoint x: 362, endPoint y: 184, distance: 137.5
click at [362, 184] on div "— Success rate — Request rate — P50 latency — P95 latency — P99 latency" at bounding box center [752, 193] width 1257 height 45
click at [40, 220] on li "Resources" at bounding box center [43, 229] width 86 height 22
click at [261, 89] on h2 "eks-dev / linkerd-buoyant / buoyant-cloud-metrics" at bounding box center [289, 82] width 331 height 17
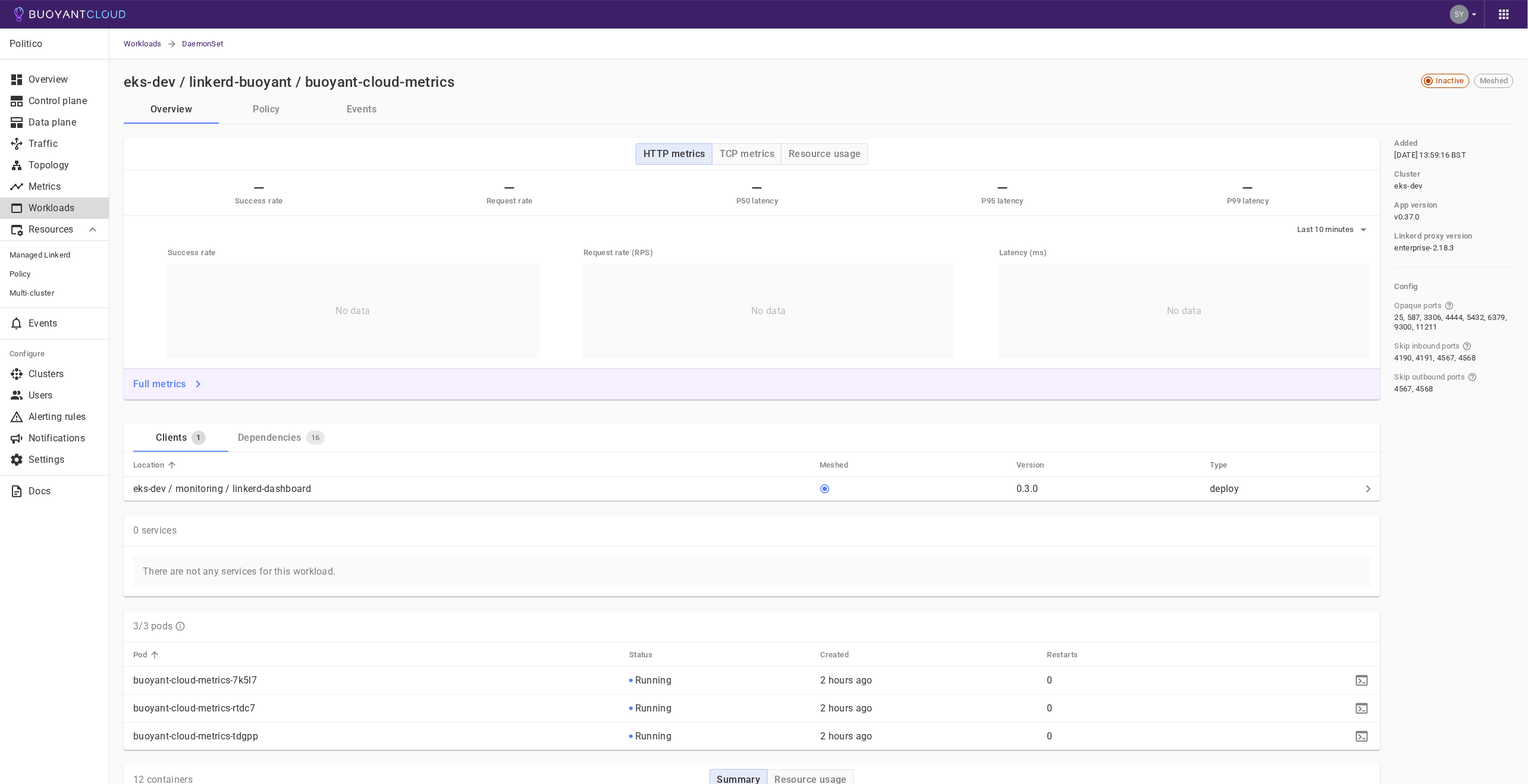
click at [292, 120] on button "Policy" at bounding box center [266, 109] width 95 height 29
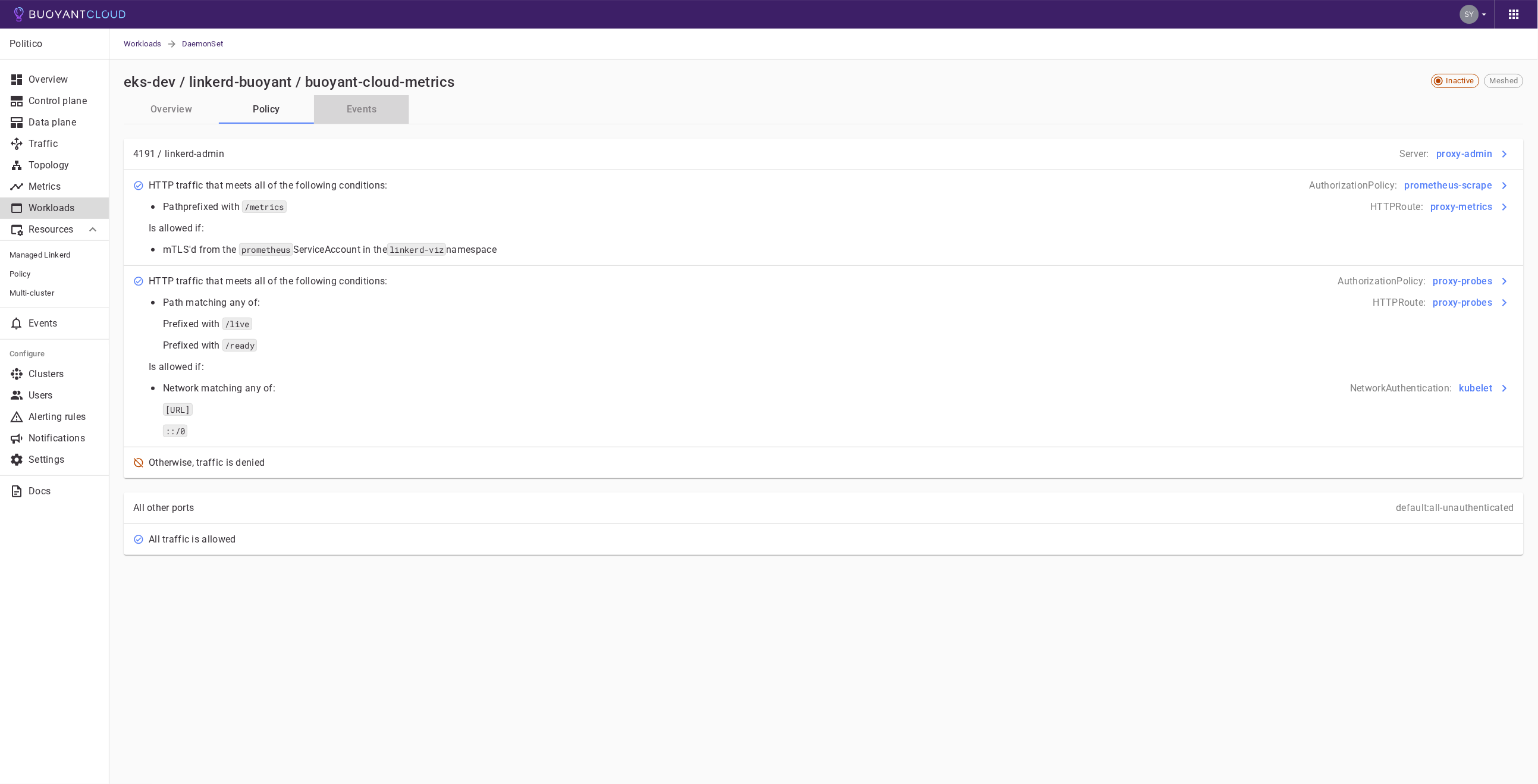
click at [360, 113] on button "Events" at bounding box center [362, 109] width 95 height 29
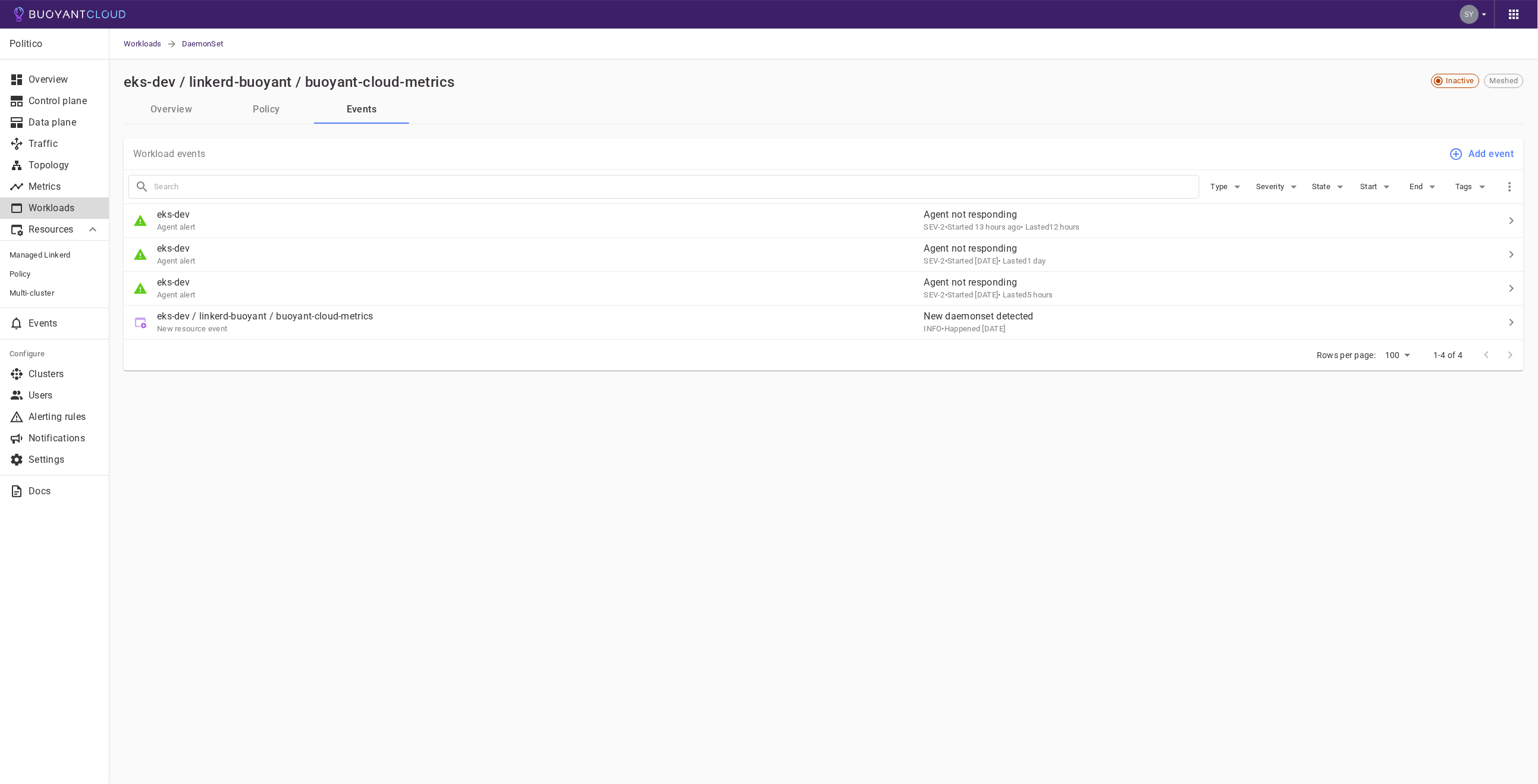
click at [147, 107] on button "Overview" at bounding box center [171, 109] width 95 height 29
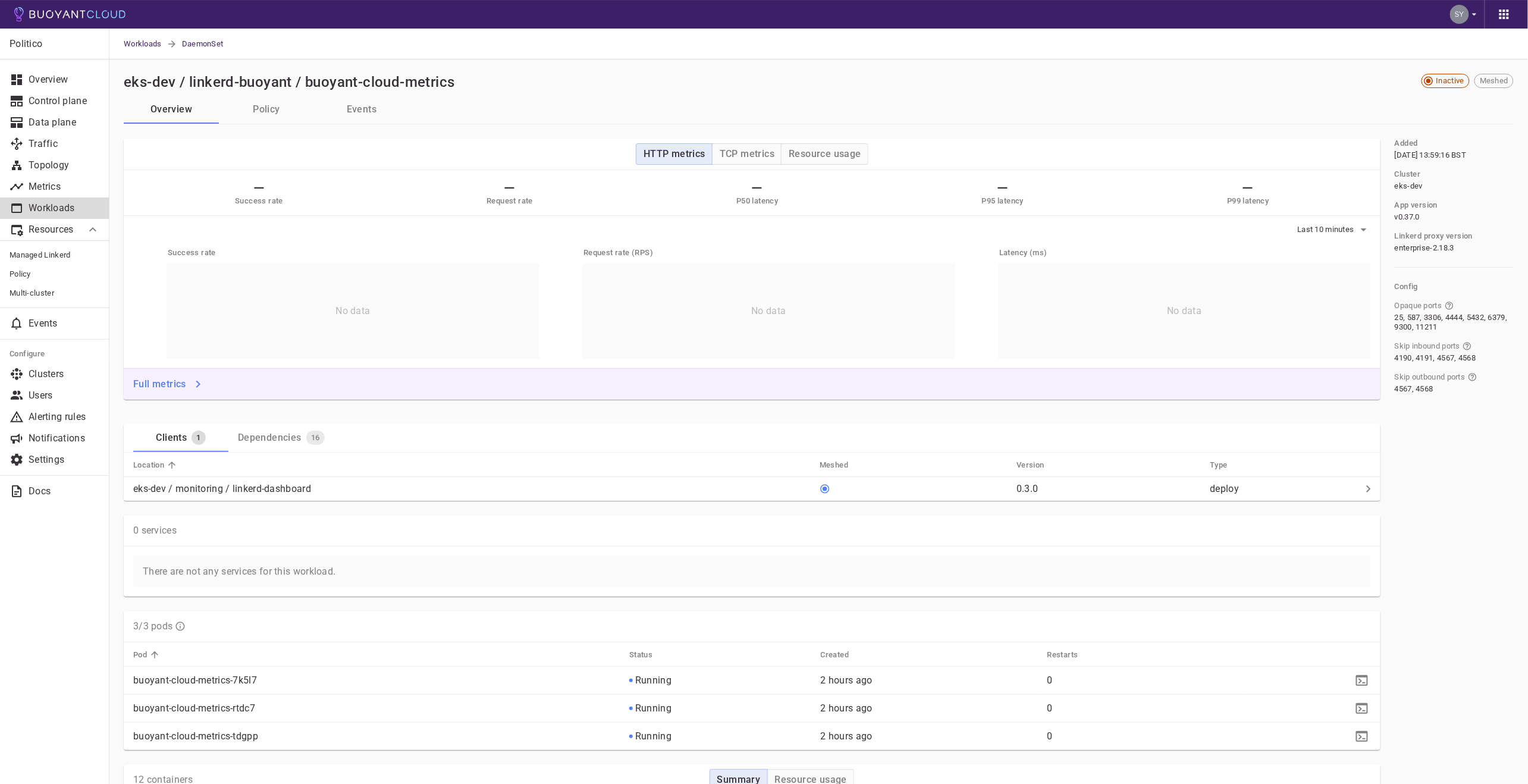
click at [321, 79] on h2 "eks-dev / linkerd-buoyant / buoyant-cloud-metrics" at bounding box center [289, 82] width 331 height 17
drag, startPoint x: 321, startPoint y: 79, endPoint x: 454, endPoint y: 83, distance: 133.1
click at [454, 83] on div "eks-dev / linkerd-buoyant / buoyant-cloud-metrics" at bounding box center [719, 80] width 1202 height 22
drag, startPoint x: 454, startPoint y: 83, endPoint x: 142, endPoint y: 83, distance: 312.0
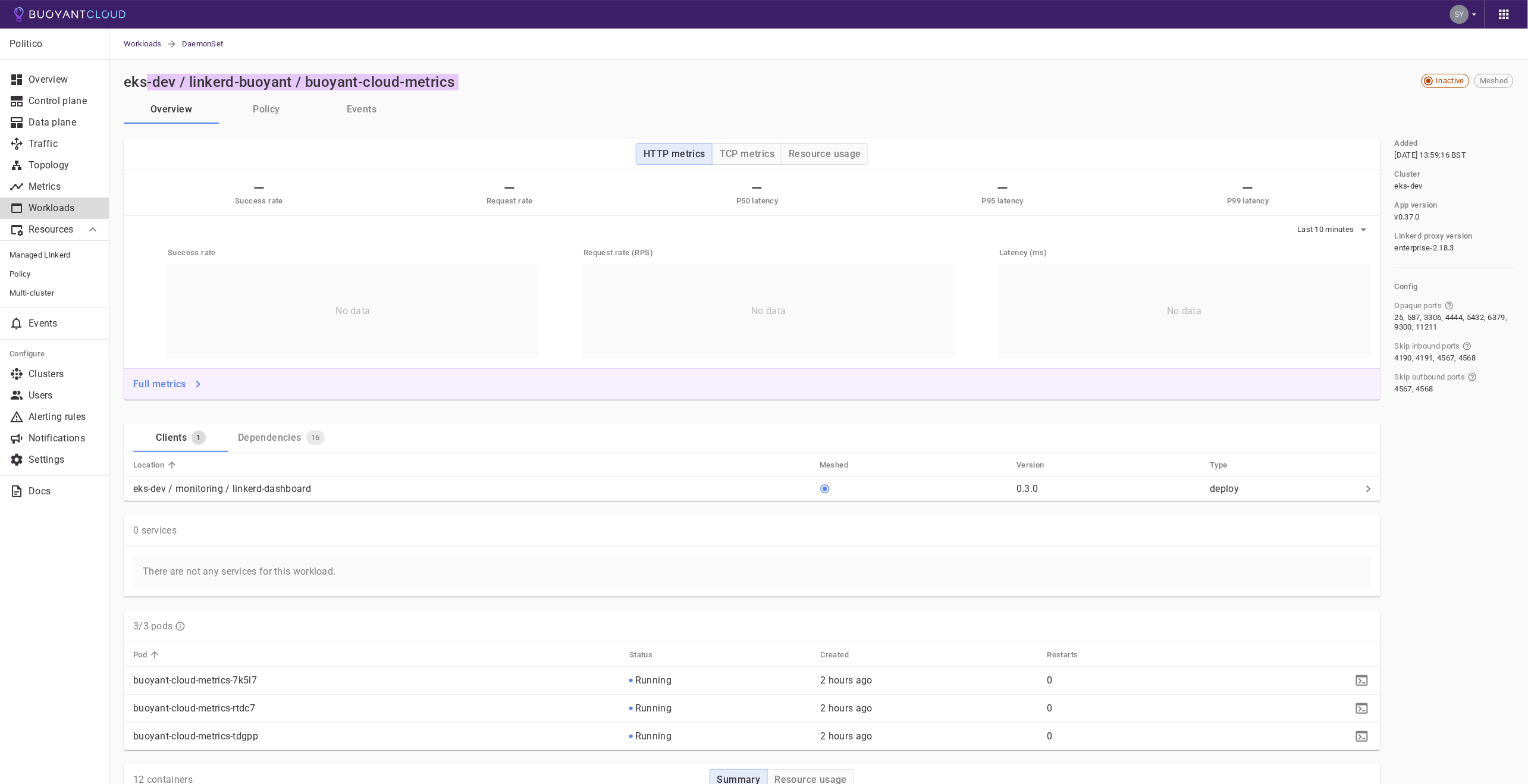
click at [142, 83] on div "eks-dev / linkerd-buoyant / buoyant-cloud-metrics" at bounding box center [719, 80] width 1202 height 22
click at [142, 83] on h2 "eks-dev / linkerd-buoyant / buoyant-cloud-metrics" at bounding box center [289, 82] width 331 height 17
click at [329, 94] on div "eks-dev / linkerd-buoyant / buoyant-cloud-metrics Inactive Meshed" at bounding box center [818, 85] width 1390 height 22
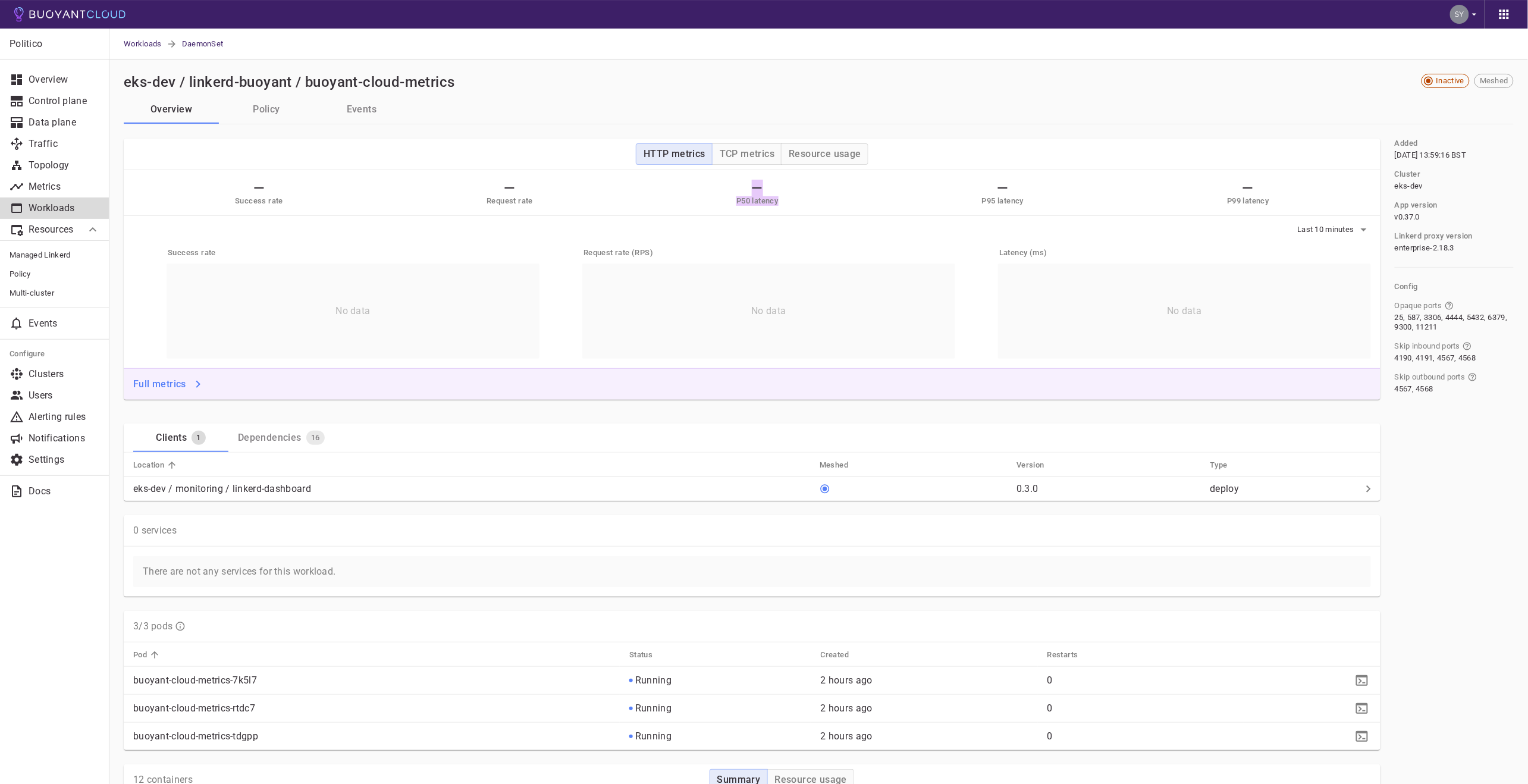
drag, startPoint x: 805, startPoint y: 202, endPoint x: 662, endPoint y: 189, distance: 143.6
click at [663, 190] on div "— Success rate — Request rate — P50 latency — P95 latency — P99 latency" at bounding box center [752, 193] width 1257 height 45
click at [662, 189] on div "— Success rate — Request rate — P50 latency — P95 latency — P99 latency" at bounding box center [752, 193] width 1257 height 45
drag, startPoint x: 662, startPoint y: 189, endPoint x: 820, endPoint y: 201, distance: 158.5
click at [820, 201] on div "— Success rate — Request rate — P50 latency — P95 latency — P99 latency" at bounding box center [752, 193] width 1257 height 45
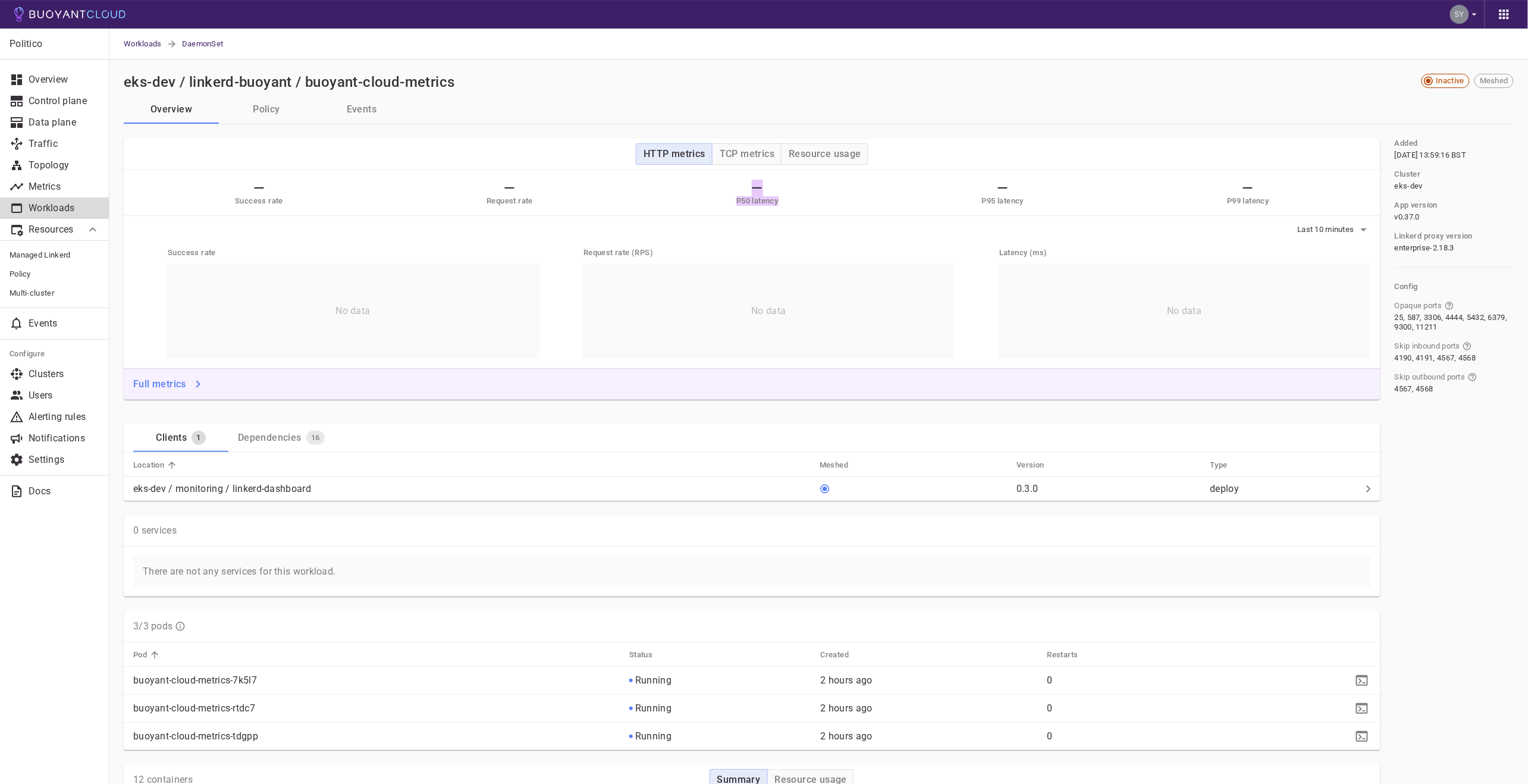
click at [820, 201] on div "— Success rate — Request rate — P50 latency — P95 latency — P99 latency" at bounding box center [752, 193] width 1257 height 45
click at [276, 123] on button "Policy" at bounding box center [266, 109] width 95 height 29
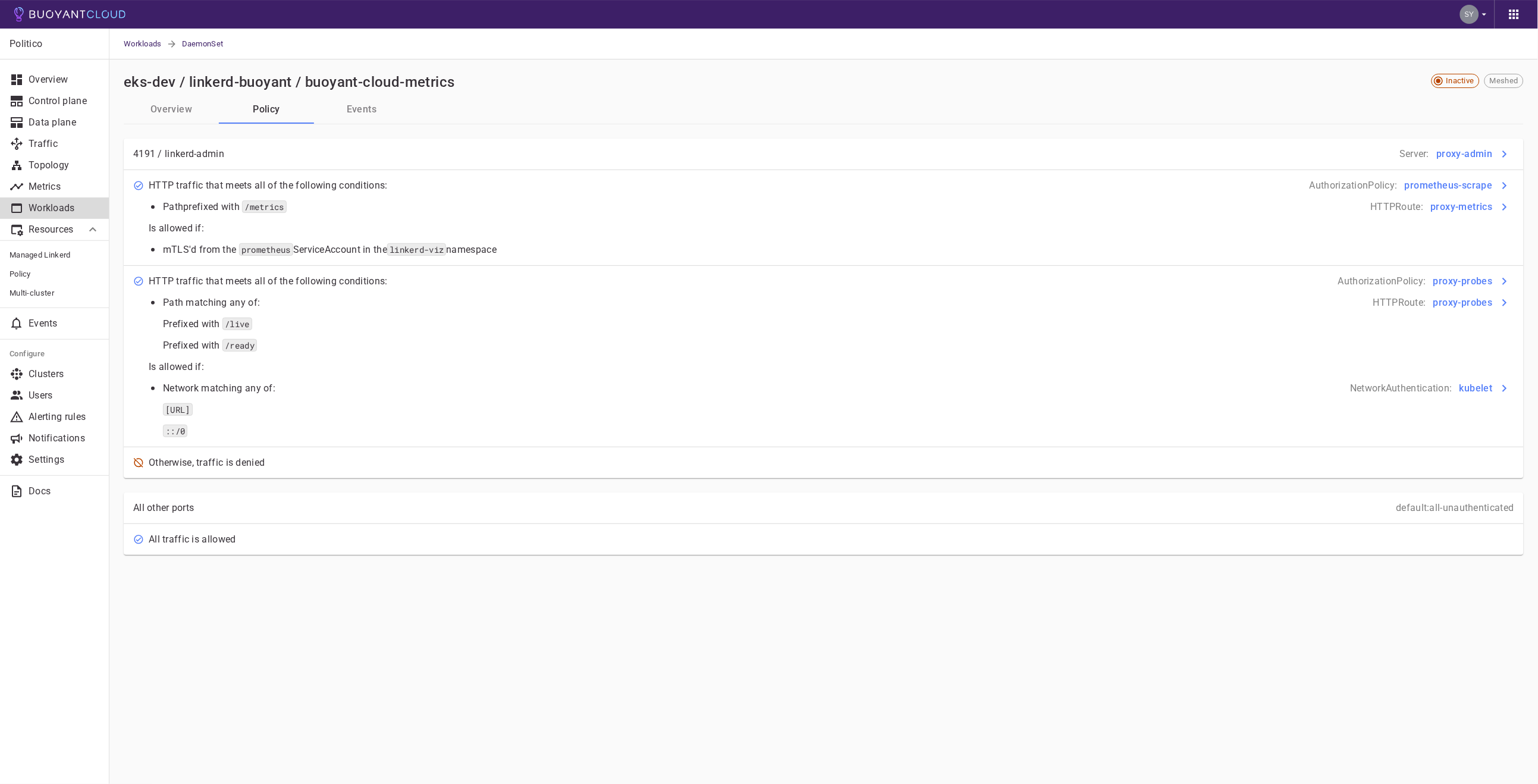
click at [344, 108] on button "Events" at bounding box center [362, 109] width 95 height 29
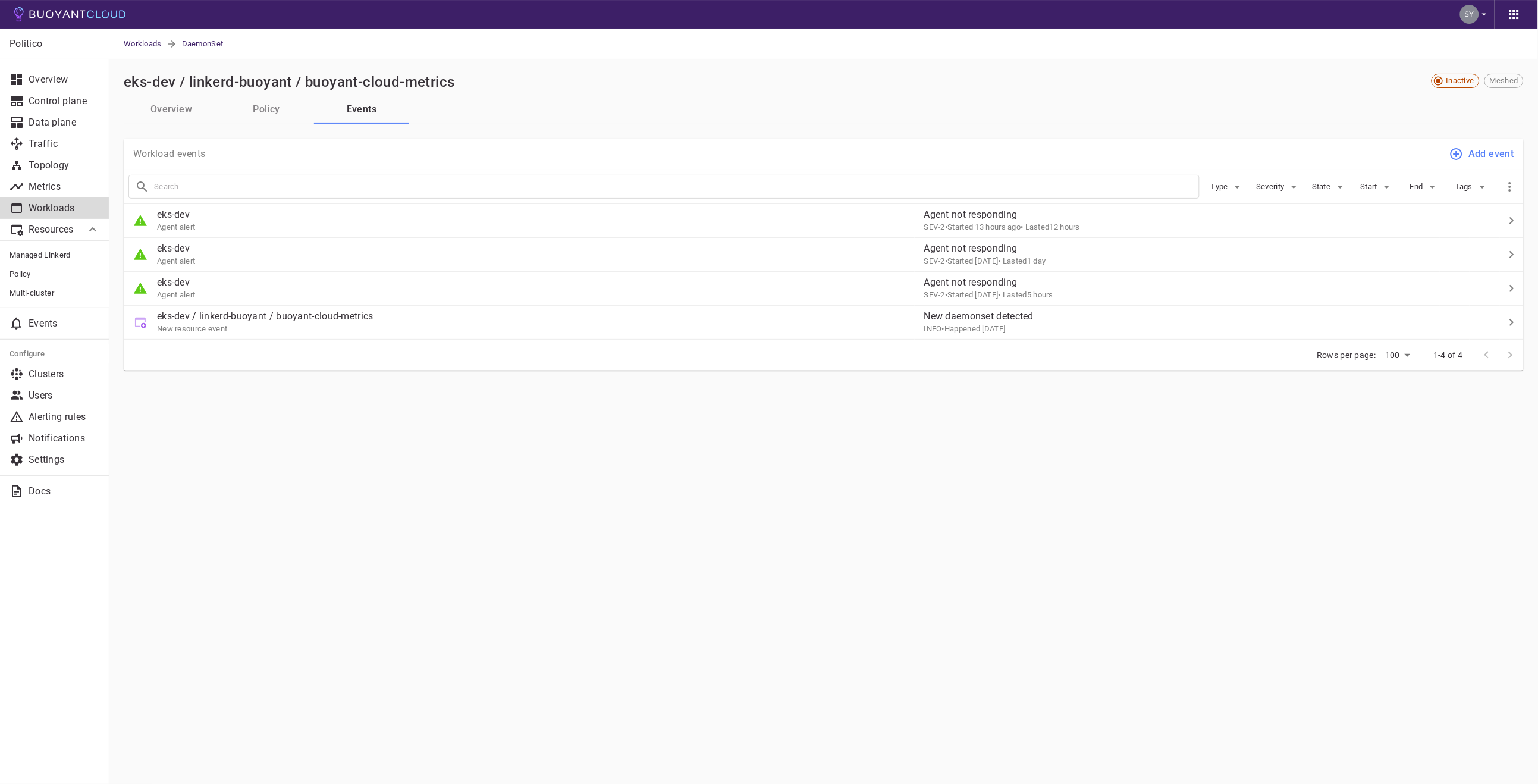
click at [271, 105] on button "Policy" at bounding box center [266, 109] width 95 height 29
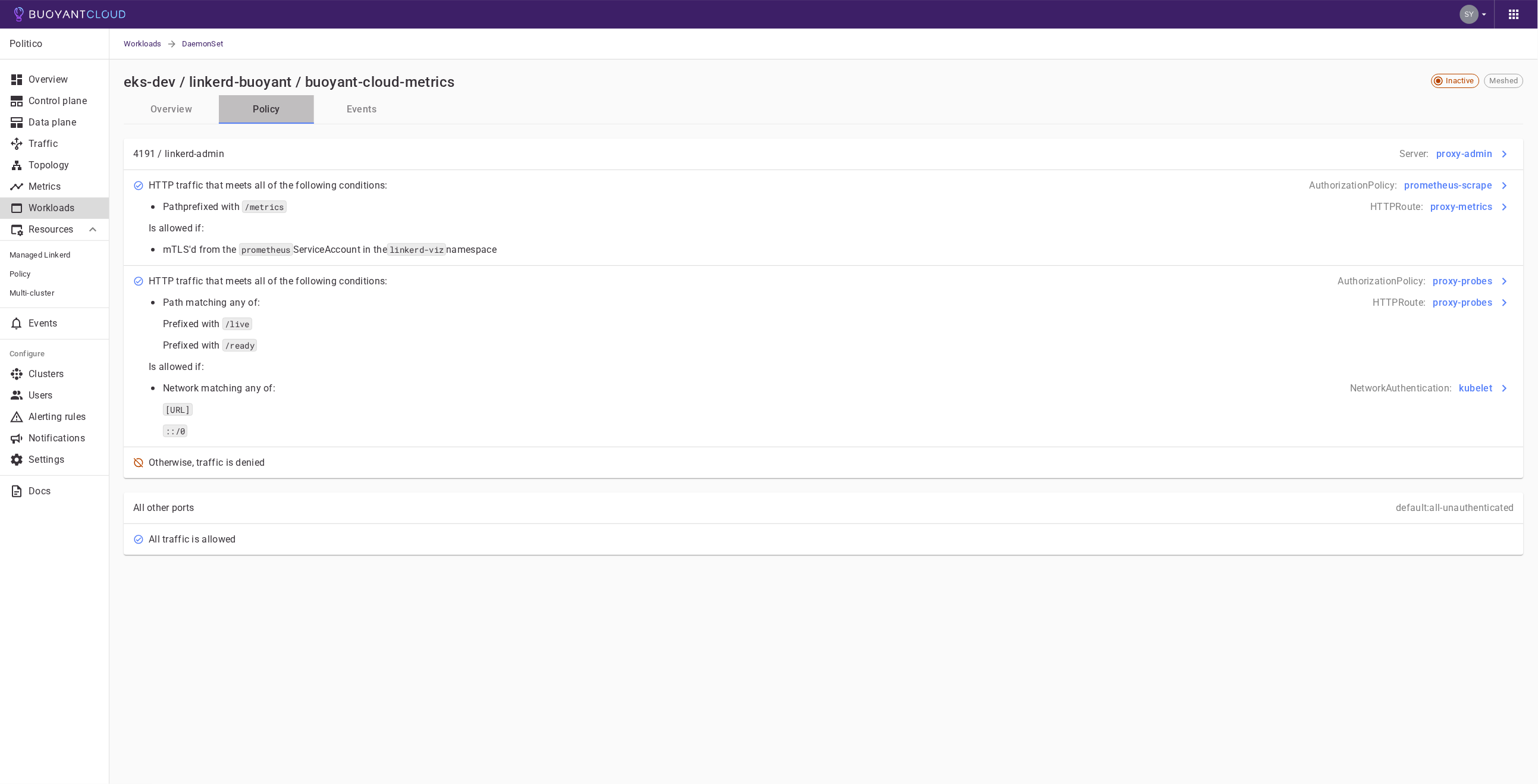
click at [267, 105] on button "Policy" at bounding box center [266, 109] width 95 height 29
